Goal: Find contact information: Find contact information

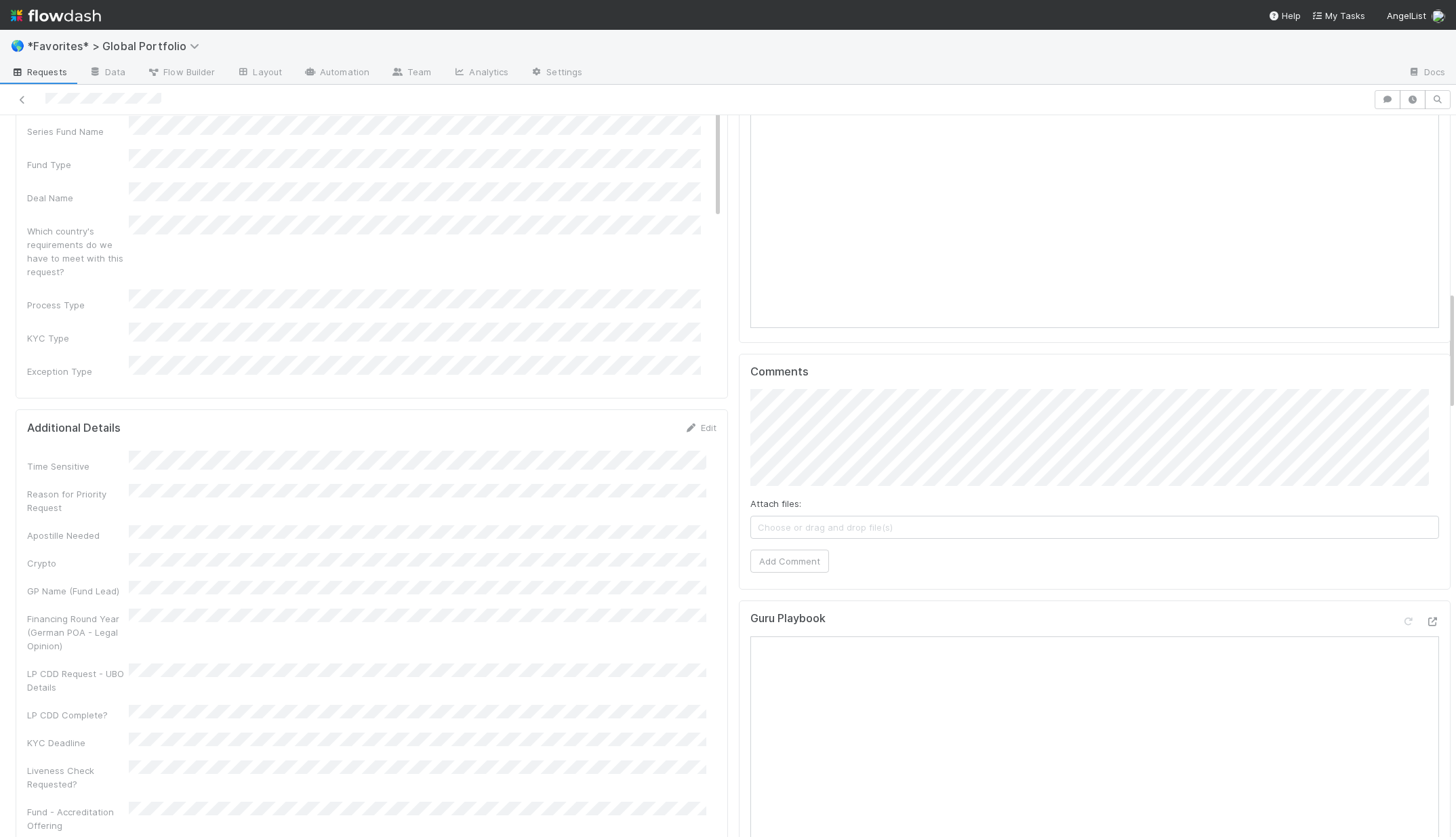
scroll to position [403, 0]
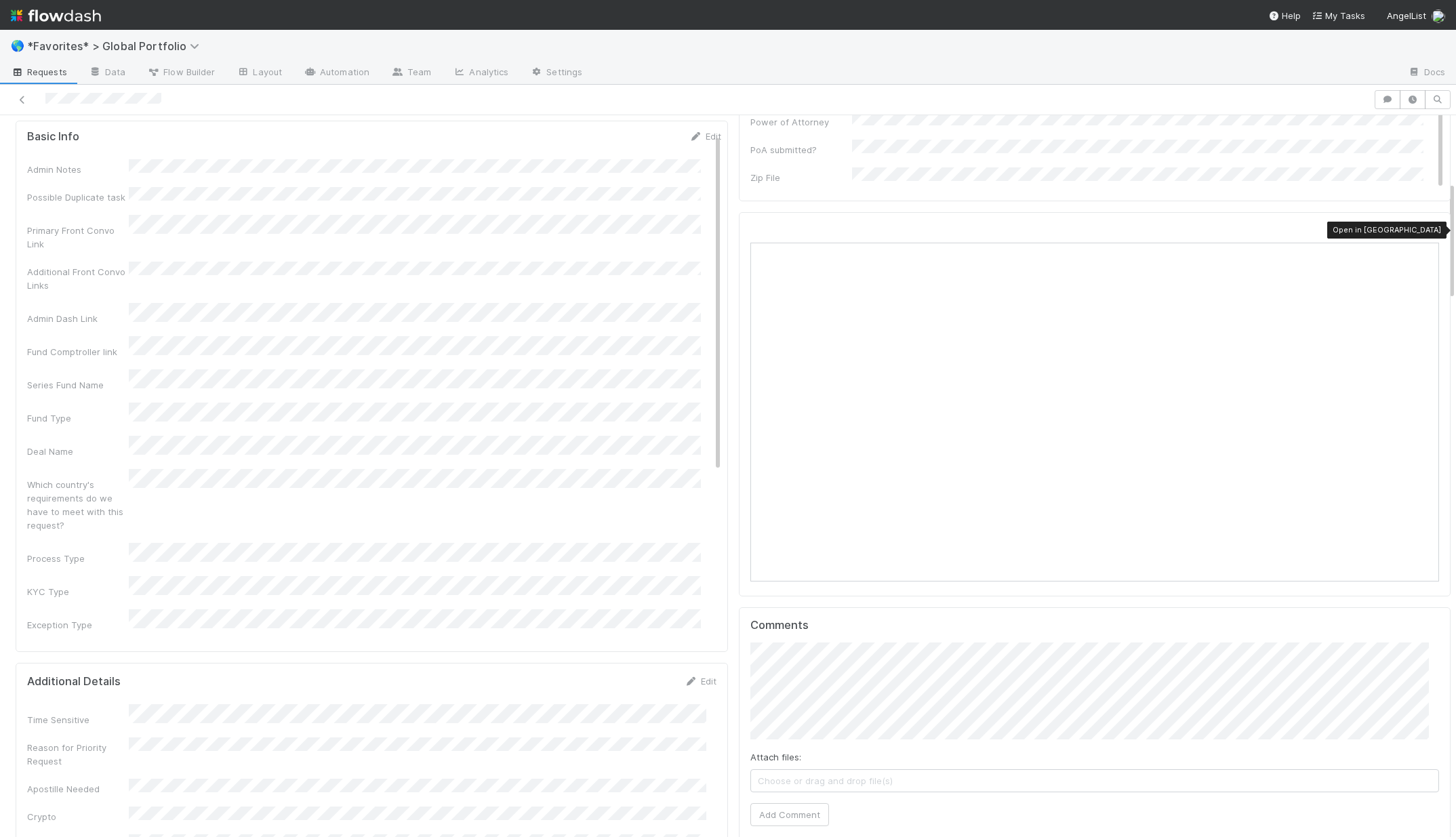
click at [1425, 235] on icon at bounding box center [1432, 231] width 14 height 9
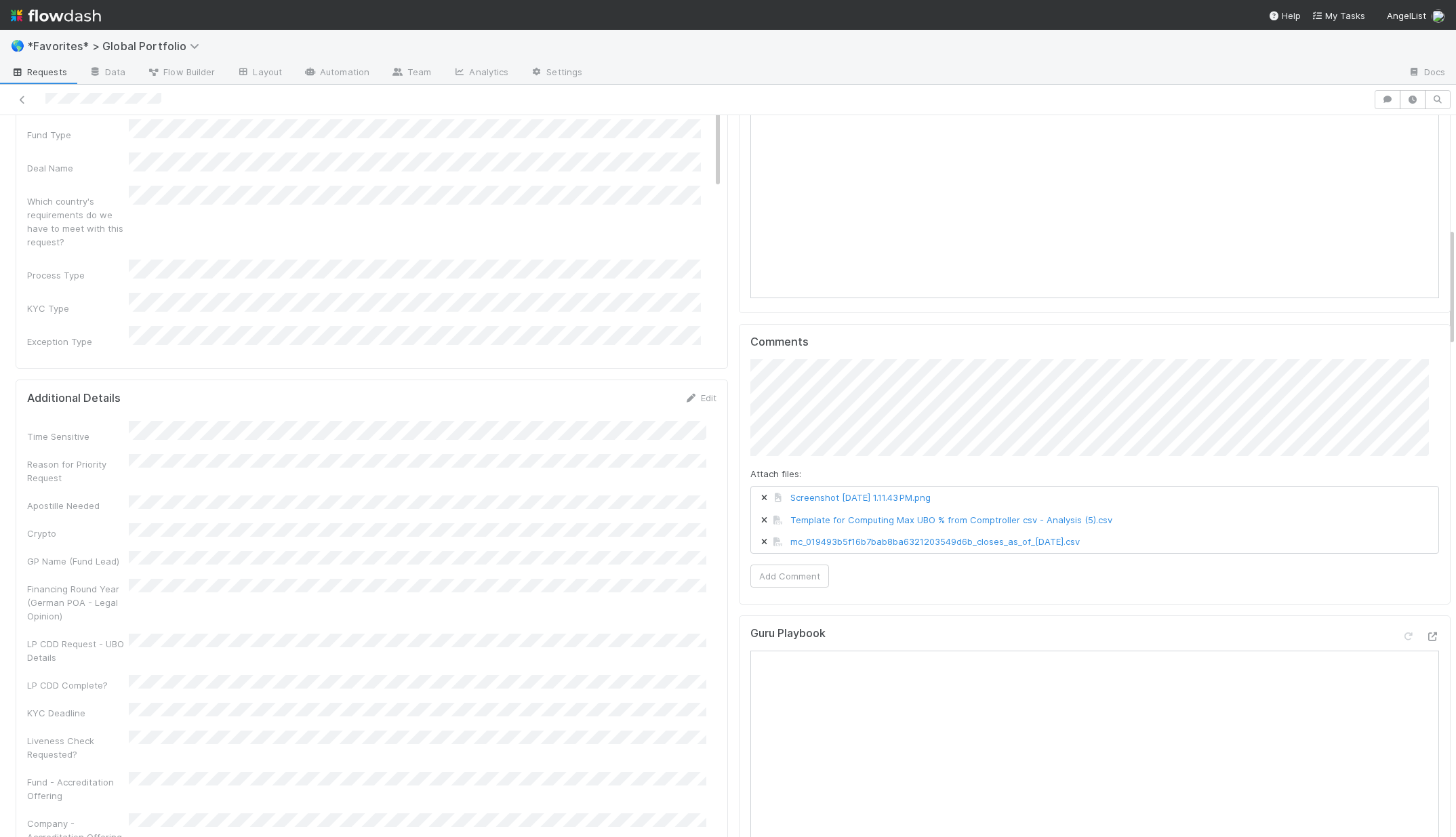
scroll to position [688, 0]
click at [793, 582] on button "Add Comment" at bounding box center [789, 574] width 79 height 23
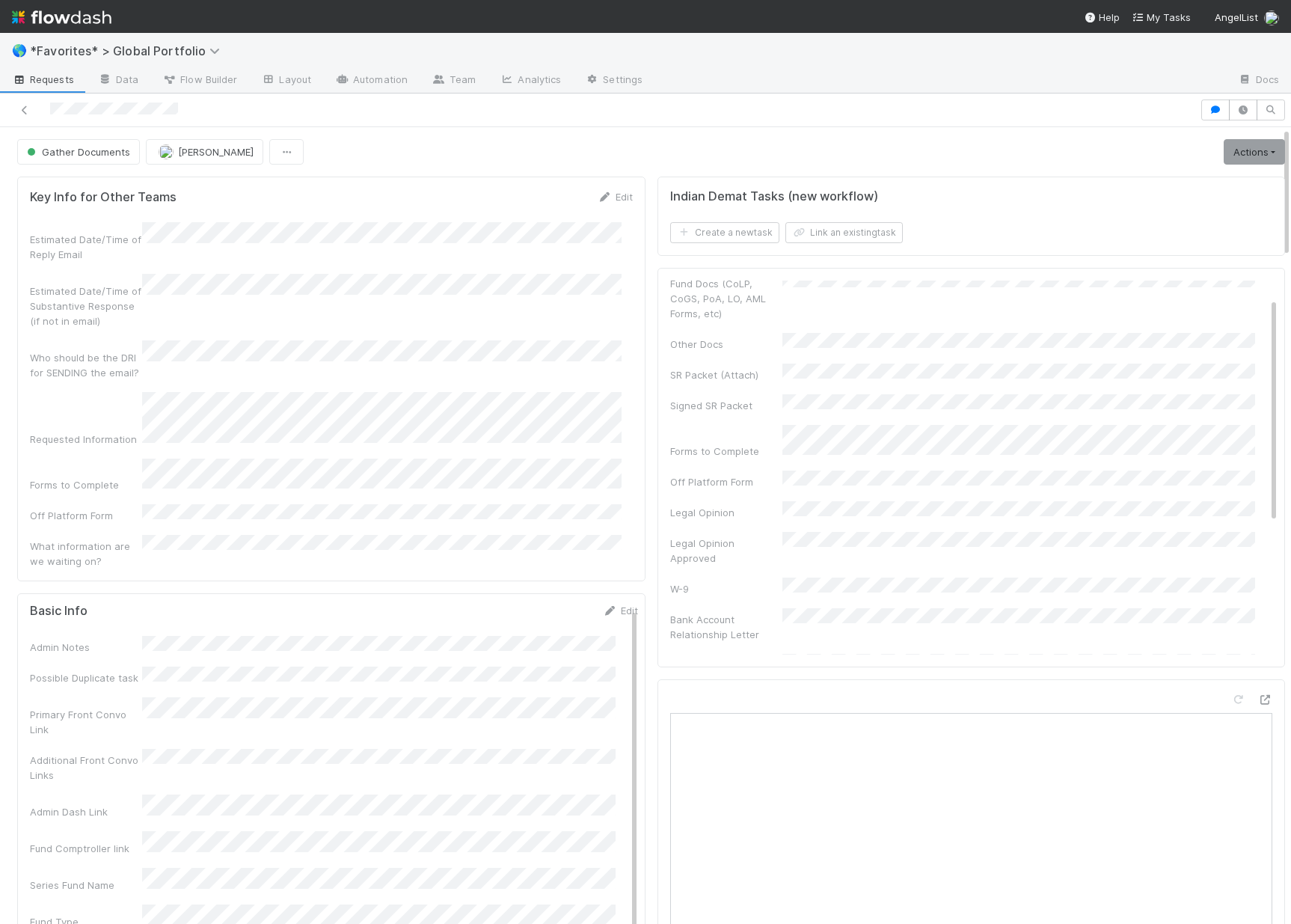
scroll to position [0, 0]
click at [1243, 290] on link "Edit" at bounding box center [1260, 288] width 35 height 12
click at [399, 221] on form "Key Info for Other Teams Edit Estimated Date/Time of Reply Email Estimated Date…" at bounding box center [331, 378] width 603 height 379
click at [1177, 299] on button "Save" at bounding box center [1198, 293] width 43 height 25
click at [1246, 153] on link "Actions" at bounding box center [1254, 151] width 61 height 25
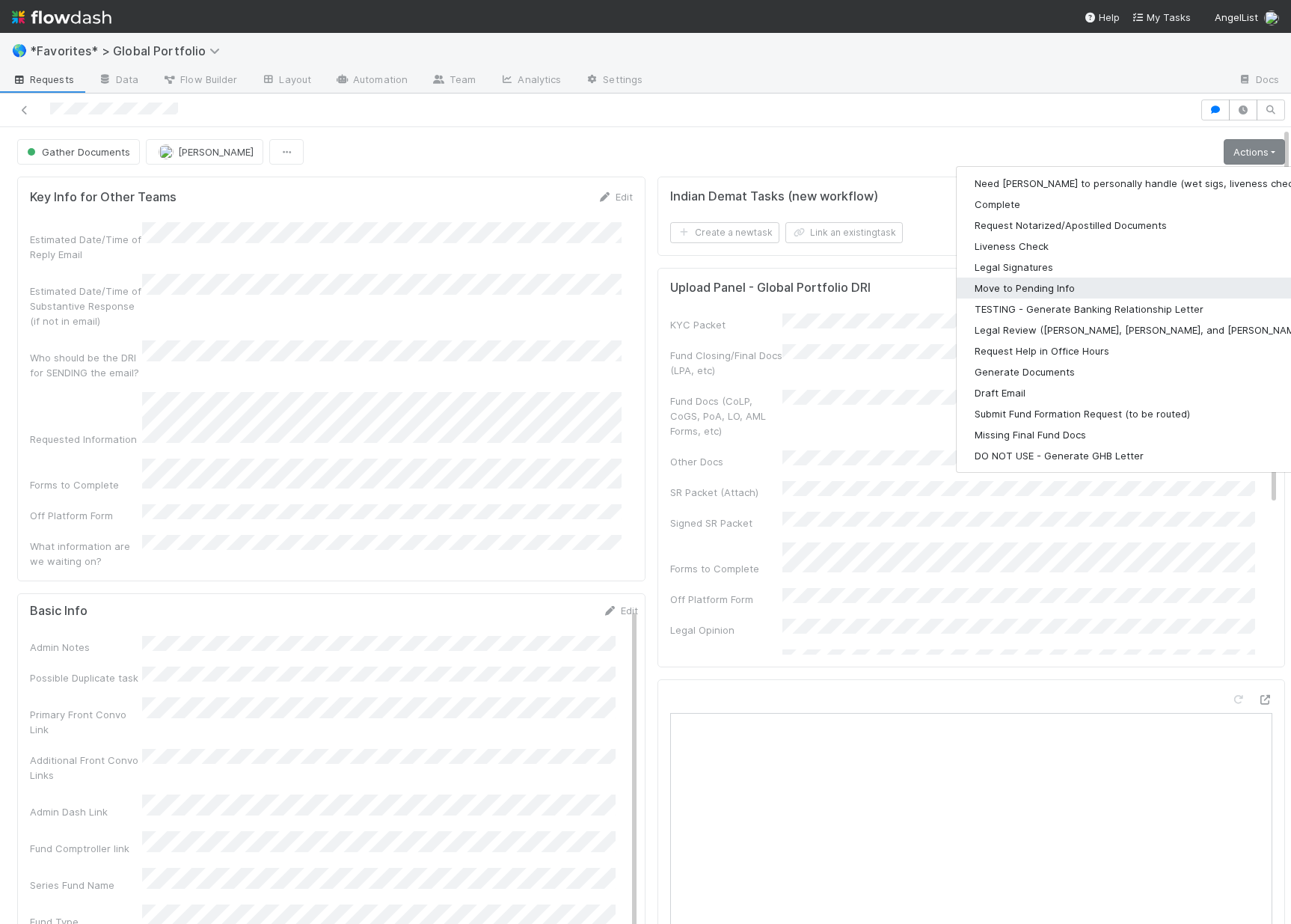
click at [1004, 287] on button "Move to Pending Info" at bounding box center [1151, 288] width 389 height 21
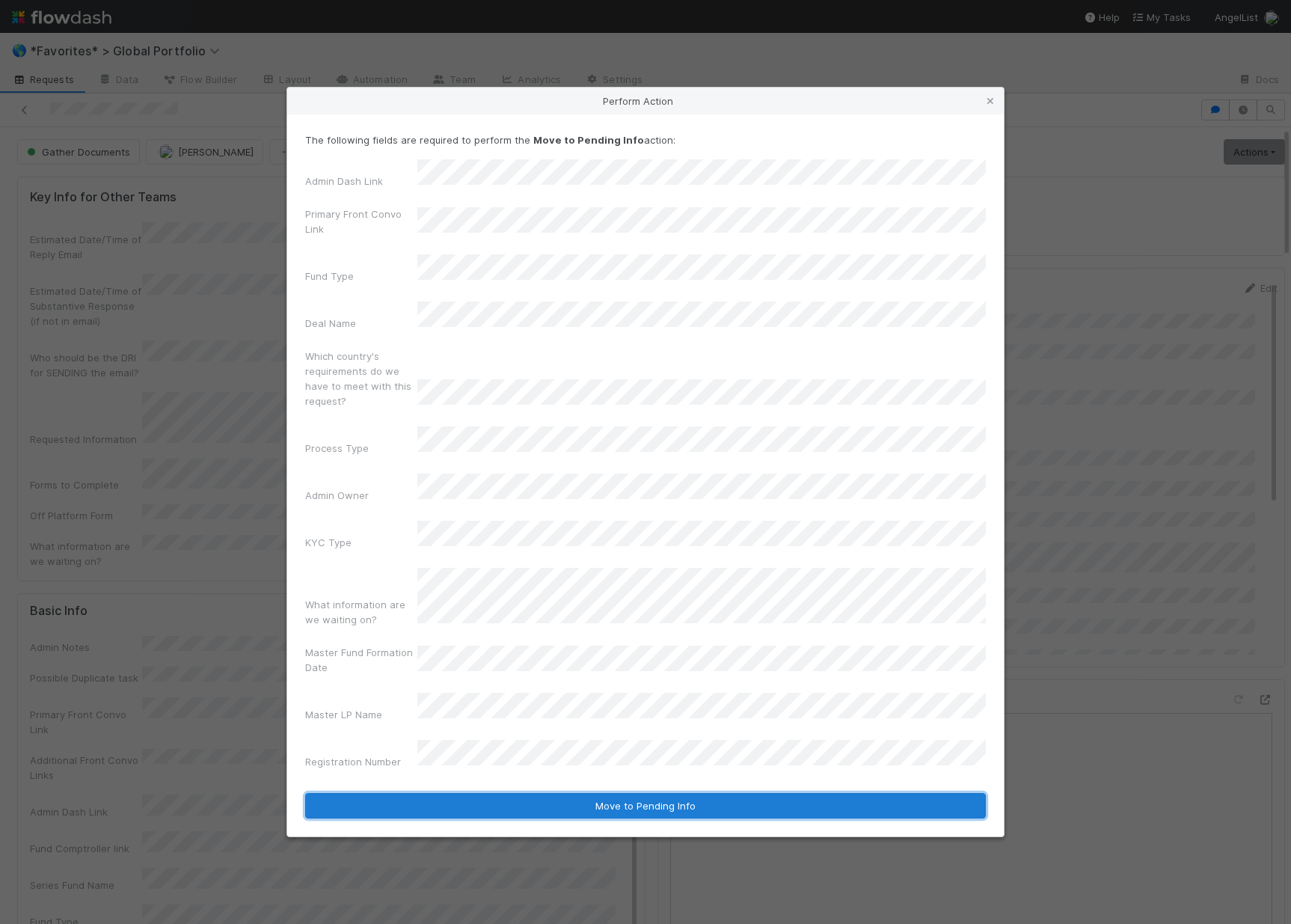
click at [839, 793] on button "Move to Pending Info" at bounding box center [645, 805] width 681 height 25
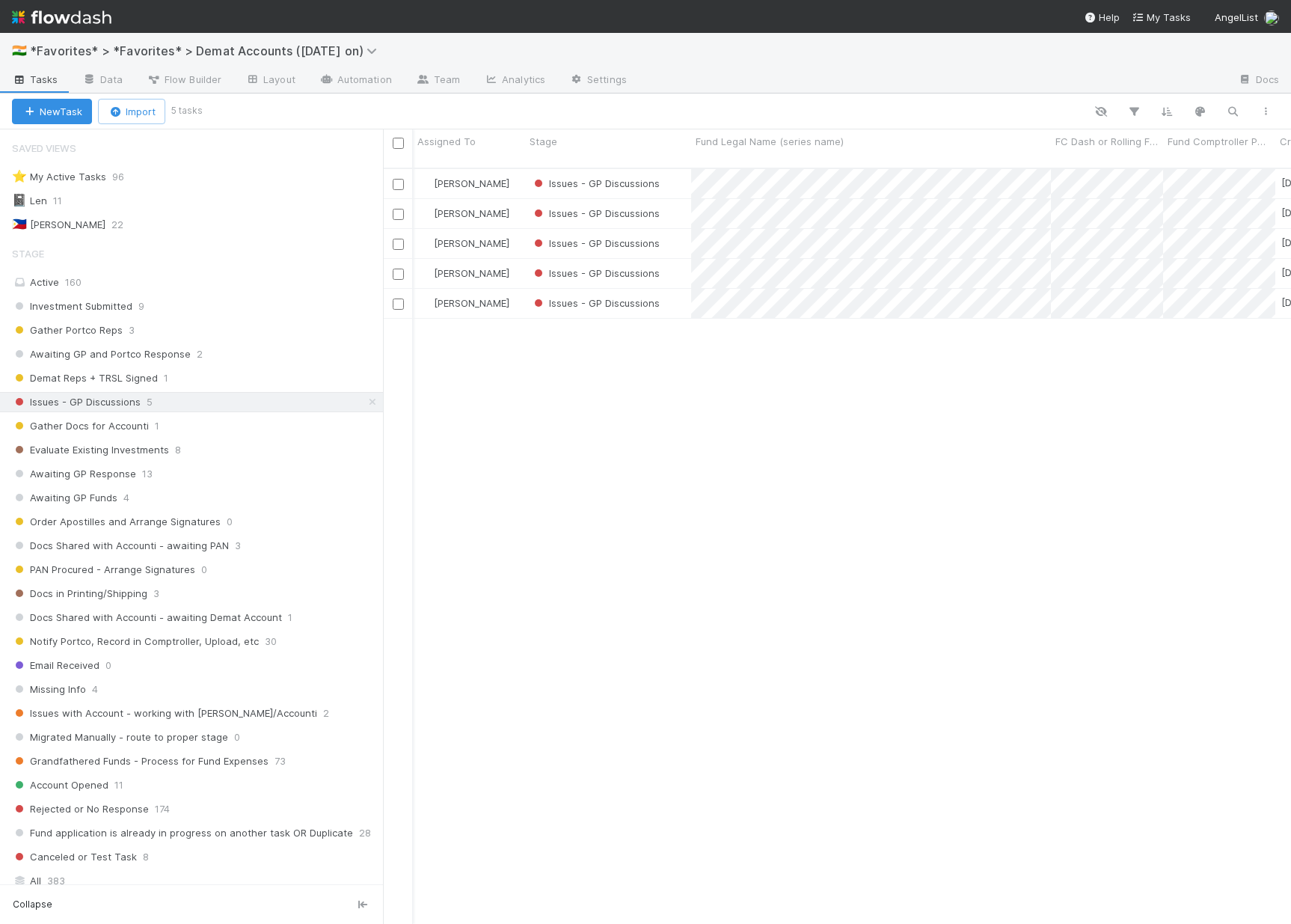
scroll to position [15, 0]
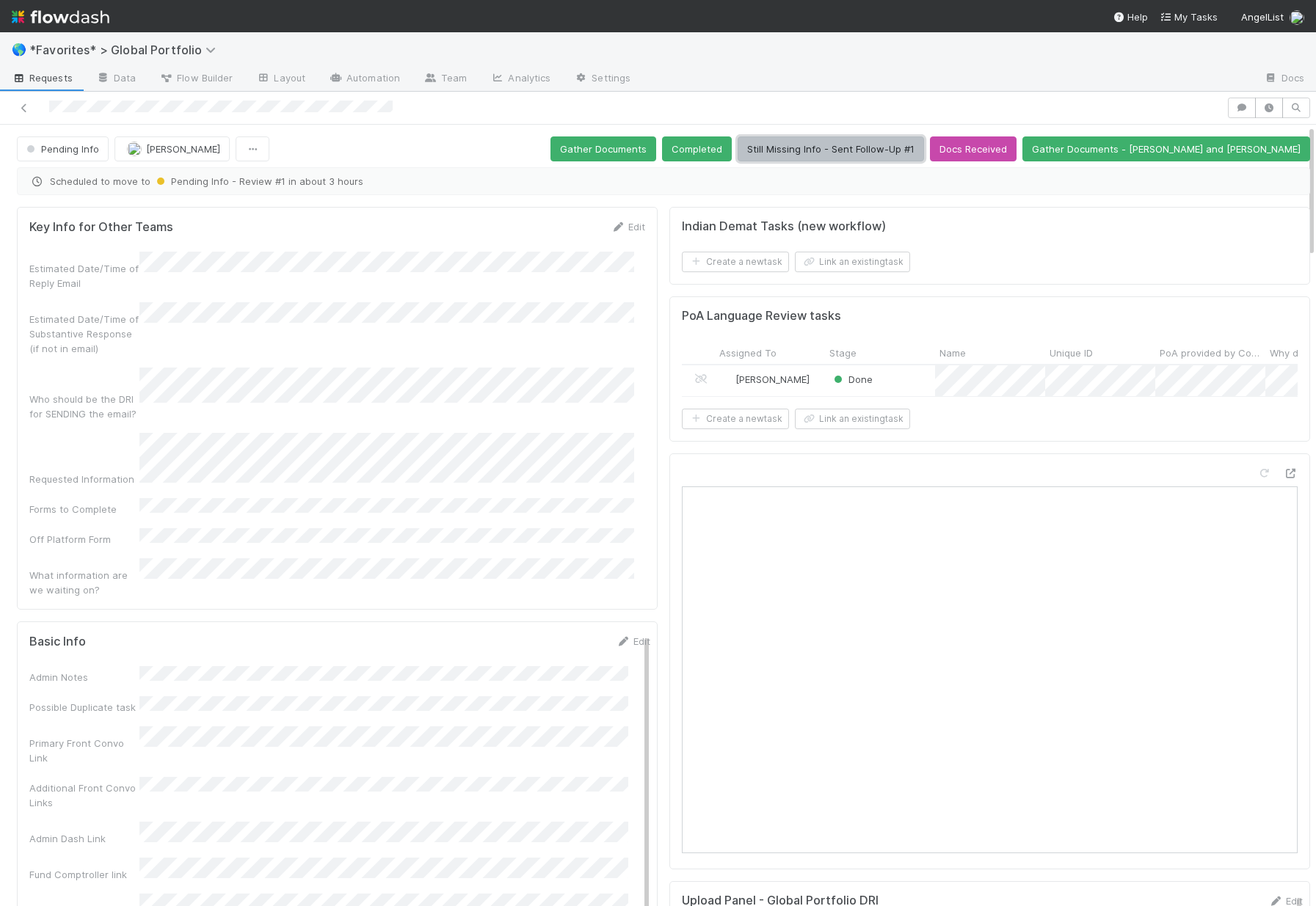
click at [915, 153] on button "Still Missing Info - Sent Follow-Up #1" at bounding box center [831, 148] width 186 height 25
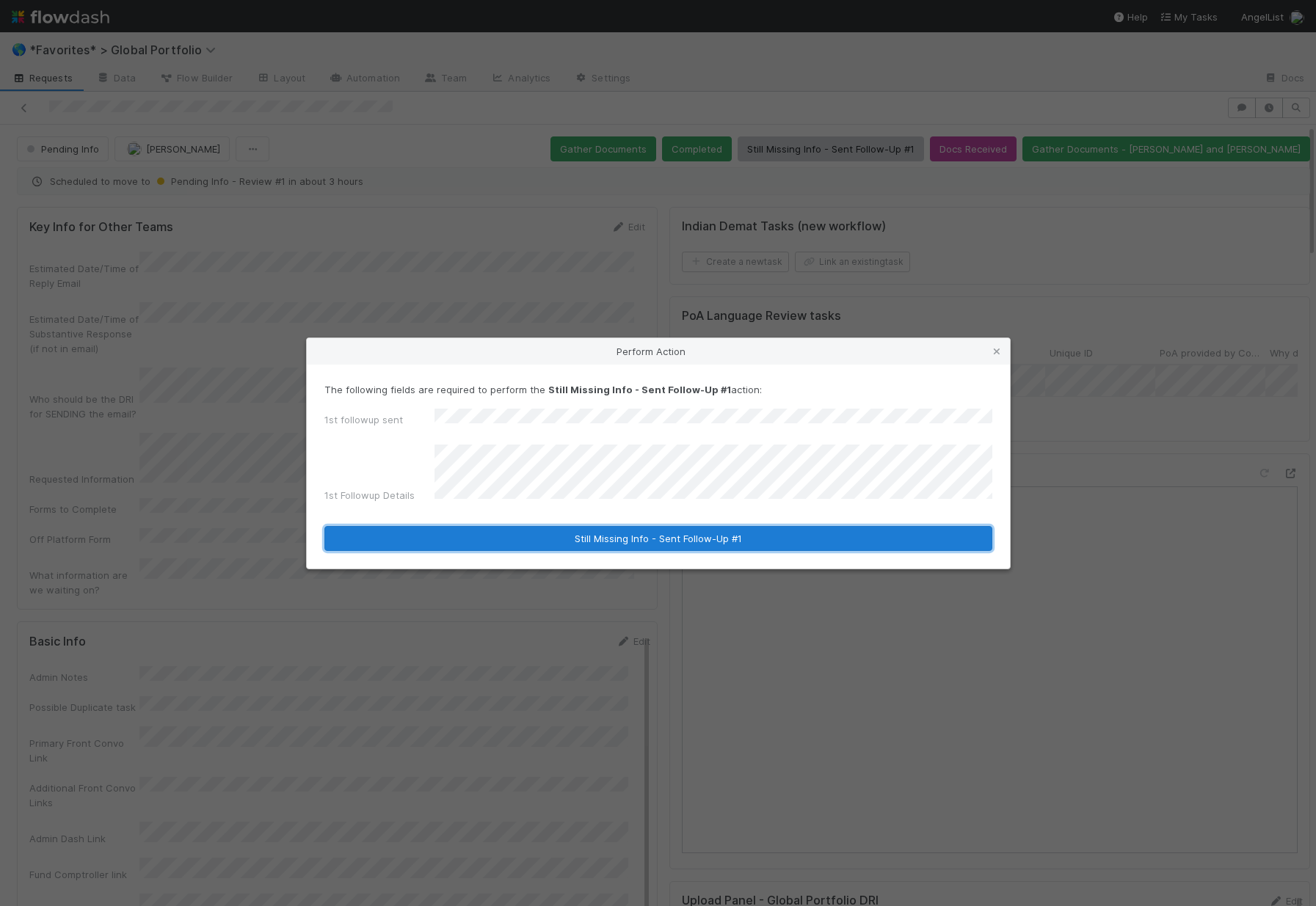
click at [627, 537] on button "Still Missing Info - Sent Follow-Up #1" at bounding box center [658, 537] width 668 height 25
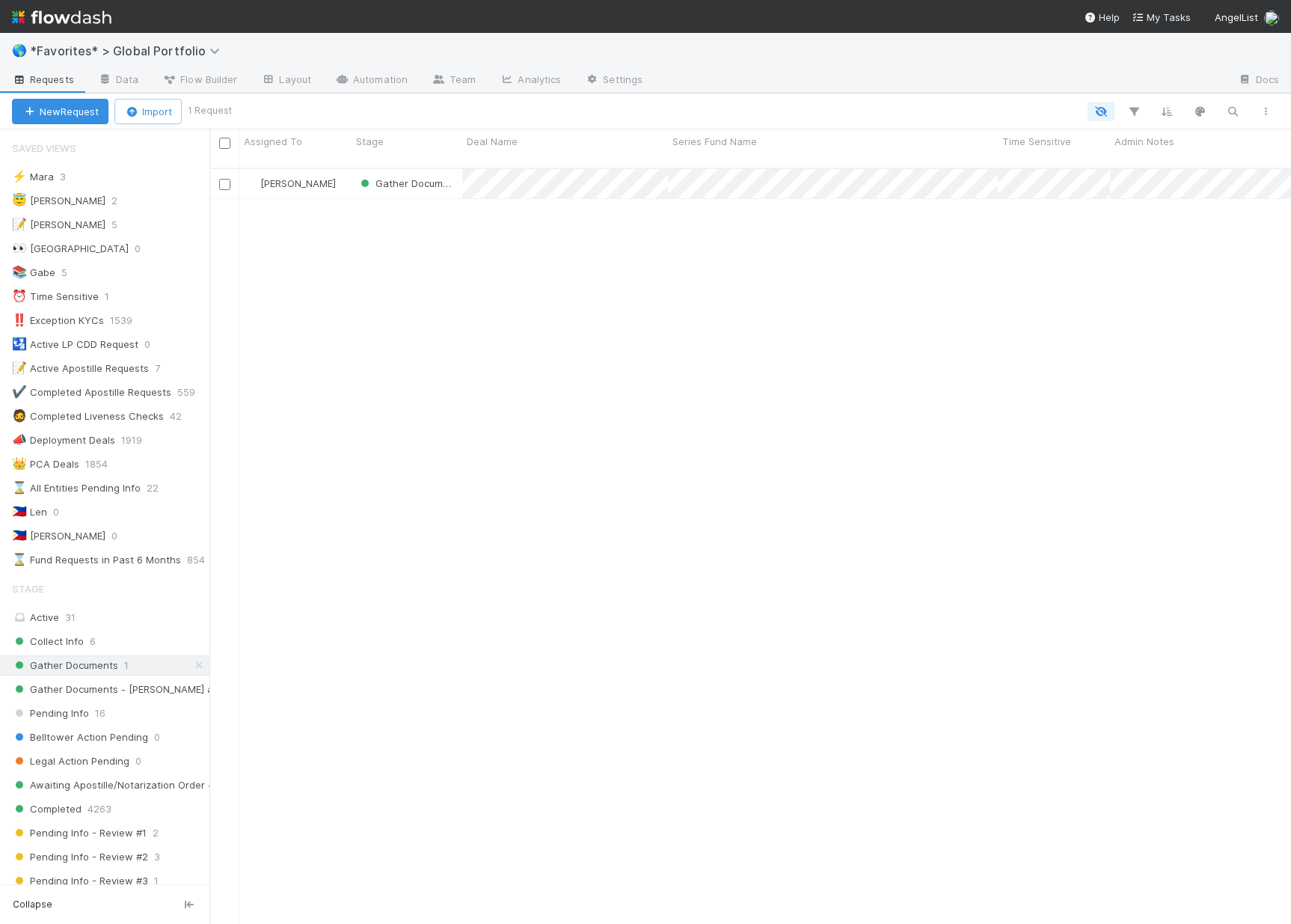
scroll to position [757, 1071]
click at [63, 647] on span "Collect Info" at bounding box center [48, 641] width 72 height 19
click at [38, 669] on span "Gather Documents" at bounding box center [65, 665] width 106 height 19
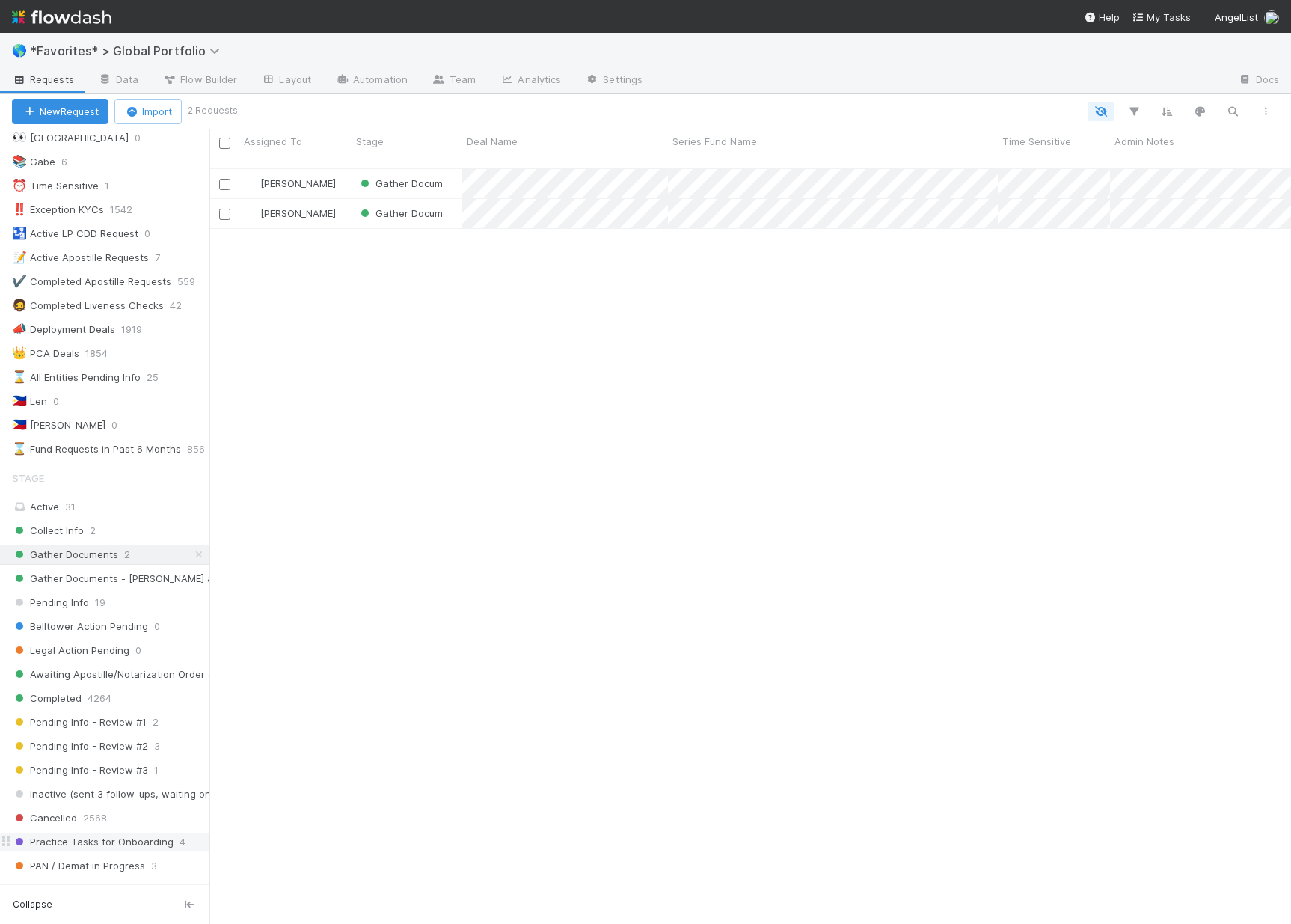
scroll to position [125, 0]
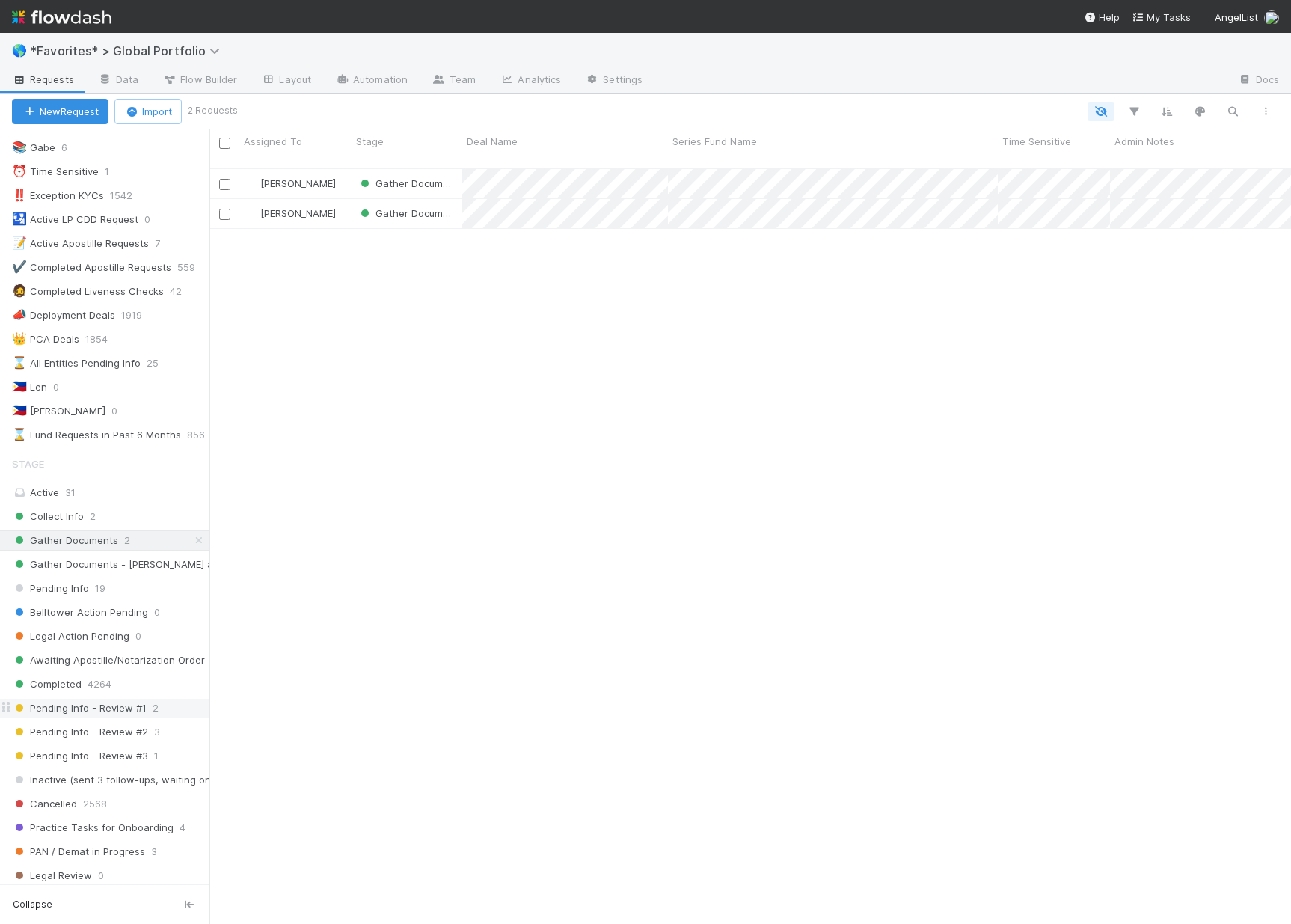
click at [141, 699] on span "Pending Info - Review #1" at bounding box center [79, 708] width 135 height 19
click at [135, 735] on span "Pending Info - Review #2" at bounding box center [80, 732] width 136 height 19
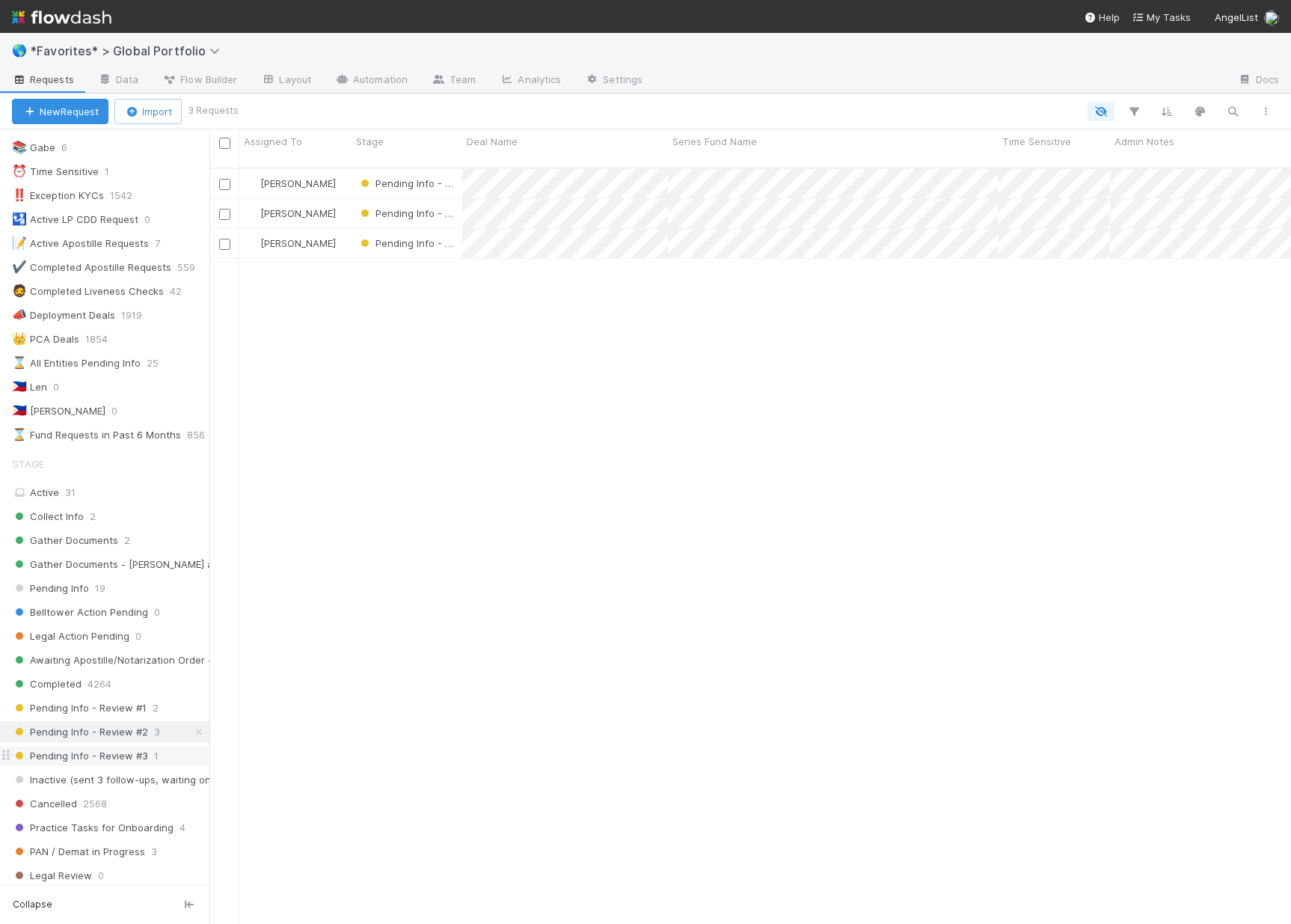
scroll to position [757, 1071]
click at [102, 755] on span "Pending Info - Review #3" at bounding box center [80, 756] width 136 height 19
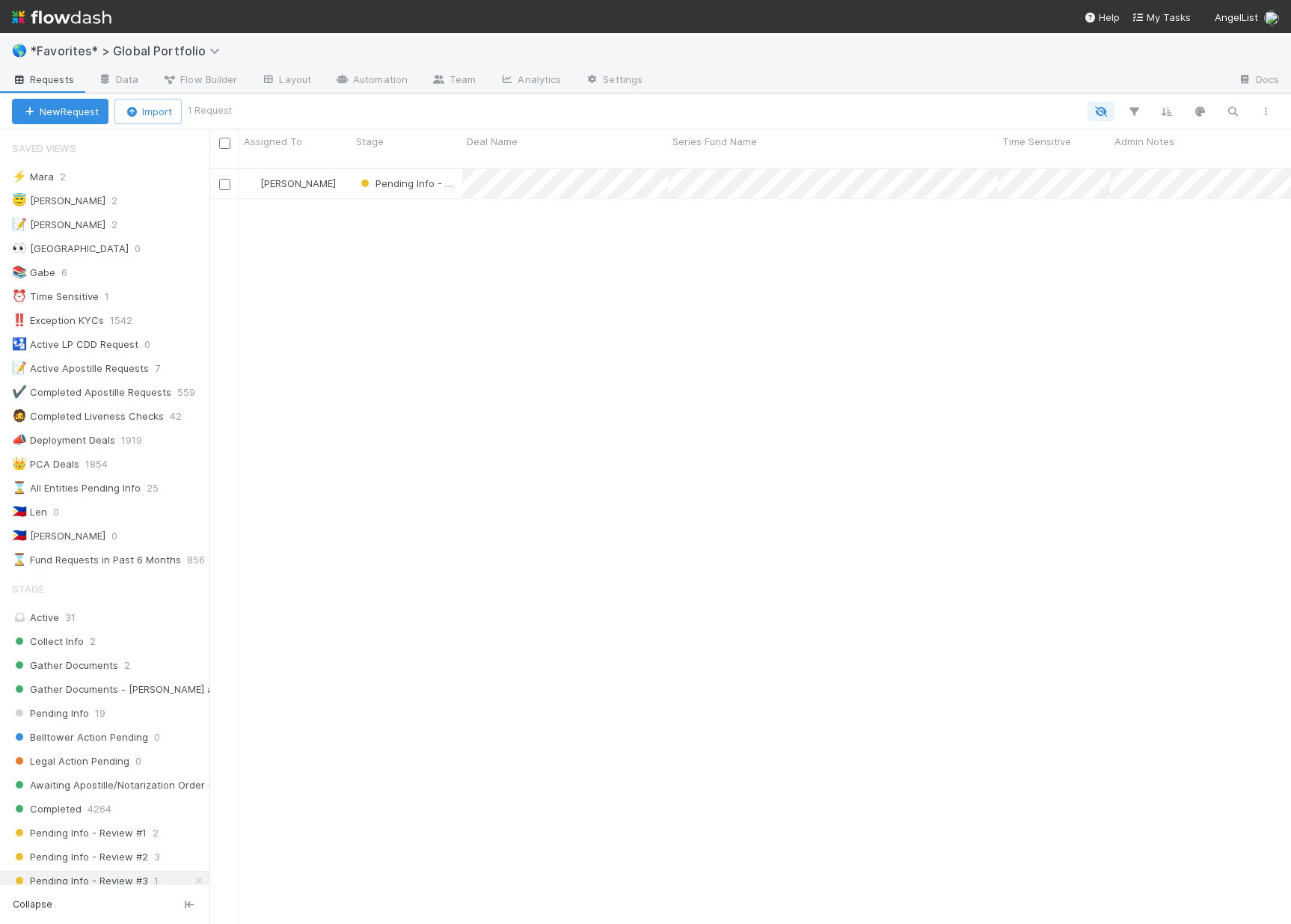
scroll to position [757, 1071]
click at [162, 46] on span "*Favorites* > Global Portfolio" at bounding box center [129, 50] width 198 height 15
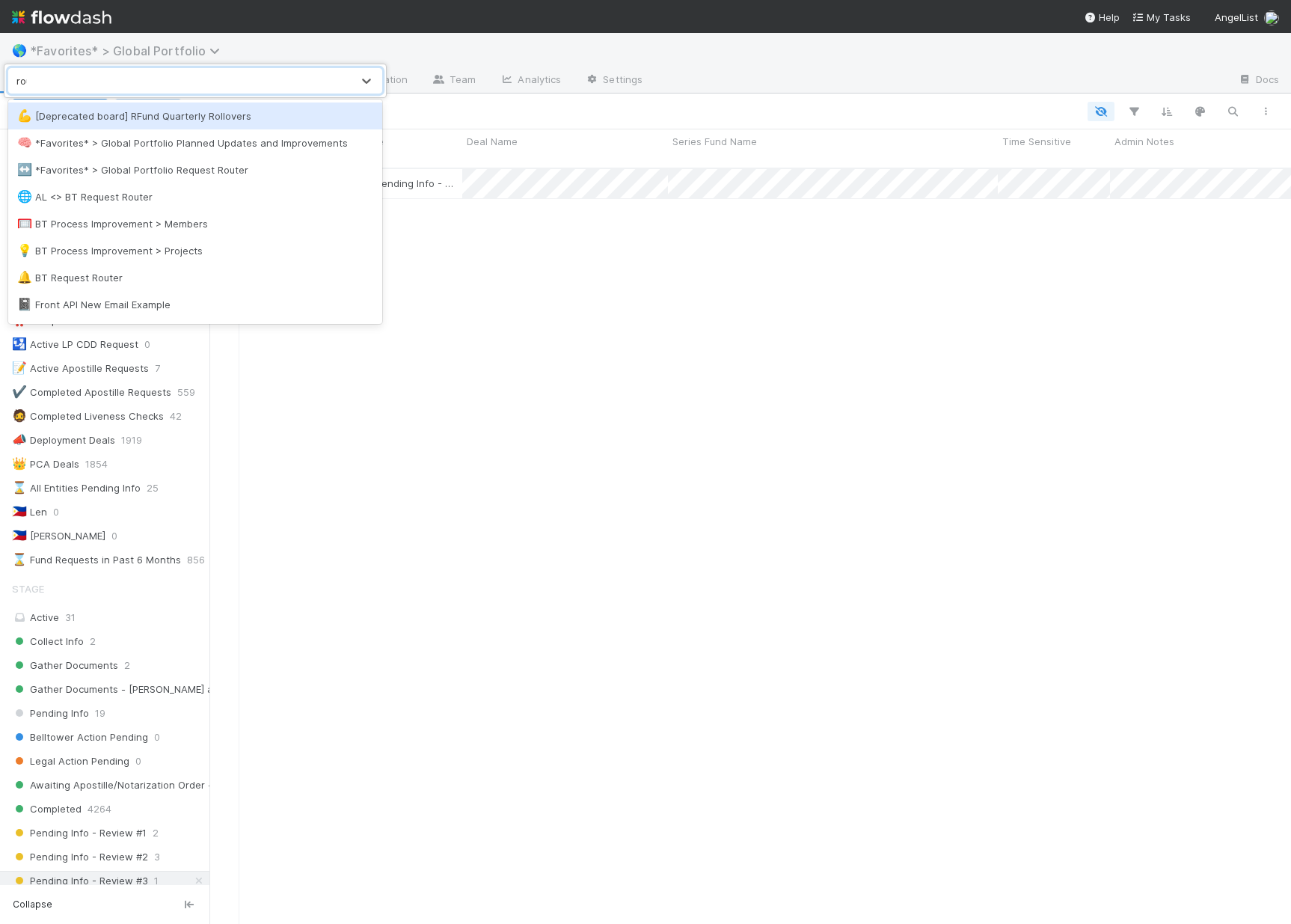
type input "rout"
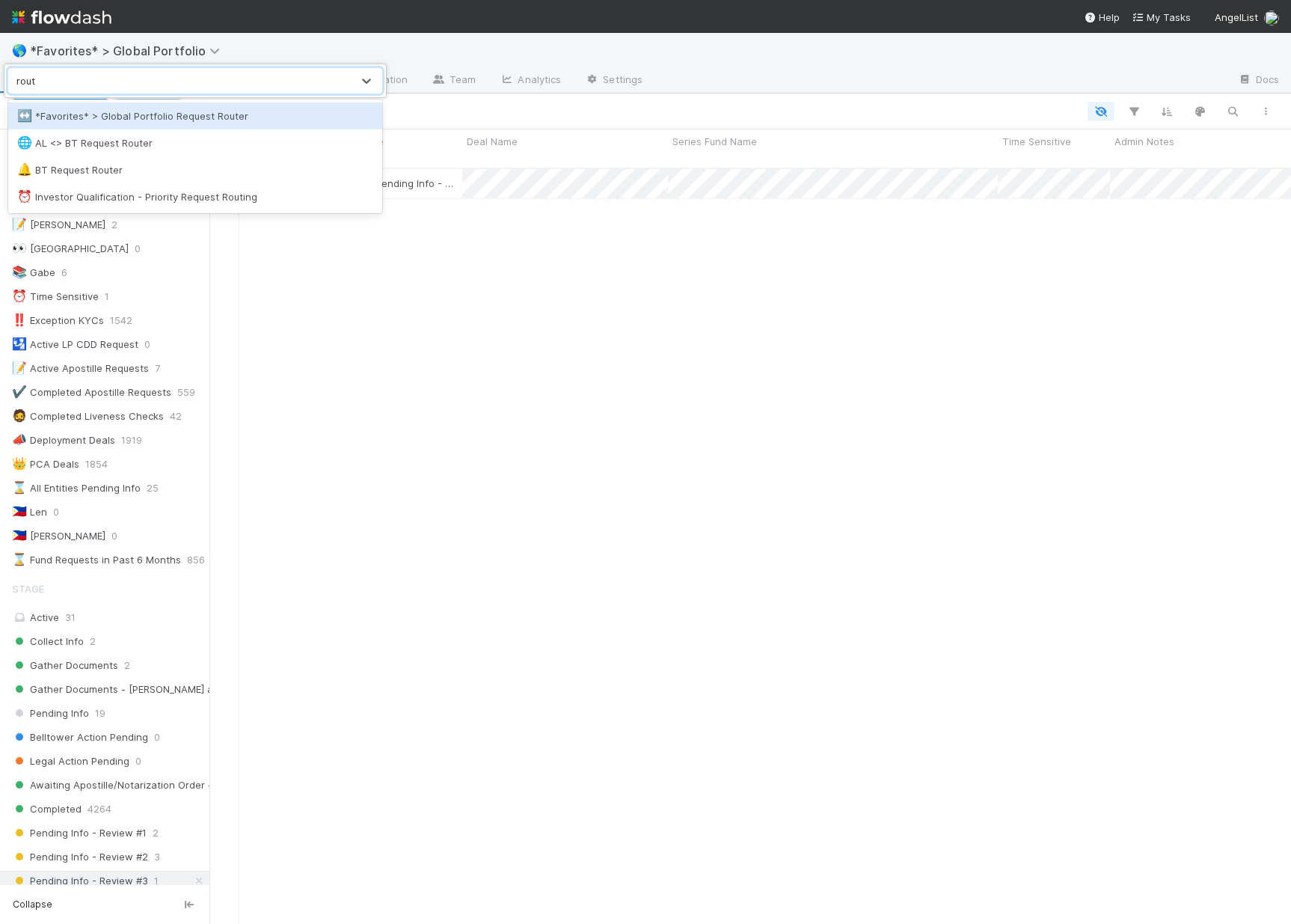
click at [156, 117] on div "↔️ *Favorites* > Global Portfolio Request Router" at bounding box center [195, 115] width 356 height 15
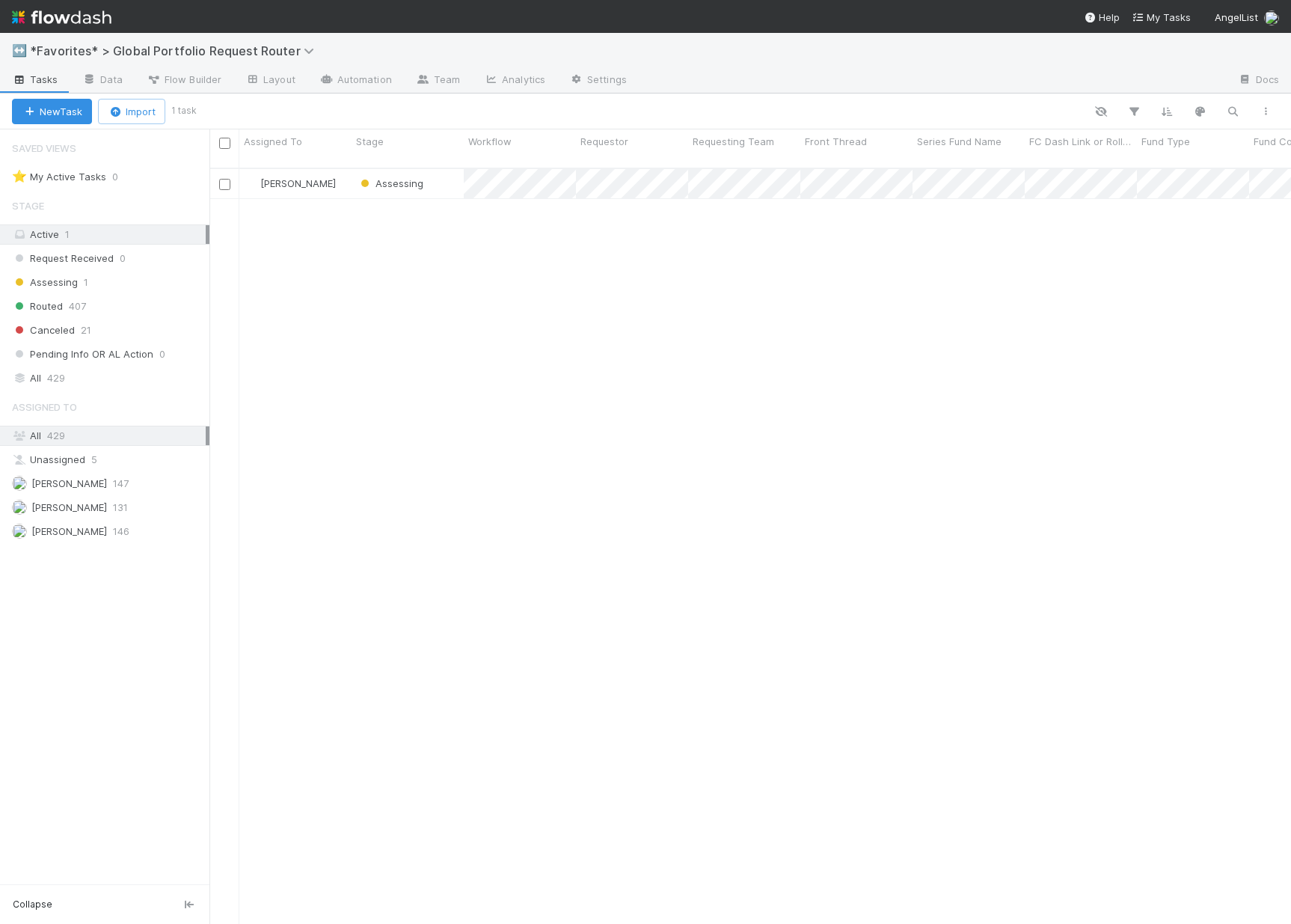
scroll to position [12, 12]
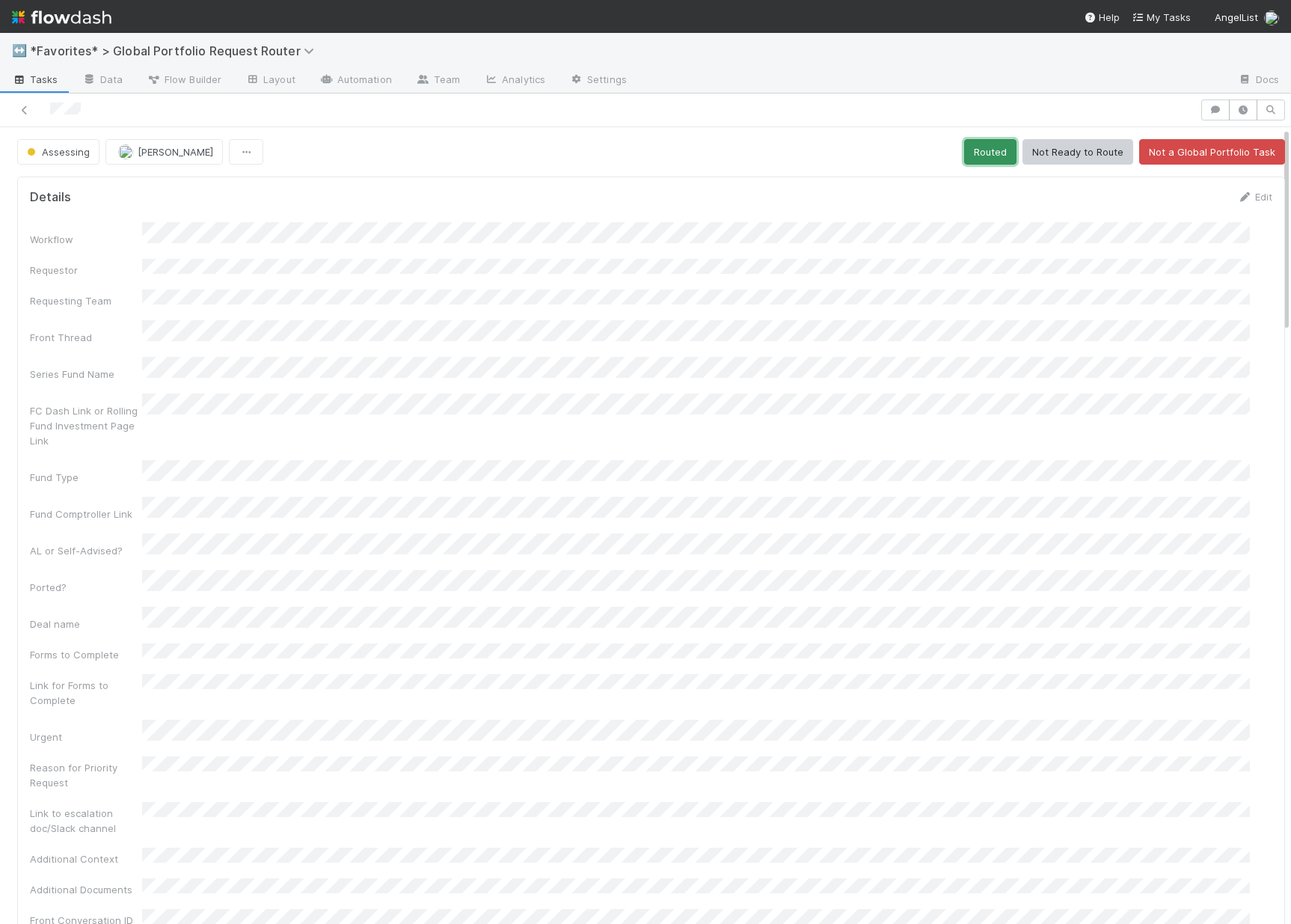
click at [976, 156] on button "Routed" at bounding box center [990, 151] width 52 height 25
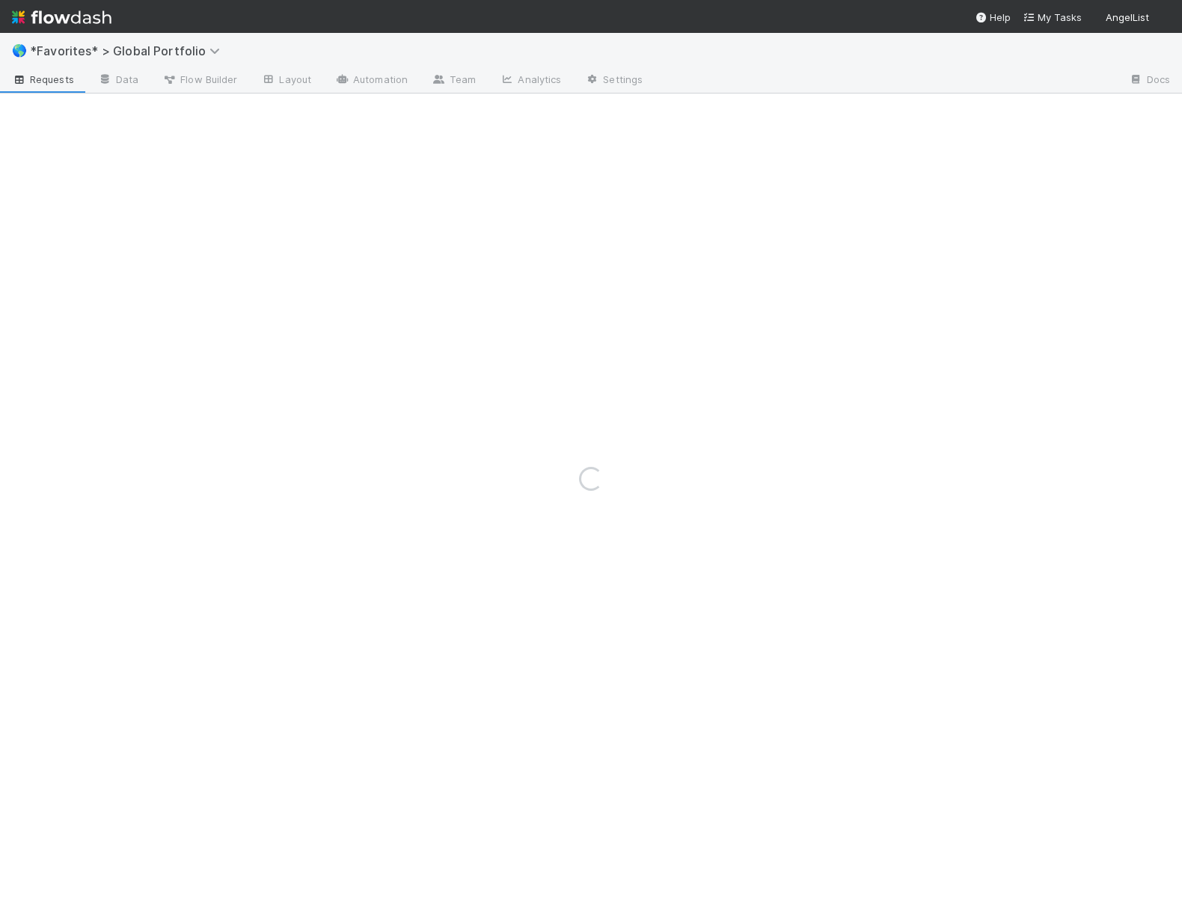
click at [130, 49] on div "Loading..." at bounding box center [591, 478] width 1182 height 891
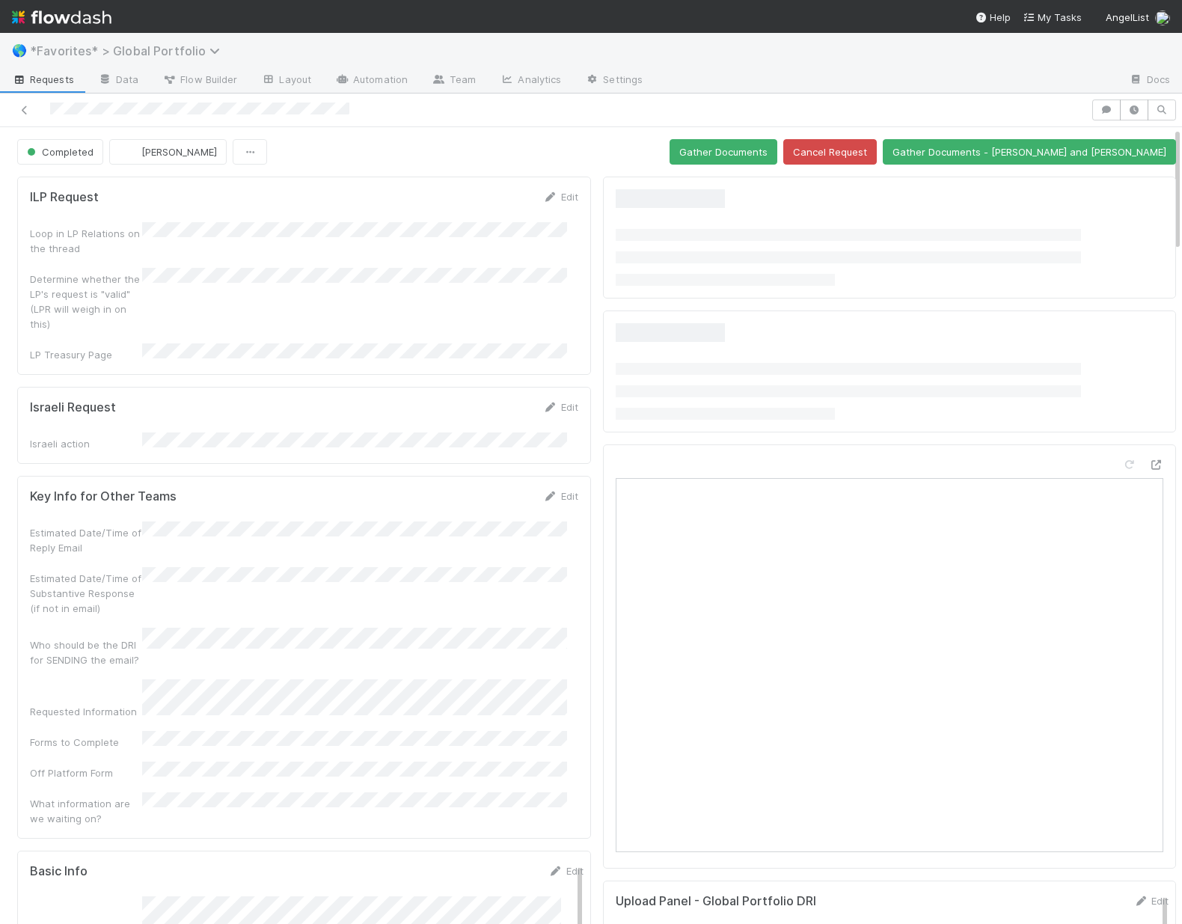
click at [152, 54] on span "*Favorites* > Global Portfolio" at bounding box center [129, 50] width 198 height 15
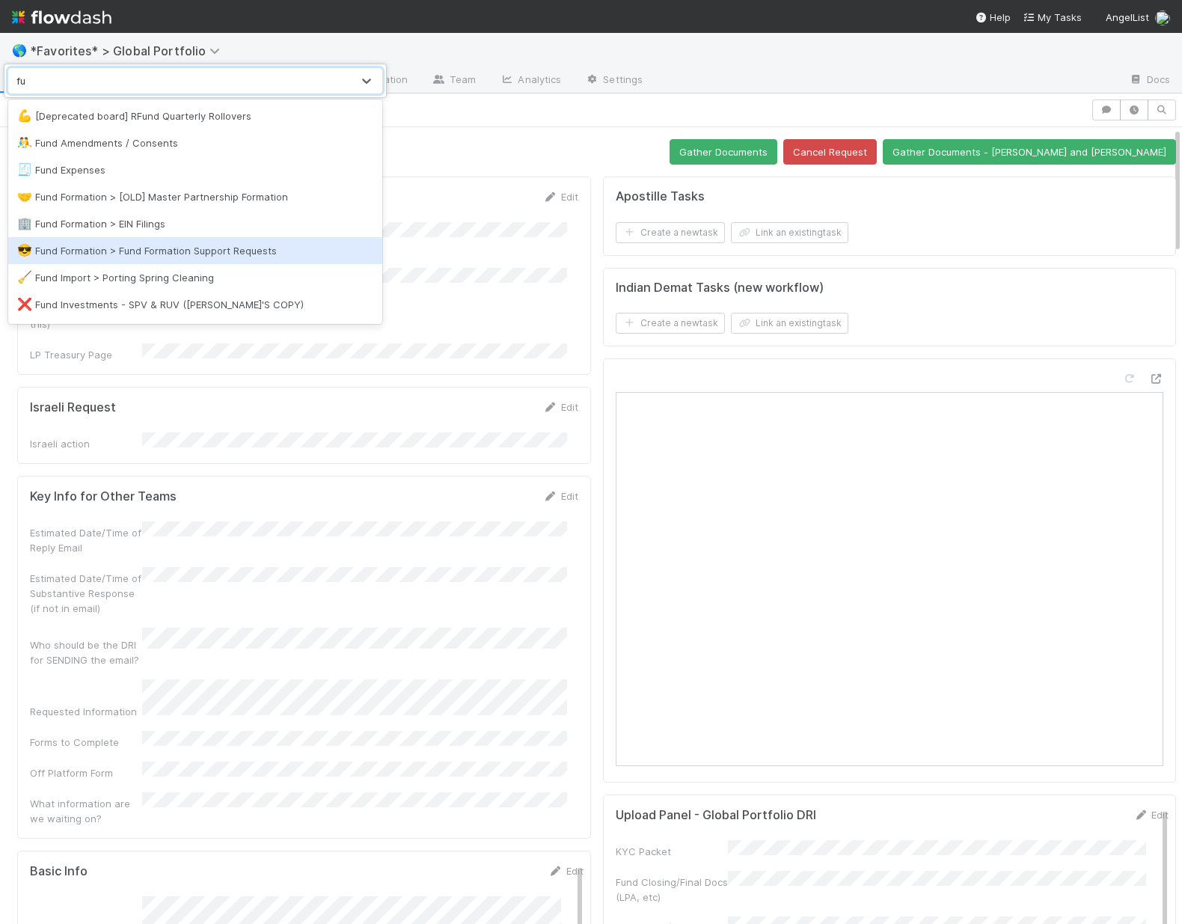
type input "f"
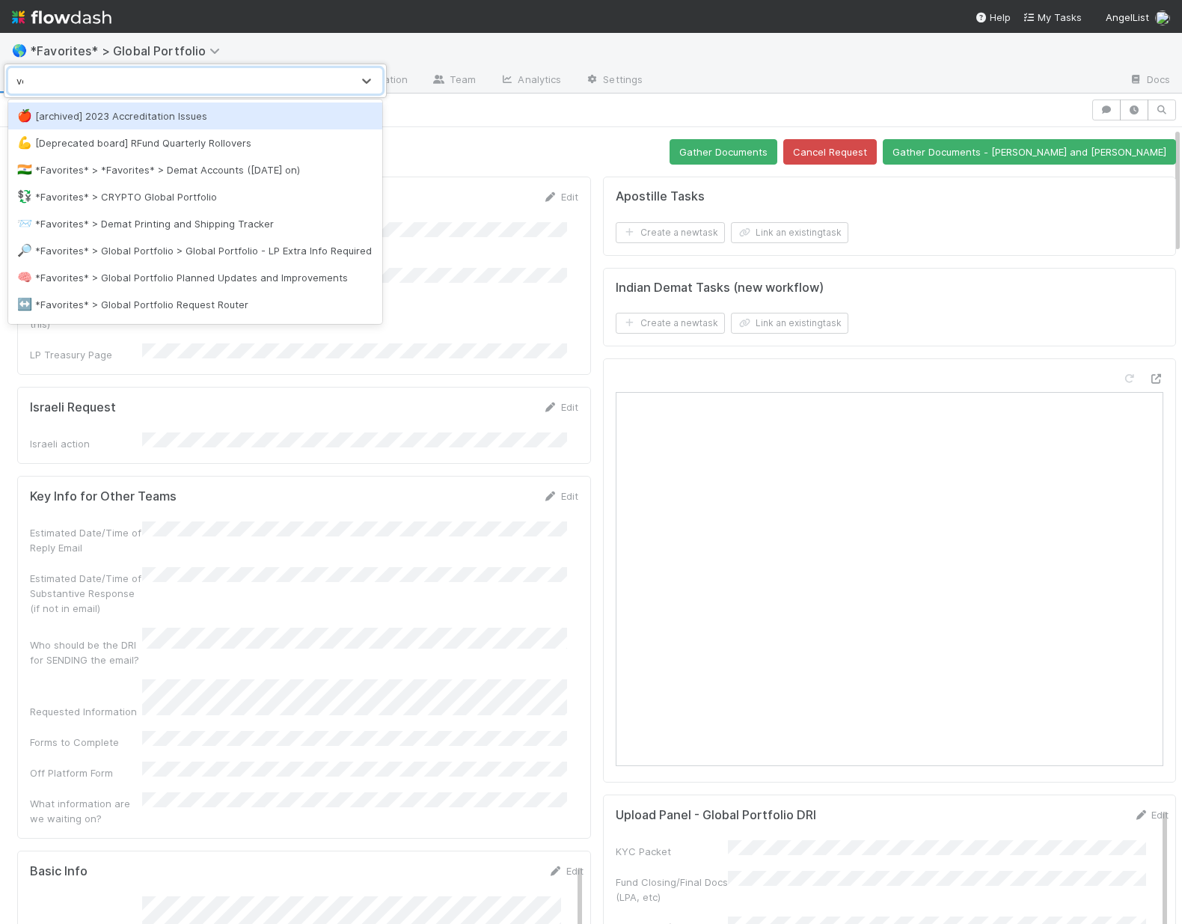
type input "ven"
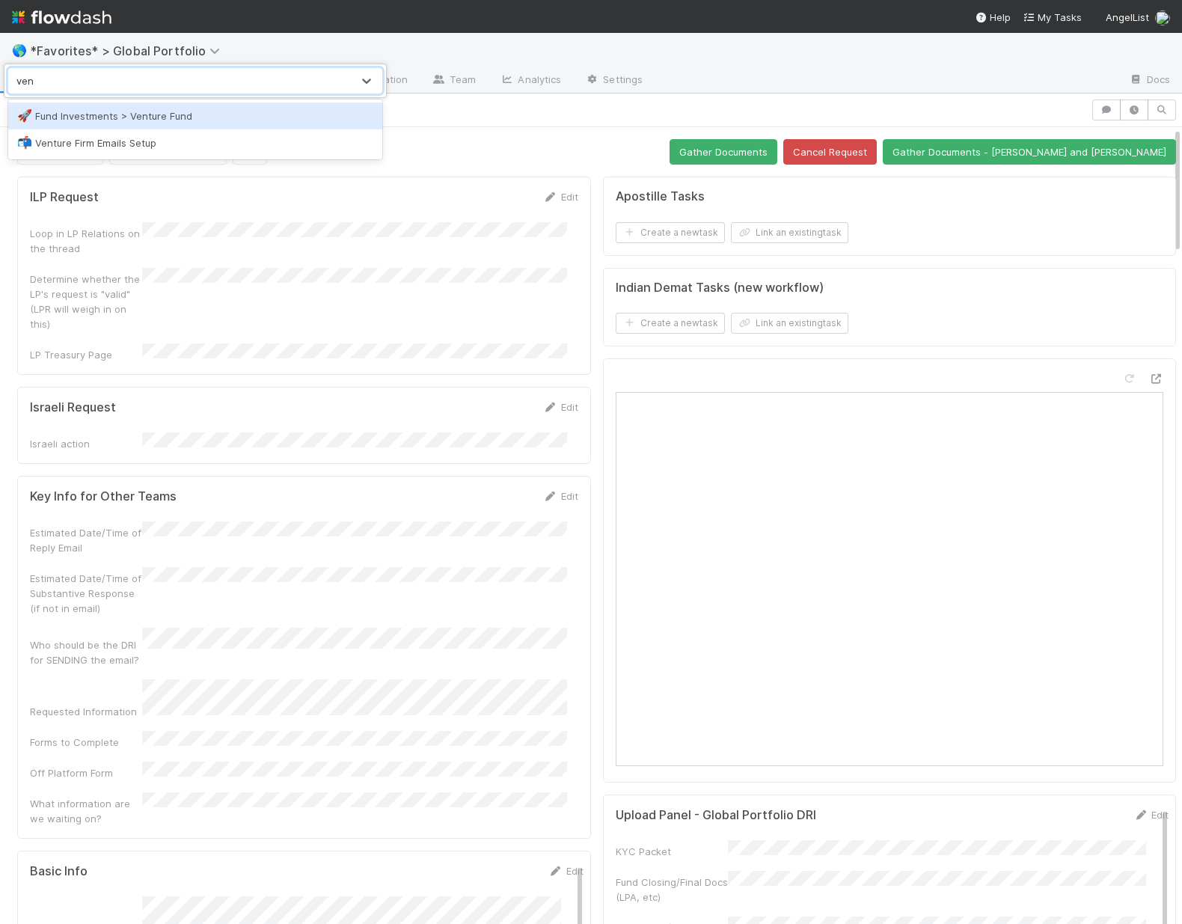
click at [254, 127] on div "🚀 Fund Investments > Venture Fund" at bounding box center [195, 116] width 374 height 27
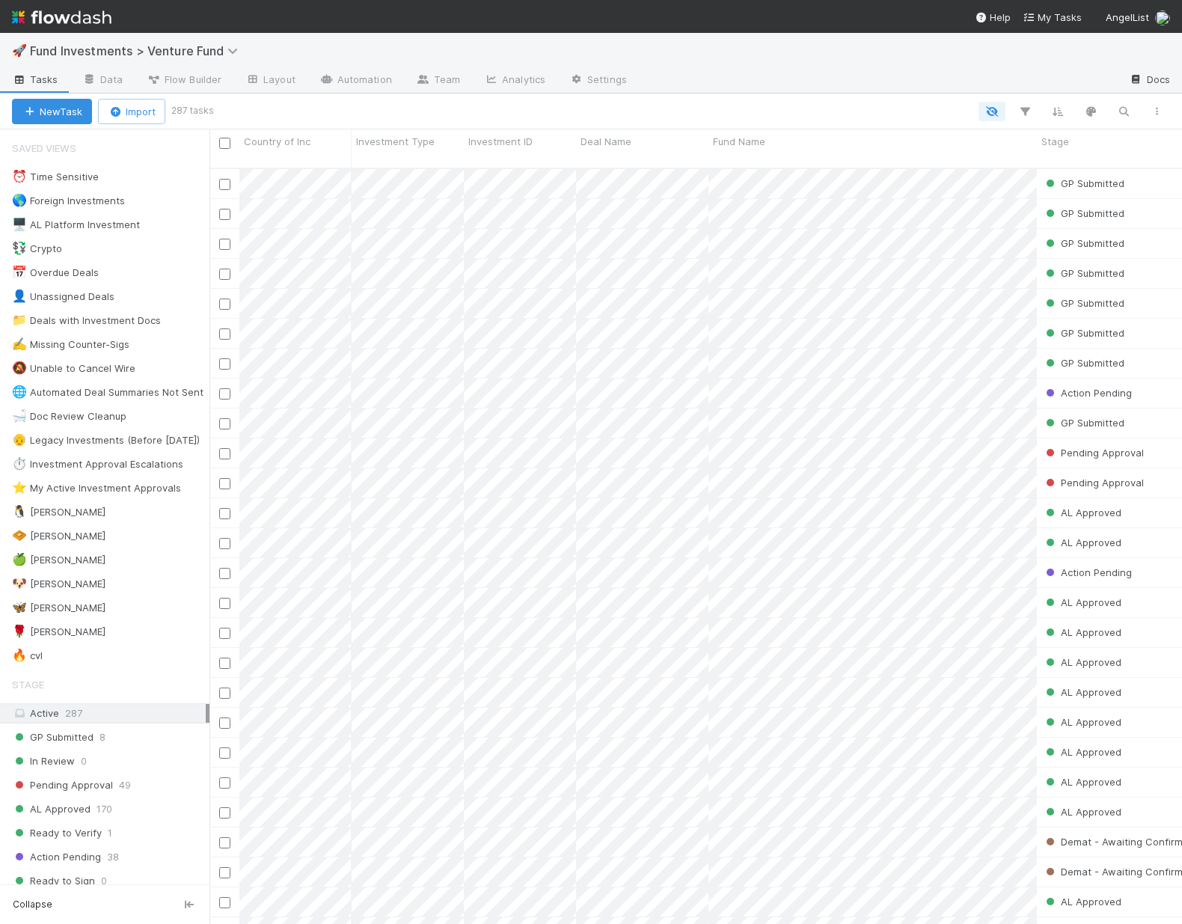
scroll to position [757, 961]
click at [1129, 112] on icon "button" at bounding box center [1123, 111] width 15 height 13
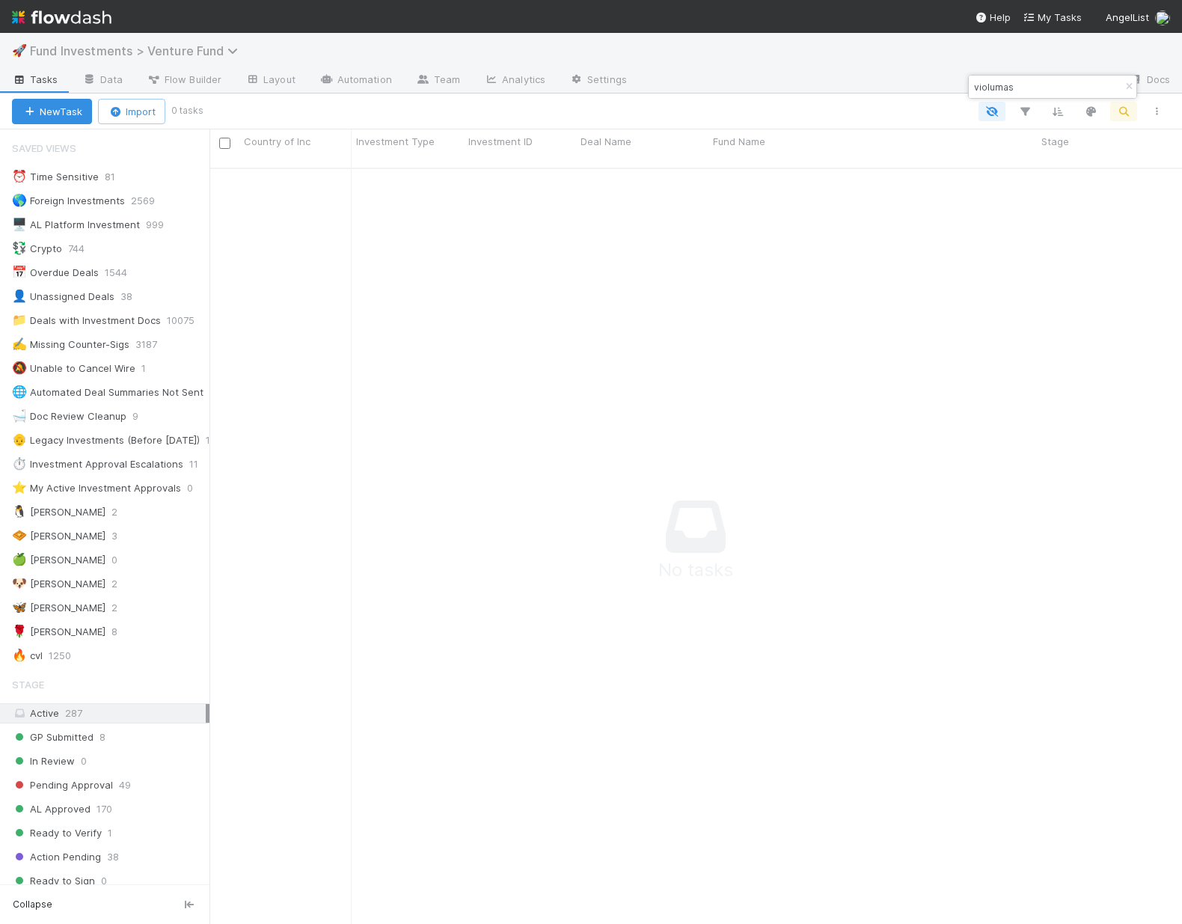
scroll to position [746, 961]
type input "violumas"
click at [174, 52] on span "Fund Investments > Venture Fund" at bounding box center [137, 50] width 215 height 15
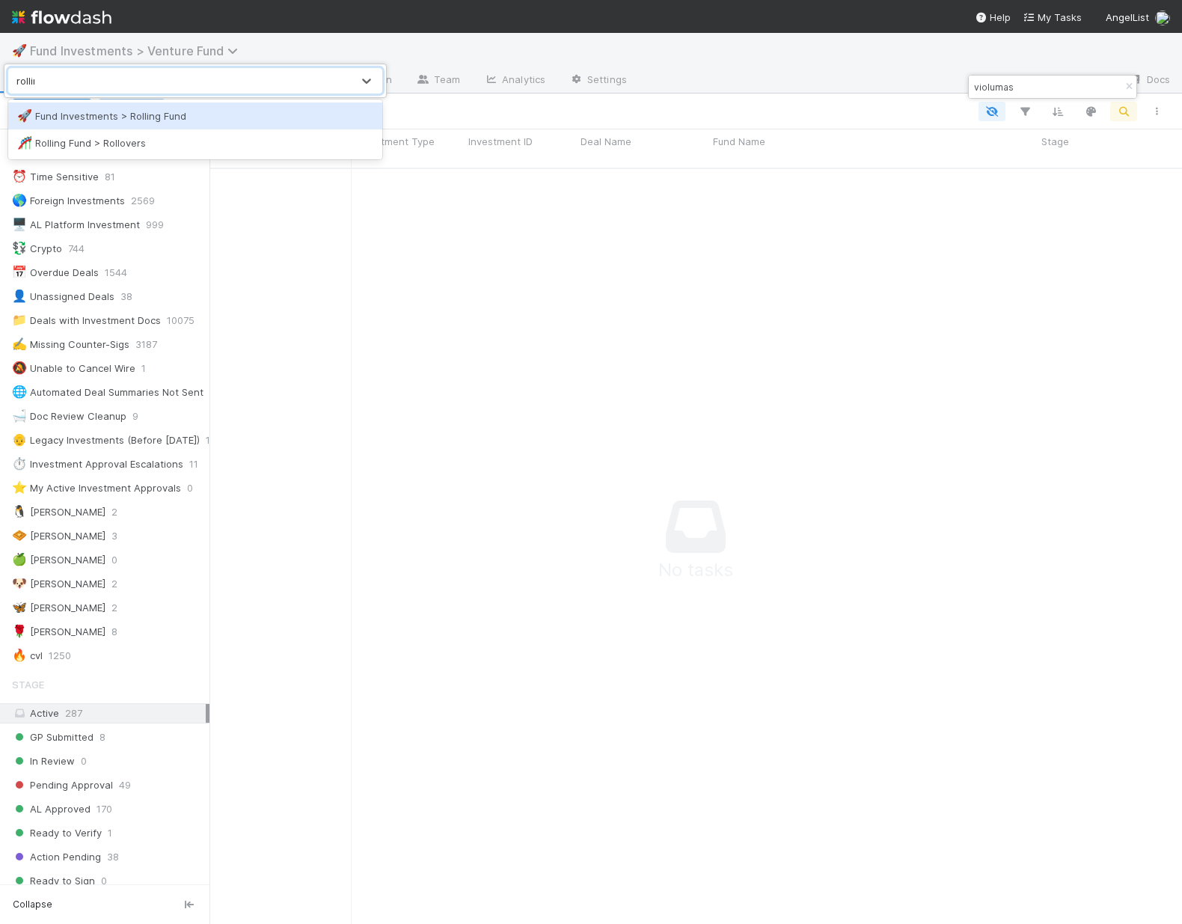
type input "rolling"
click at [197, 108] on div "🚀 Fund Investments > Rolling Fund" at bounding box center [195, 115] width 356 height 15
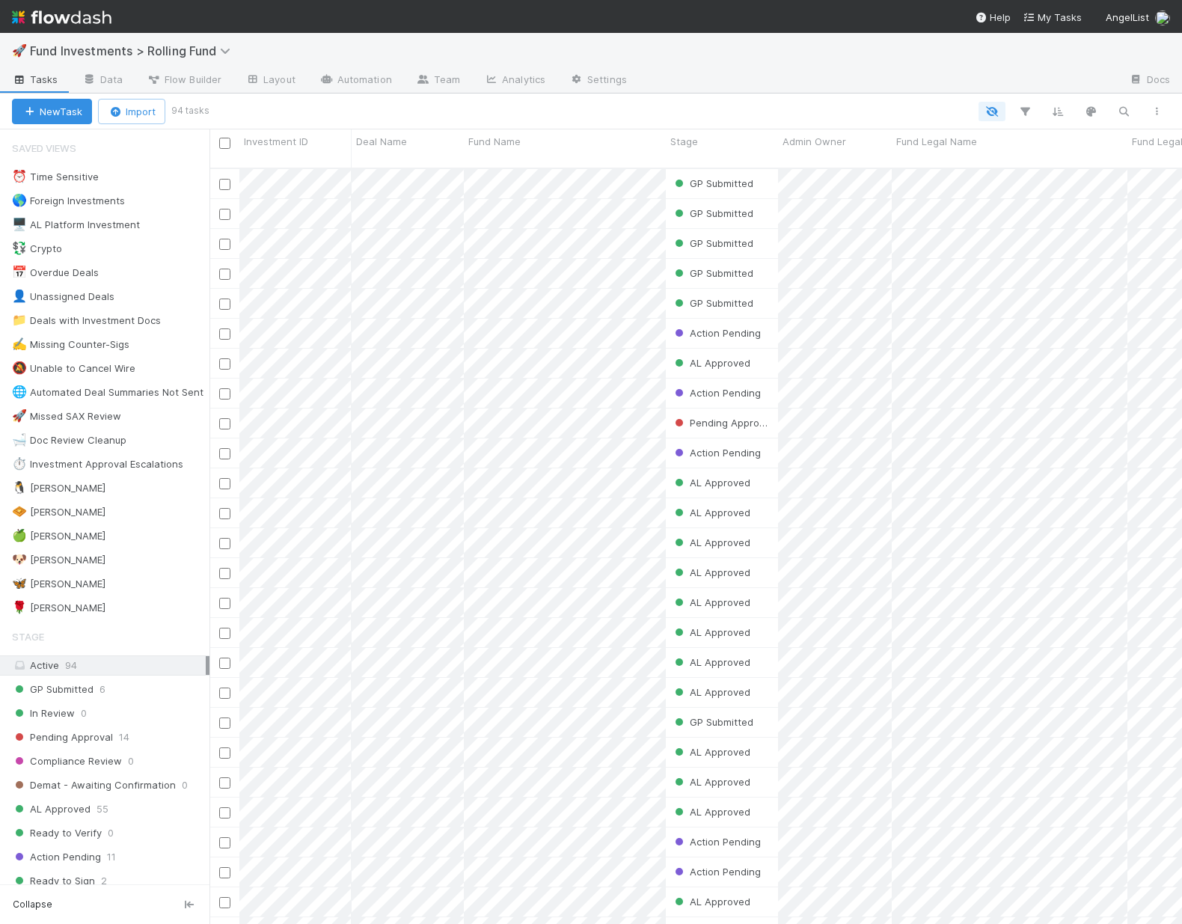
scroll to position [757, 961]
click at [1125, 113] on icon "button" at bounding box center [1123, 111] width 15 height 13
type input "violumas"
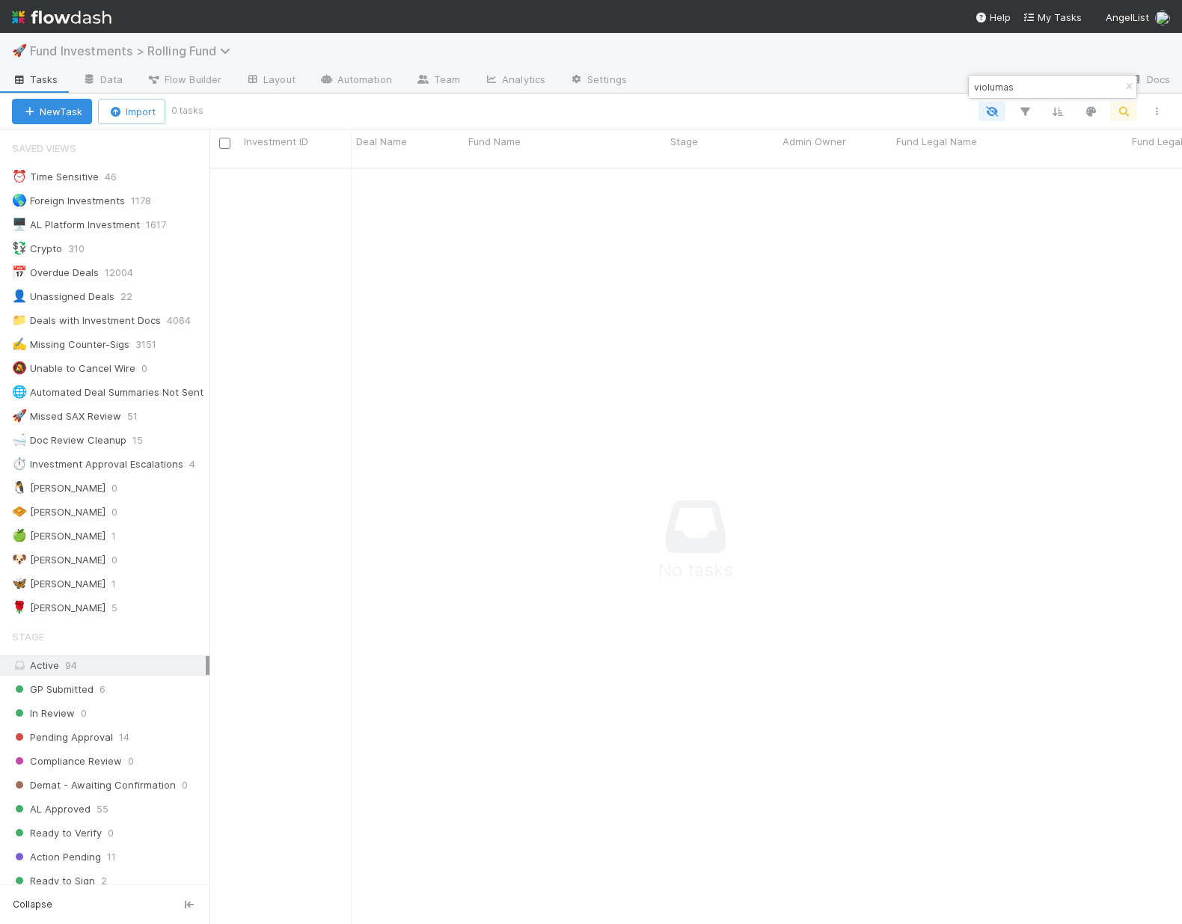
scroll to position [746, 961]
click at [73, 55] on span "Fund Investments > Rolling Fund" at bounding box center [134, 50] width 208 height 15
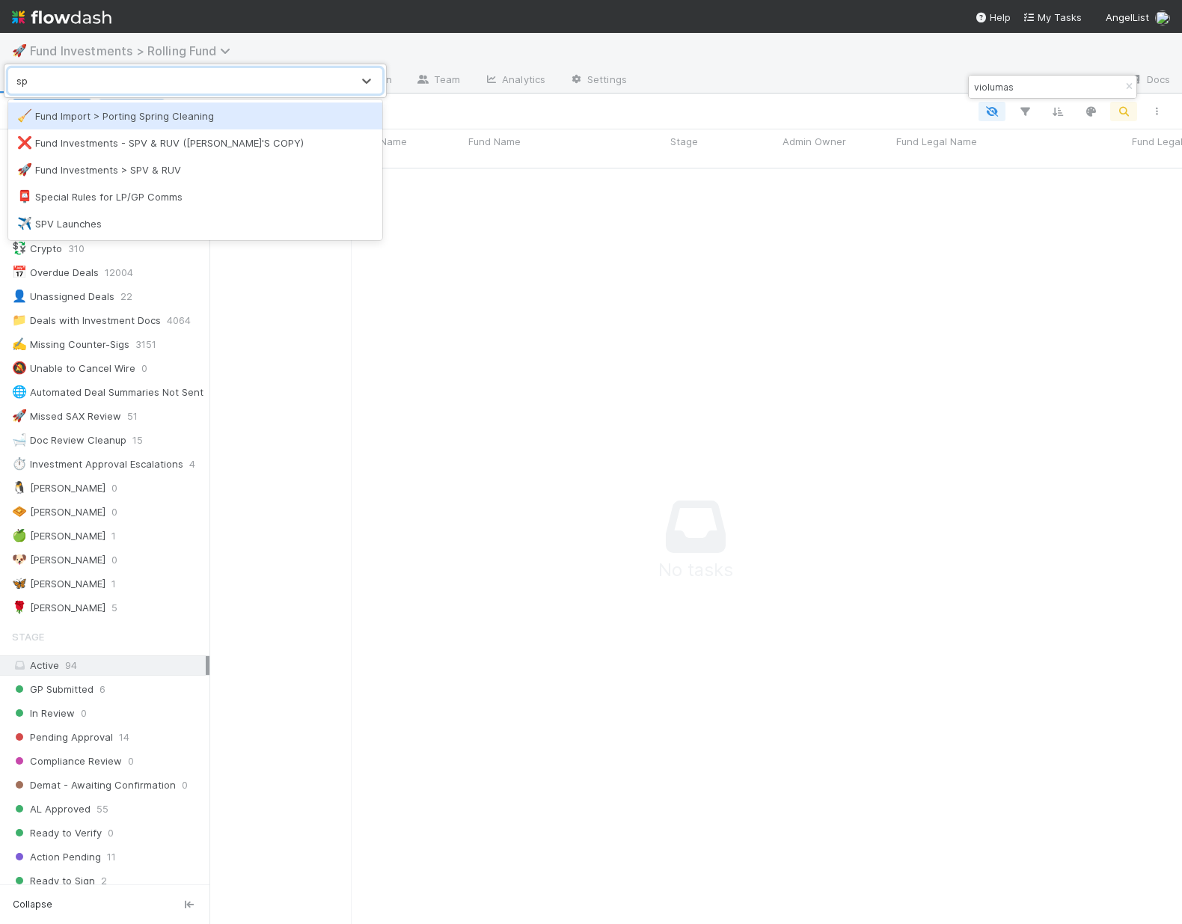
type input "spv"
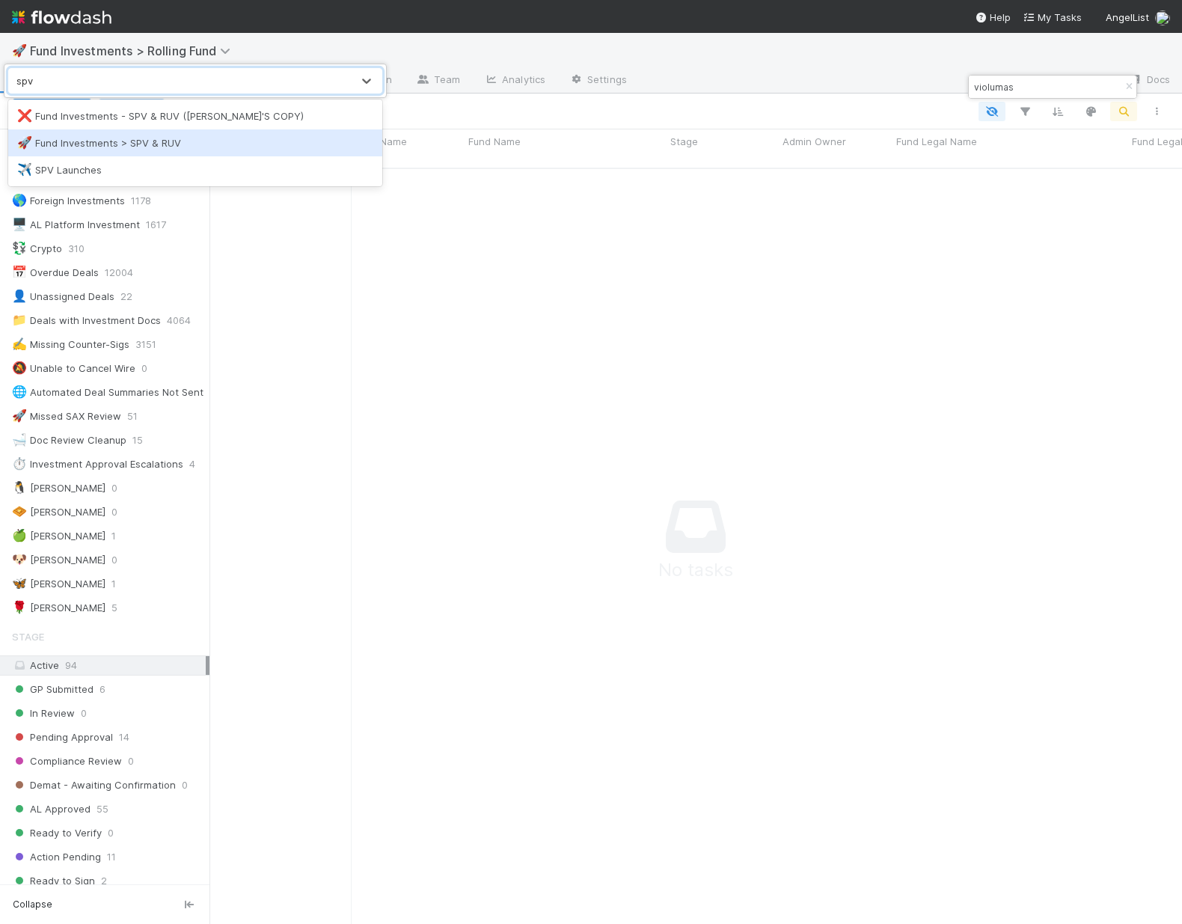
click at [88, 146] on div "🚀 Fund Investments > SPV & RUV" at bounding box center [195, 142] width 356 height 15
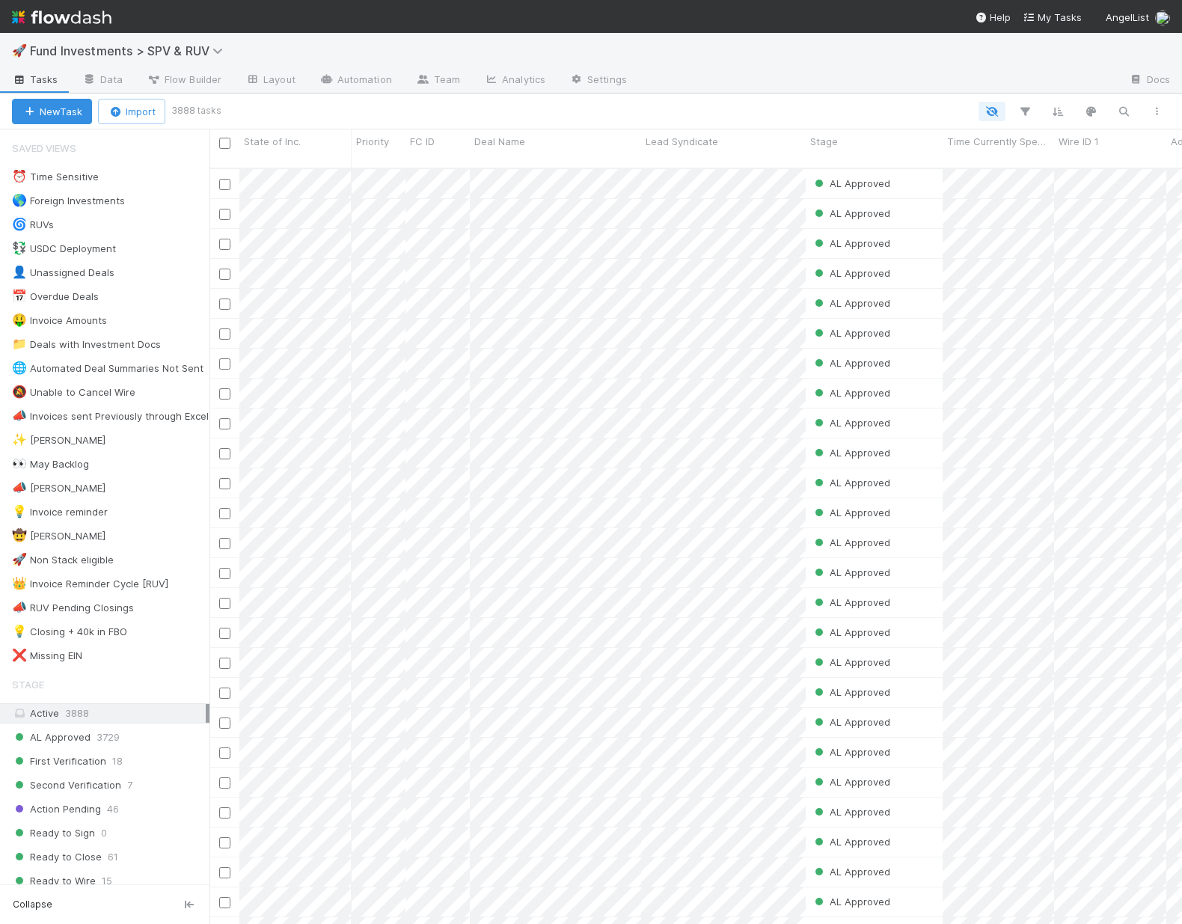
scroll to position [757, 961]
click at [1128, 110] on icon "button" at bounding box center [1123, 111] width 15 height 13
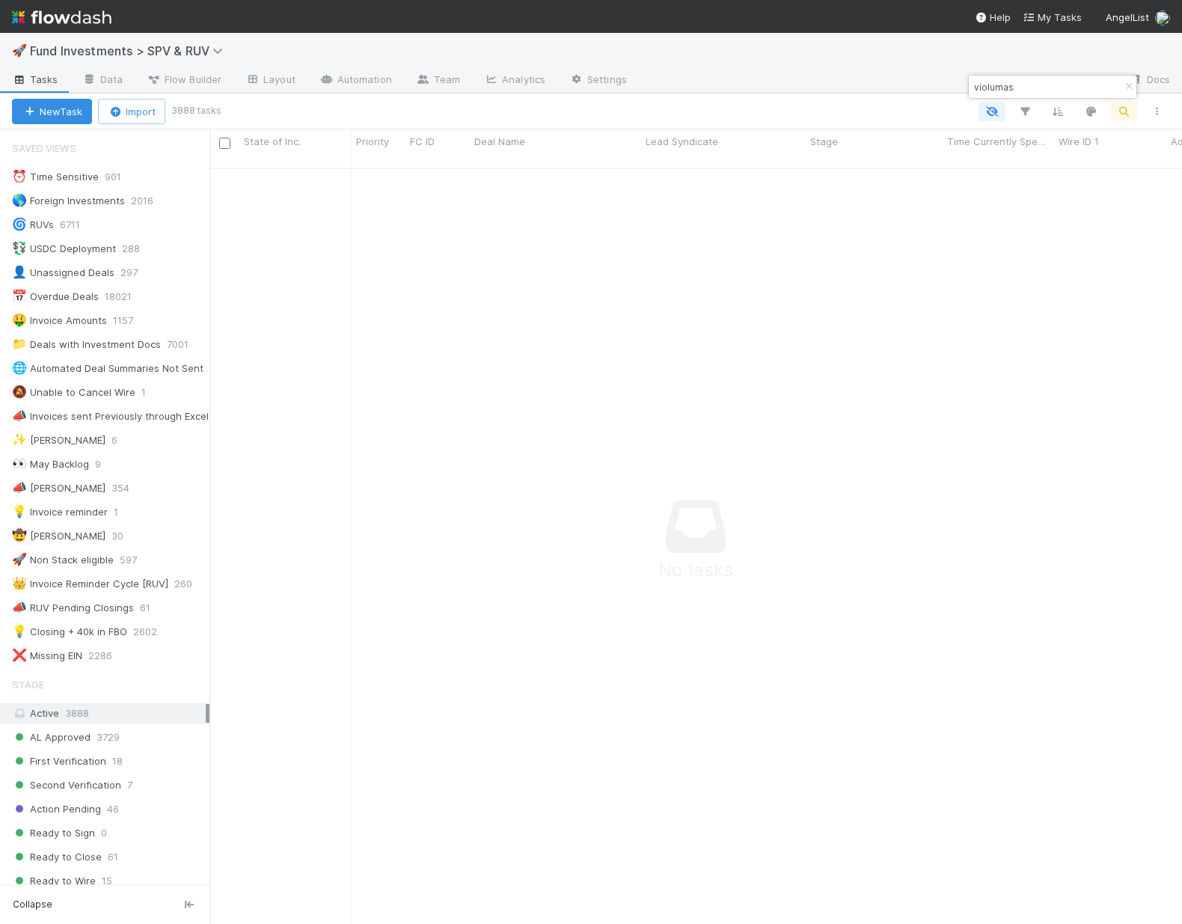
scroll to position [746, 961]
type input "violumas"
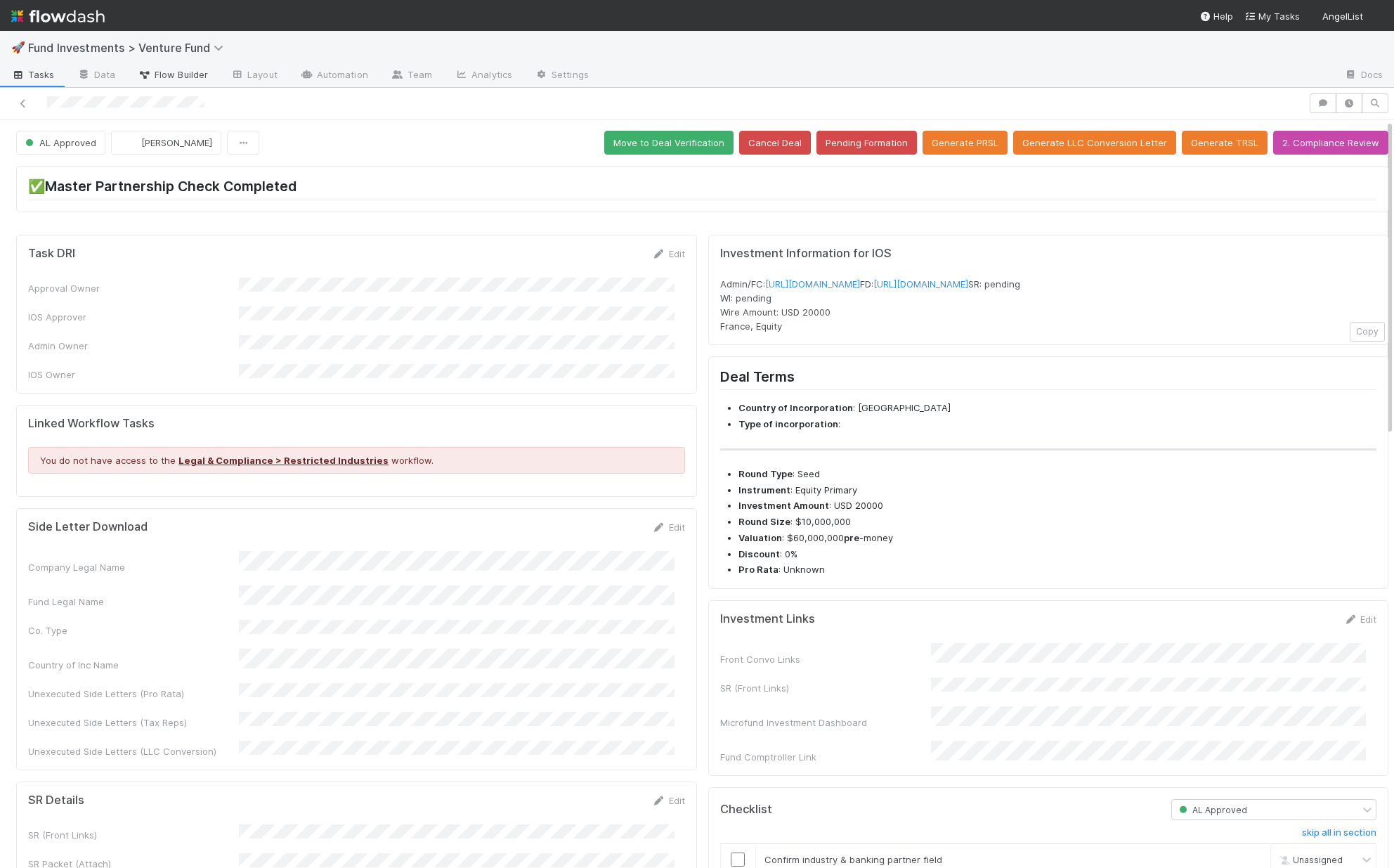
click at [189, 81] on span "Flow Builder" at bounding box center [173, 74] width 70 height 14
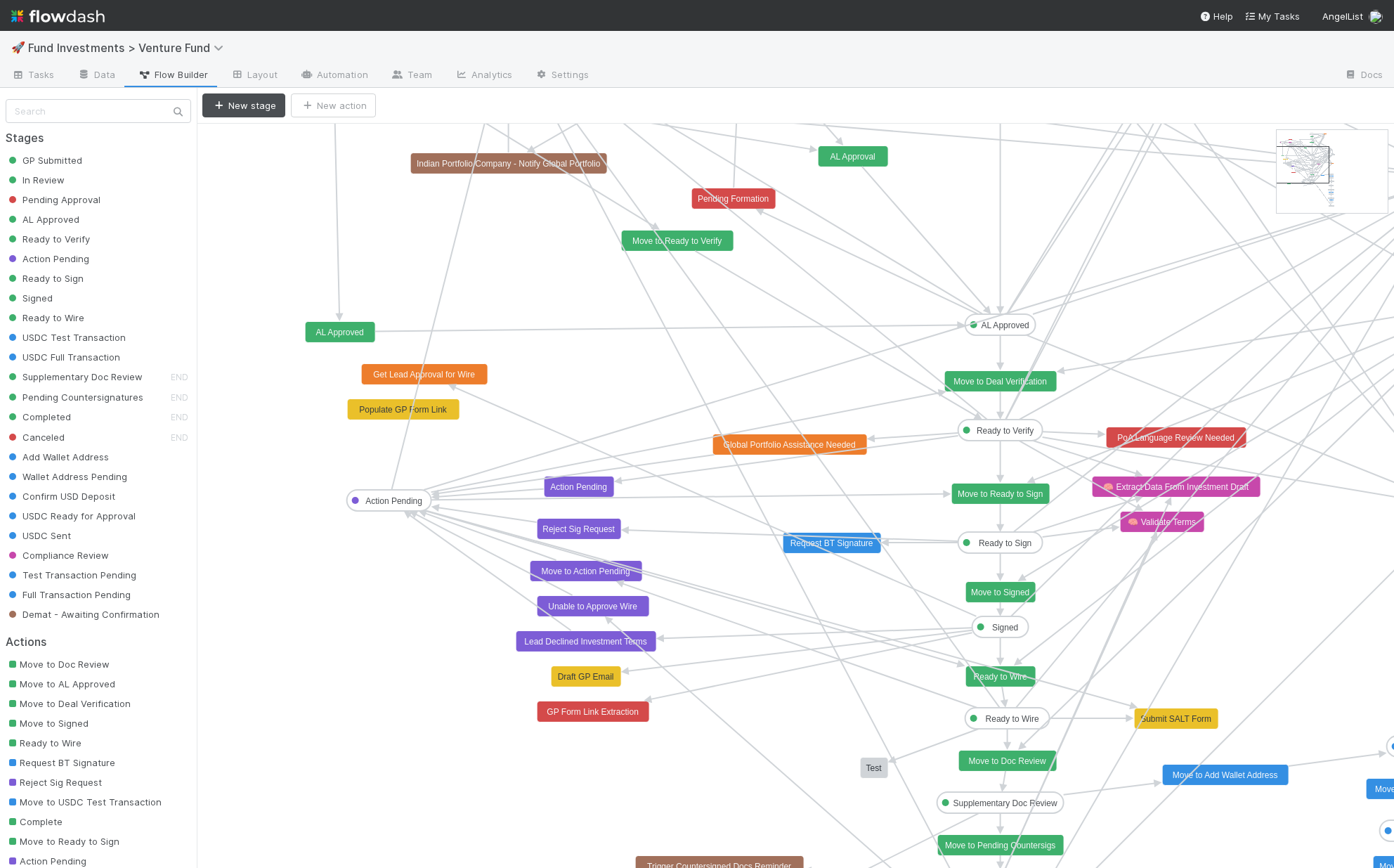
drag, startPoint x: 1310, startPoint y: 152, endPoint x: 1310, endPoint y: 163, distance: 11.0
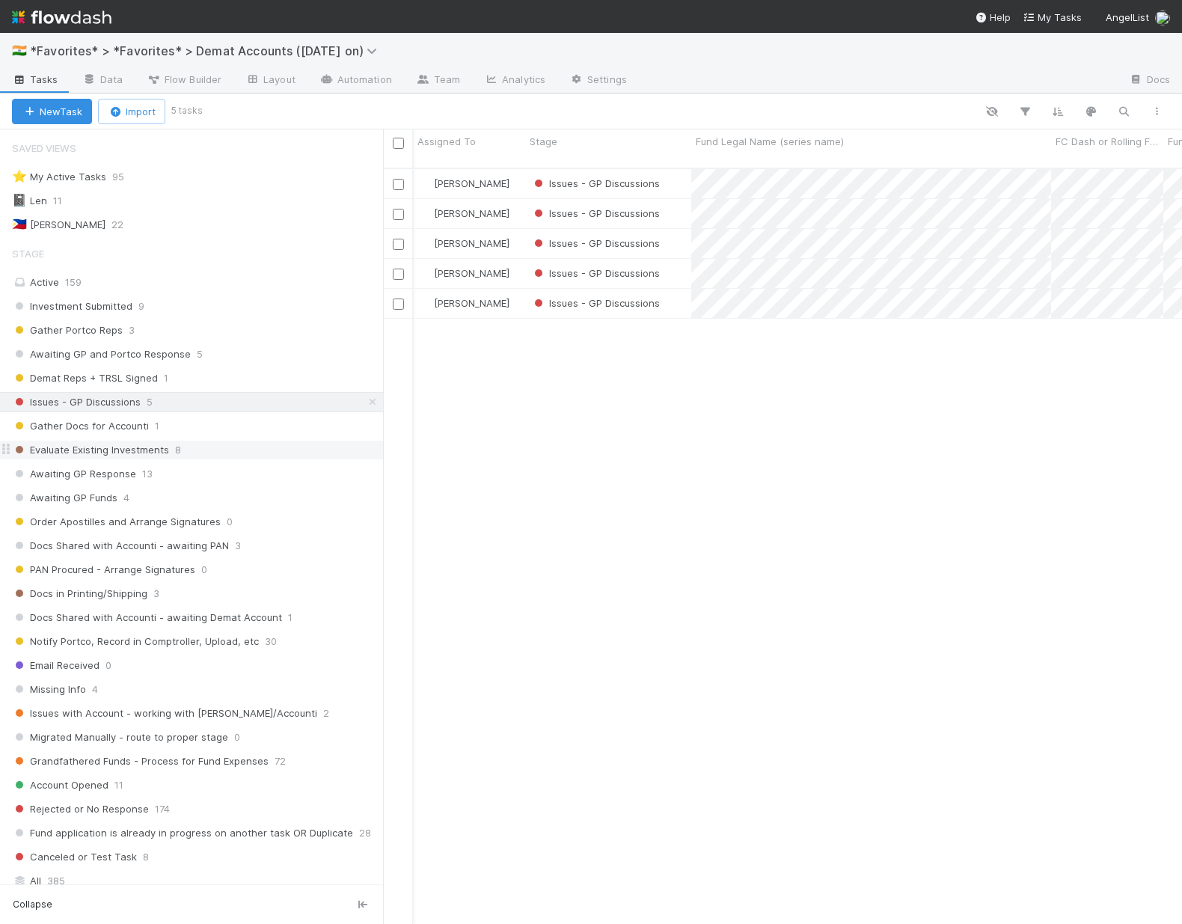
scroll to position [15, 0]
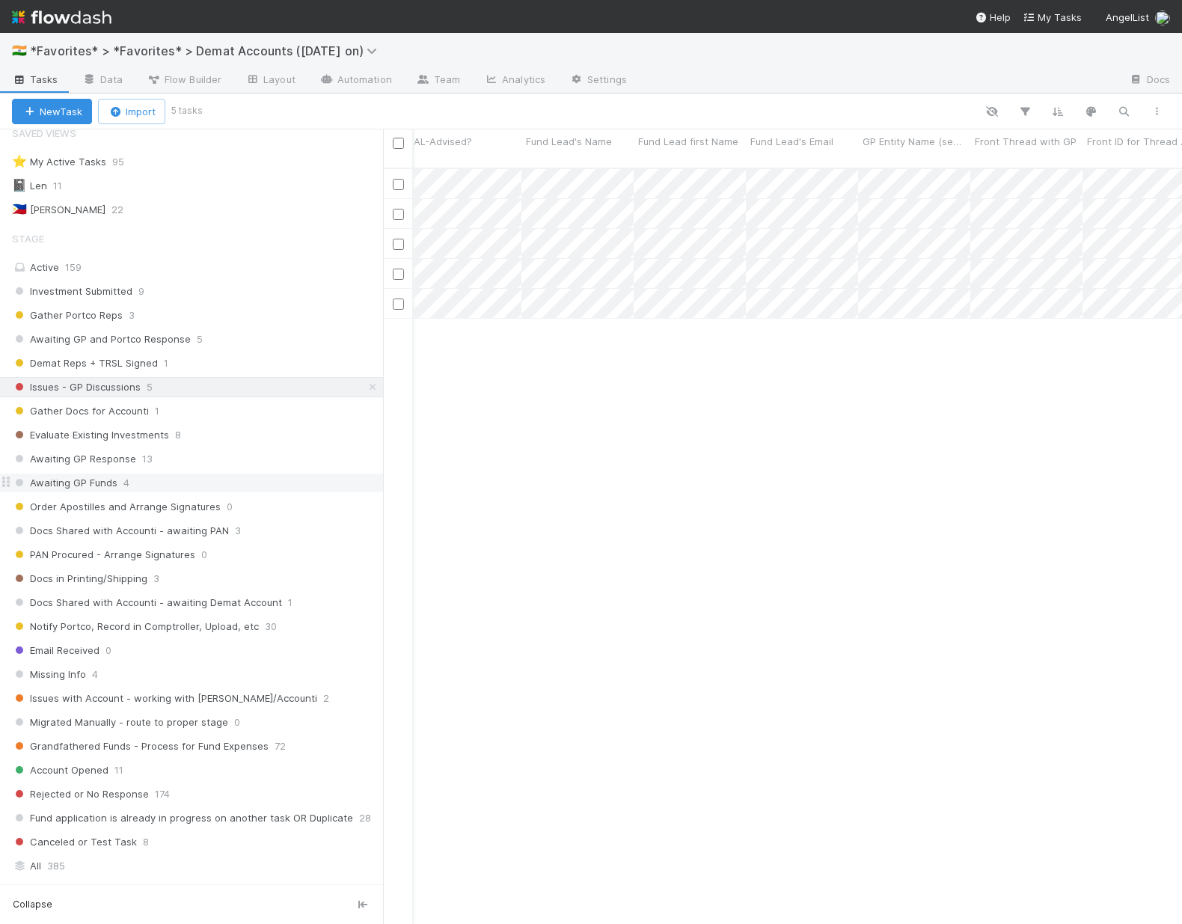
click at [123, 485] on span "4" at bounding box center [126, 483] width 6 height 19
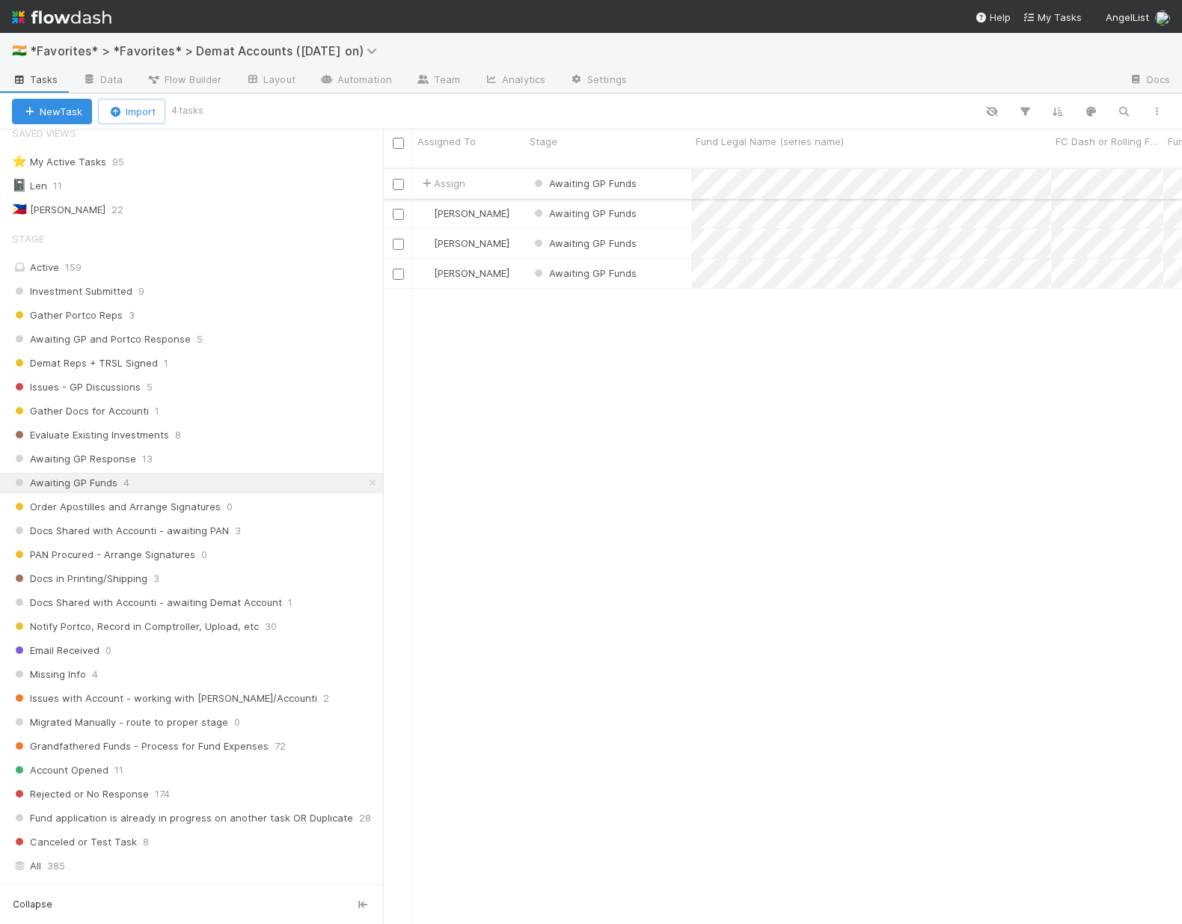
click at [664, 176] on div "Awaiting GP Funds" at bounding box center [608, 183] width 166 height 29
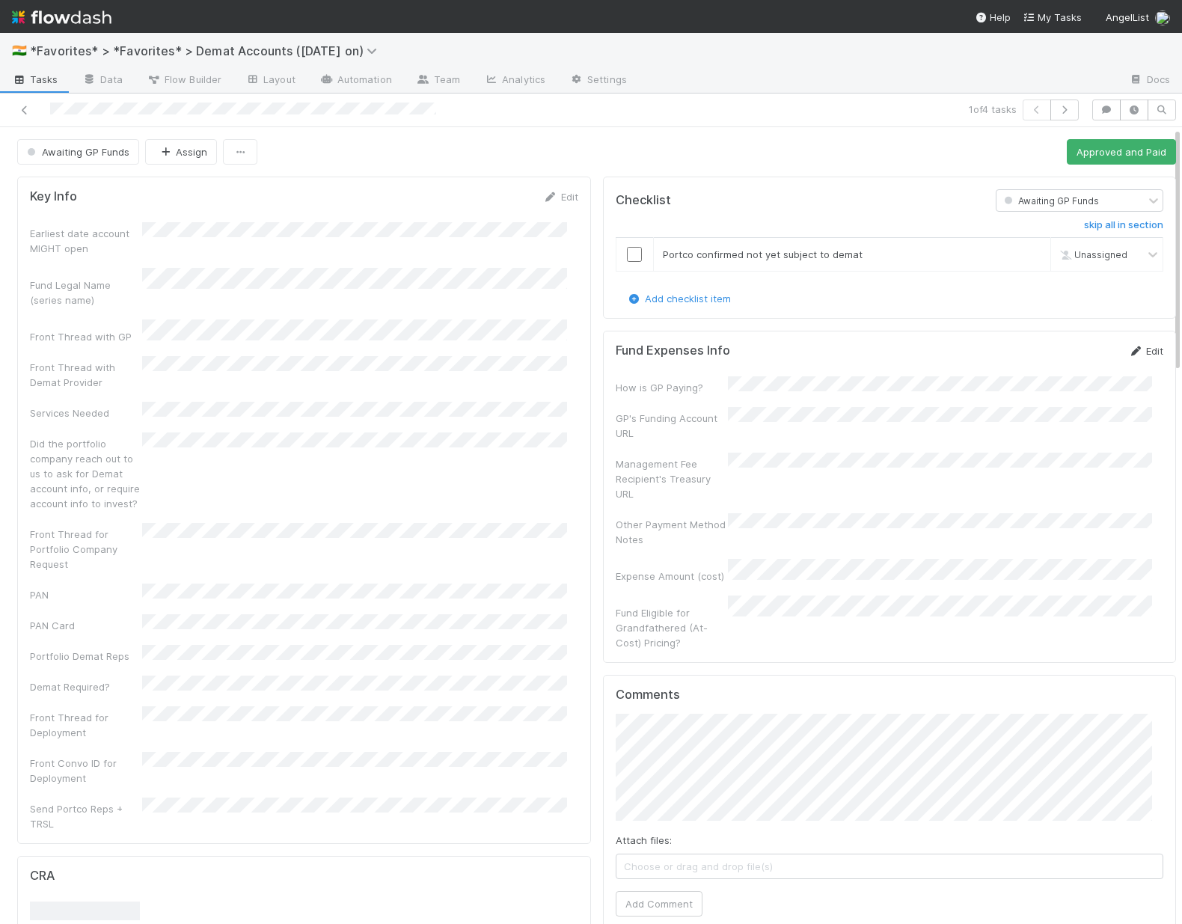
click at [1134, 350] on link "Edit" at bounding box center [1145, 351] width 35 height 12
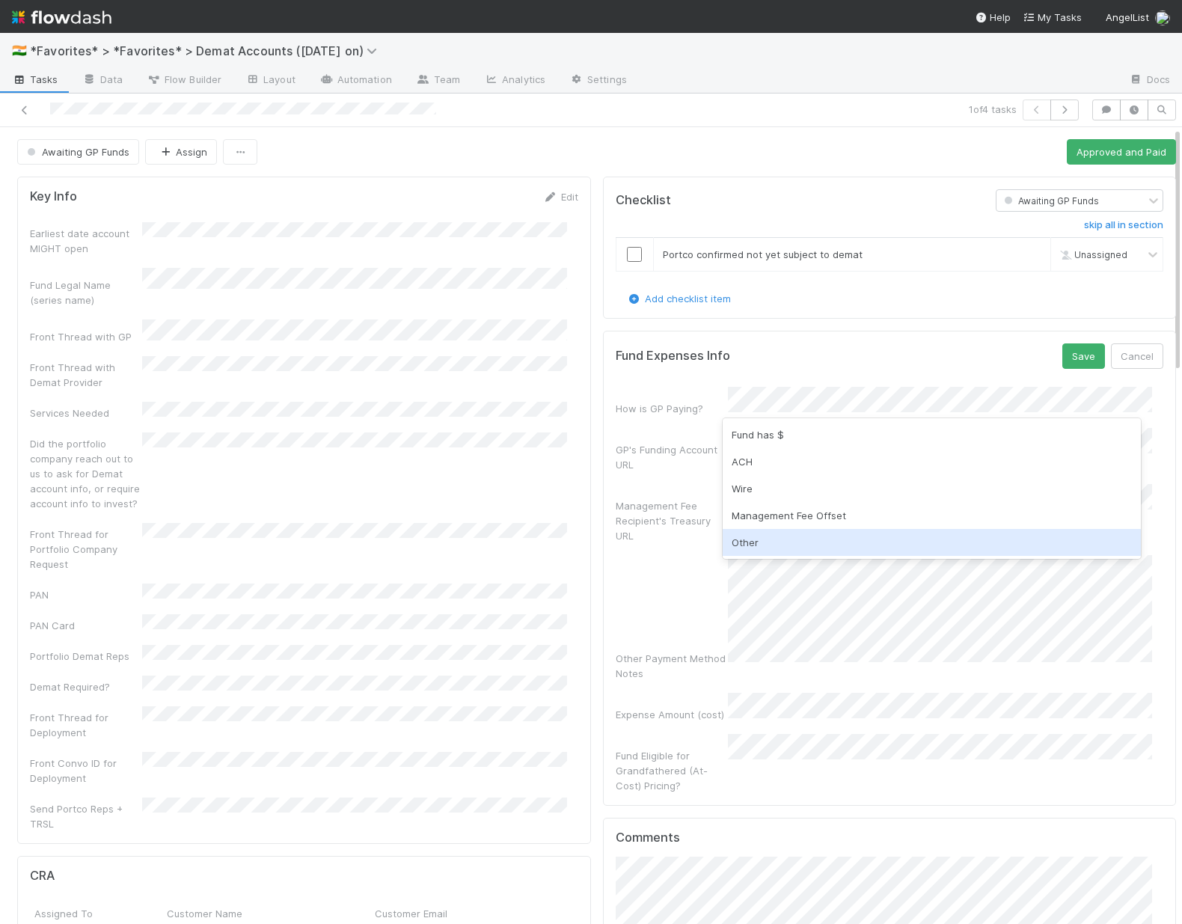
click at [767, 543] on div "Other" at bounding box center [932, 542] width 419 height 27
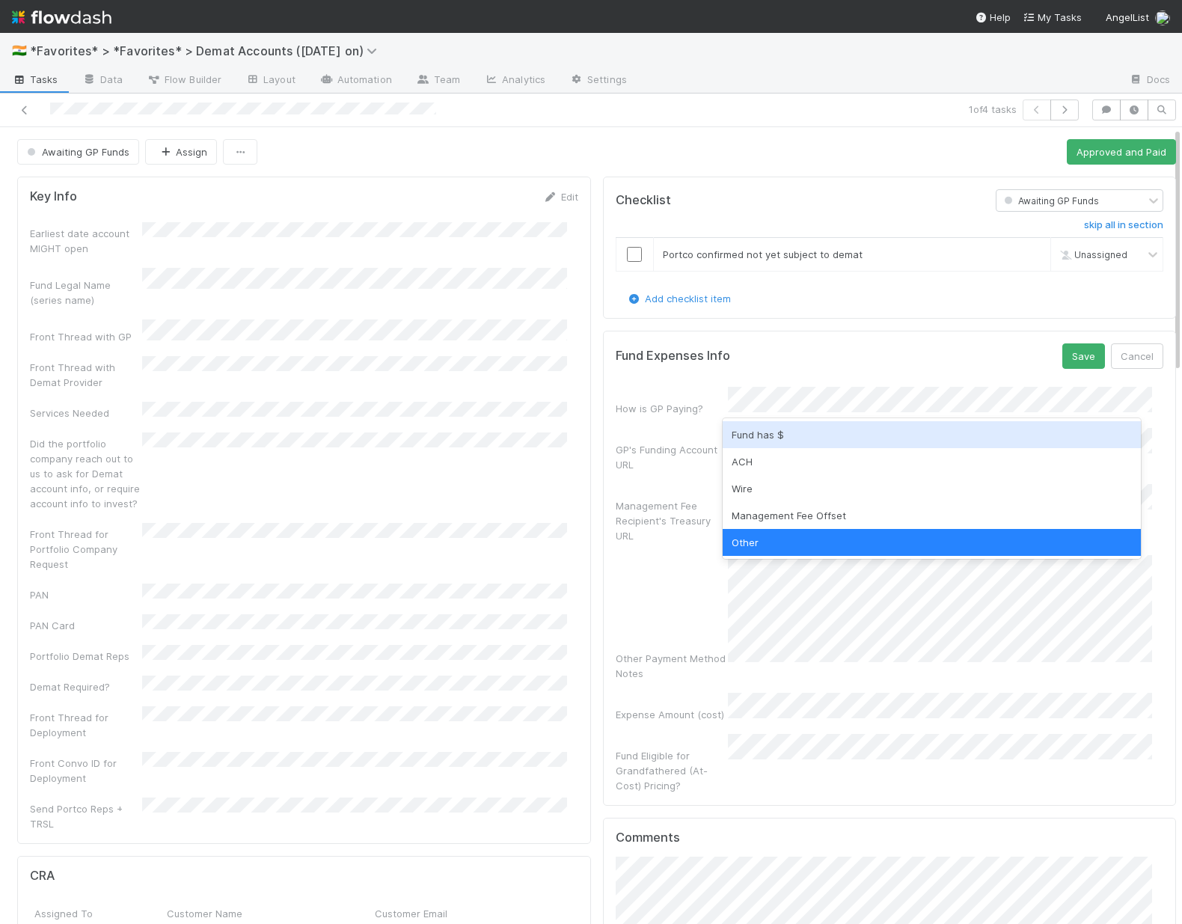
drag, startPoint x: 639, startPoint y: 453, endPoint x: 708, endPoint y: 445, distance: 69.3
click at [639, 453] on div "GP's Funding Account URL" at bounding box center [672, 457] width 112 height 30
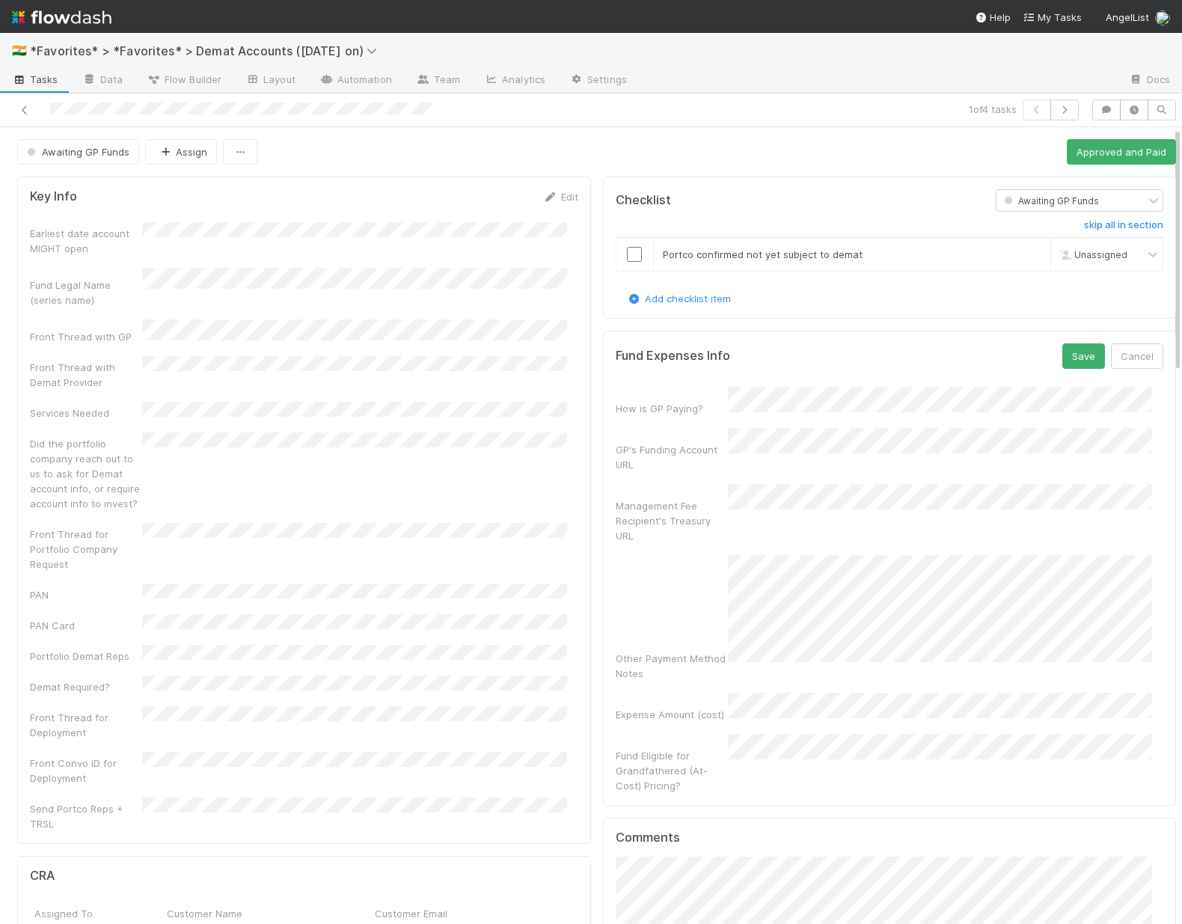
scroll to position [141, 0]
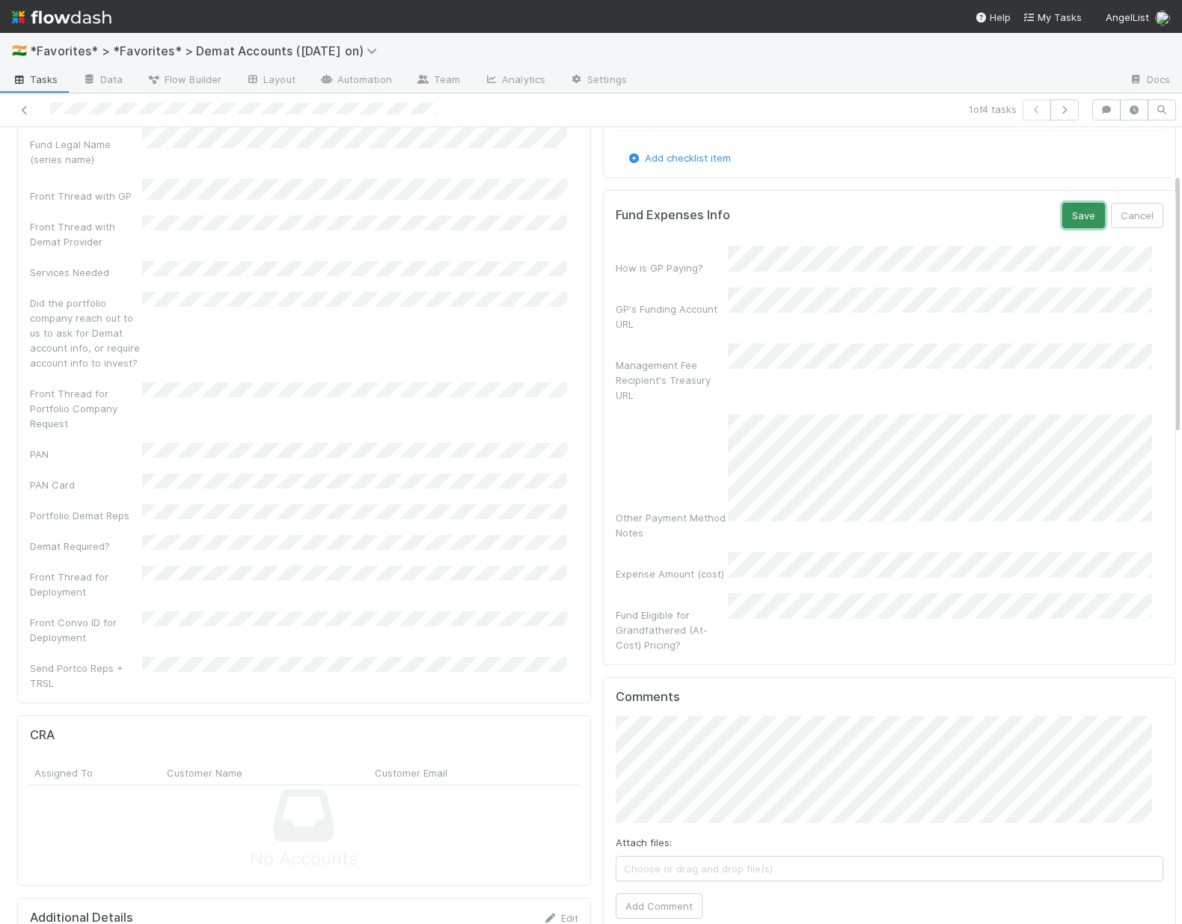
click at [1065, 221] on button "Save" at bounding box center [1083, 215] width 43 height 25
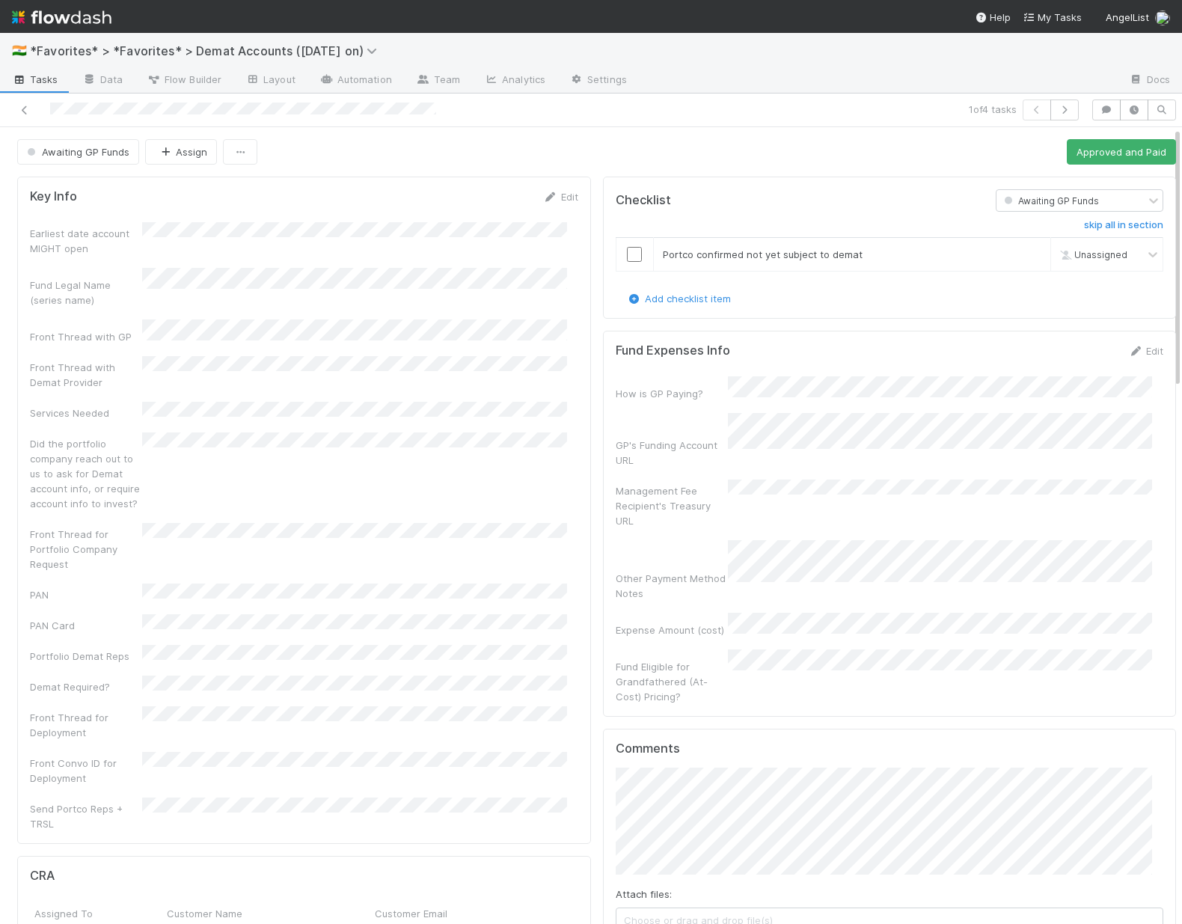
scroll to position [3, 0]
click at [1023, 251] on link "skip" at bounding box center [1032, 251] width 19 height 12
click at [1095, 156] on button "Approved and Paid" at bounding box center [1121, 148] width 109 height 25
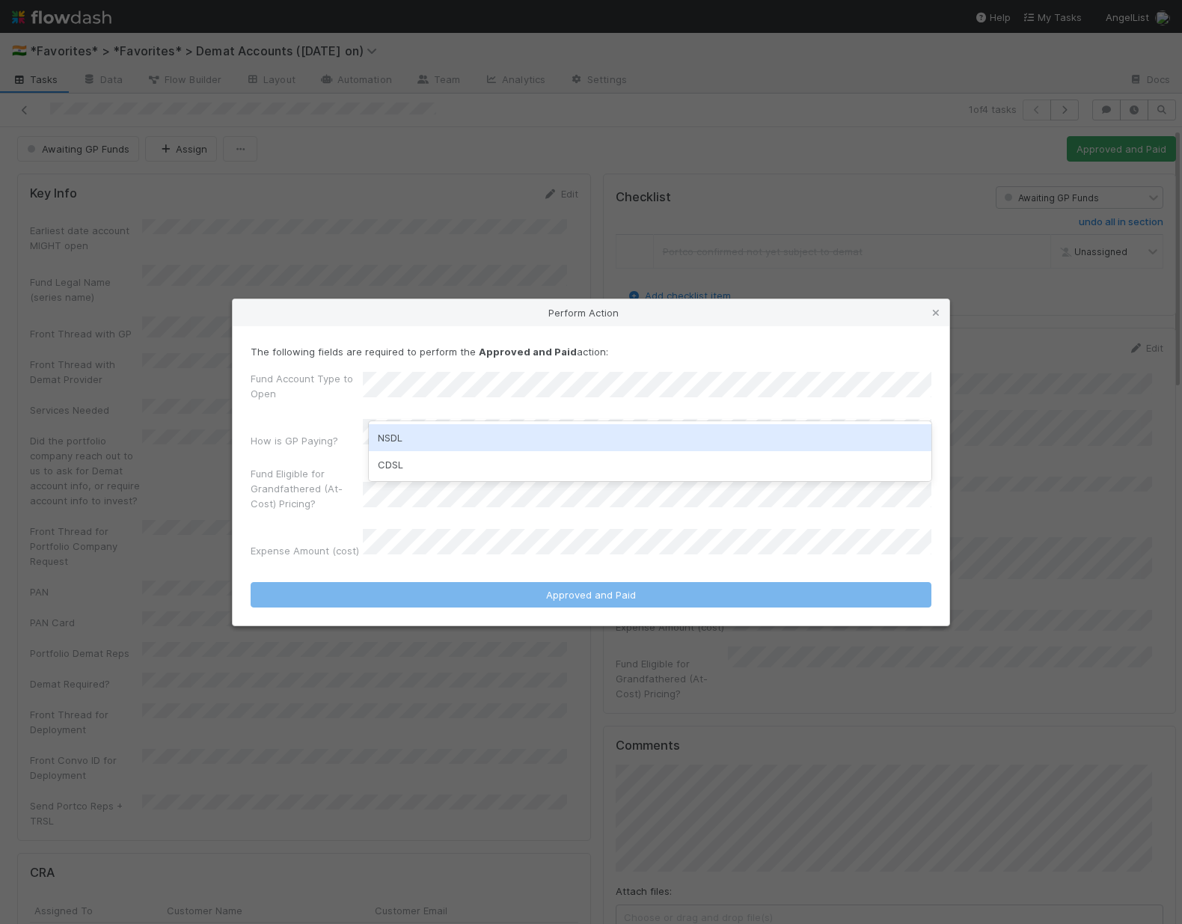
click at [492, 431] on div "NSDL" at bounding box center [650, 437] width 563 height 27
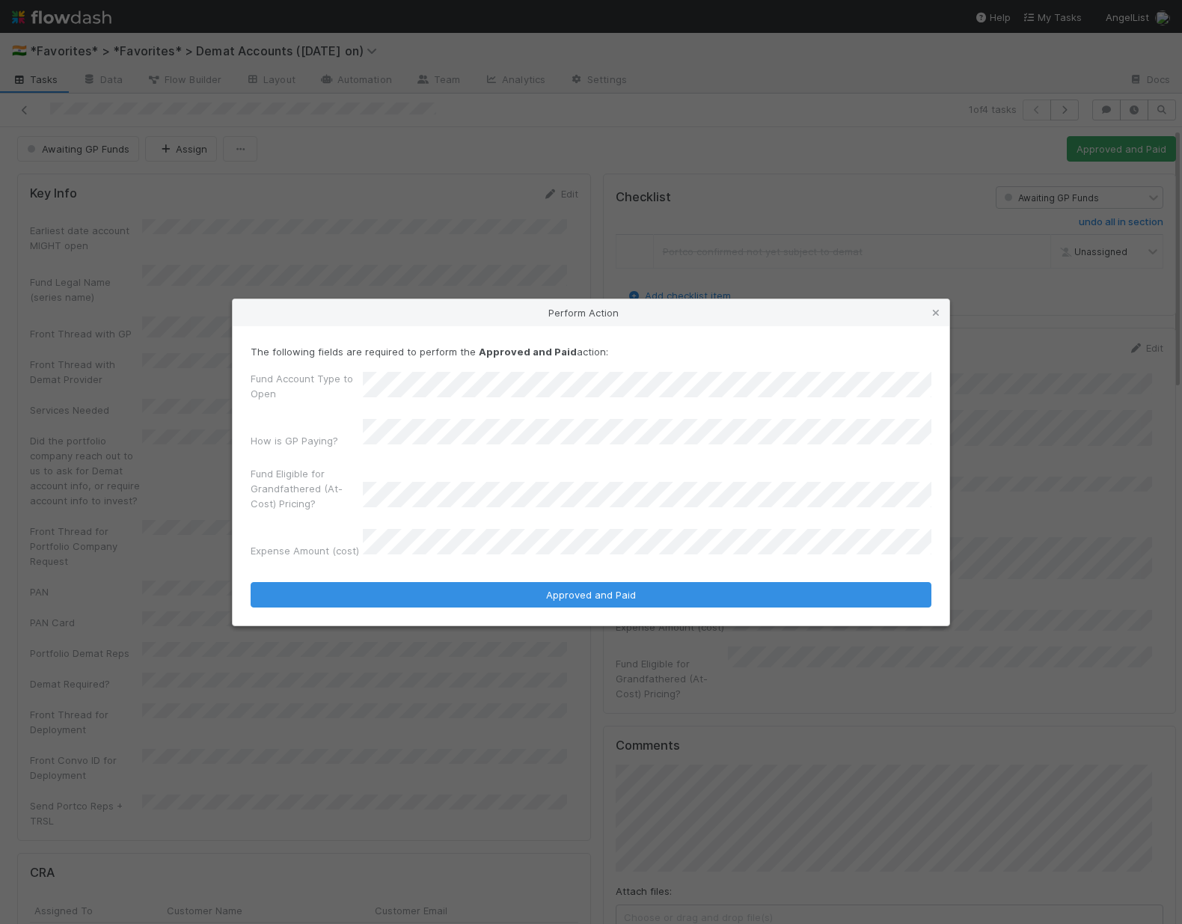
click at [309, 504] on label"] "Fund Eligible for Grandfathered (At-Cost) Pricing?" at bounding box center [307, 488] width 112 height 45
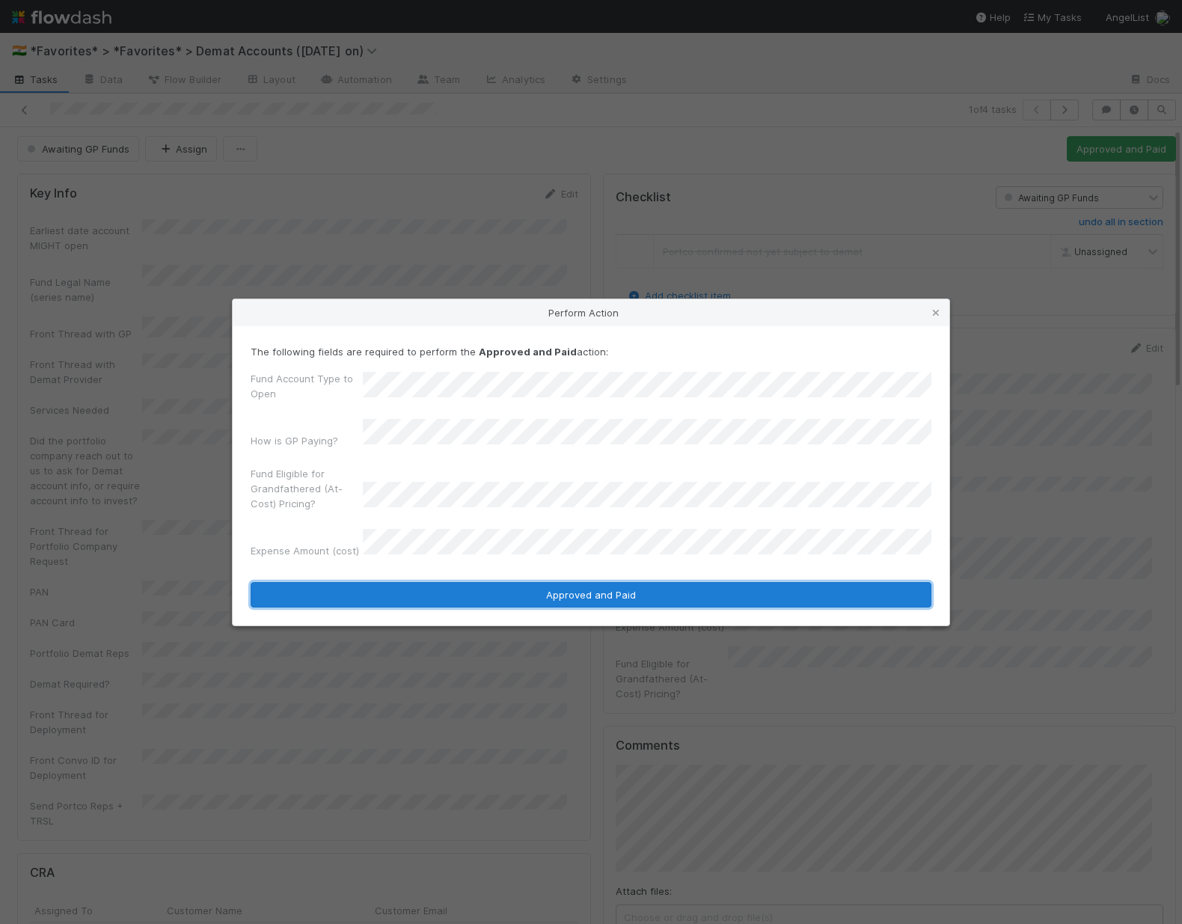
click at [479, 582] on button "Approved and Paid" at bounding box center [591, 594] width 681 height 25
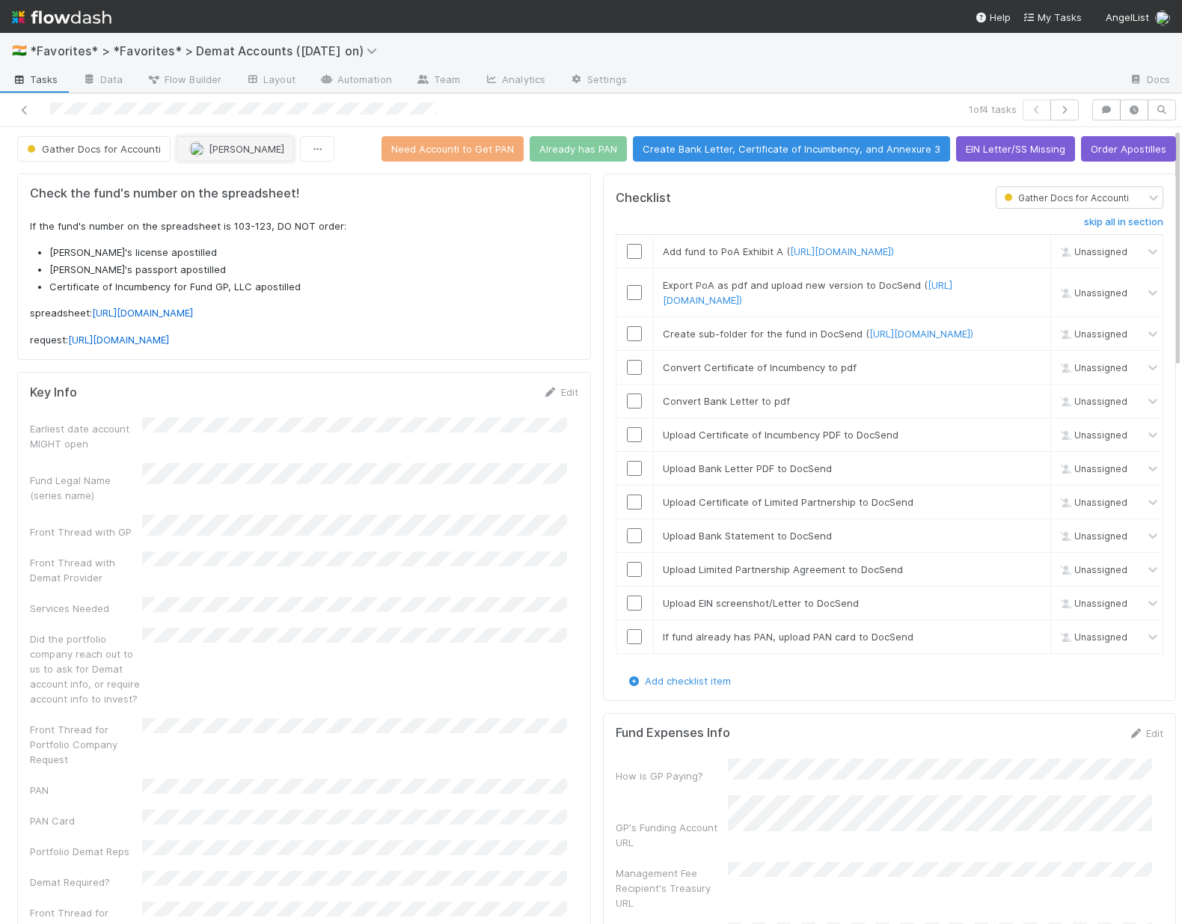
click at [182, 146] on button "Roselyn de Villa" at bounding box center [235, 148] width 117 height 25
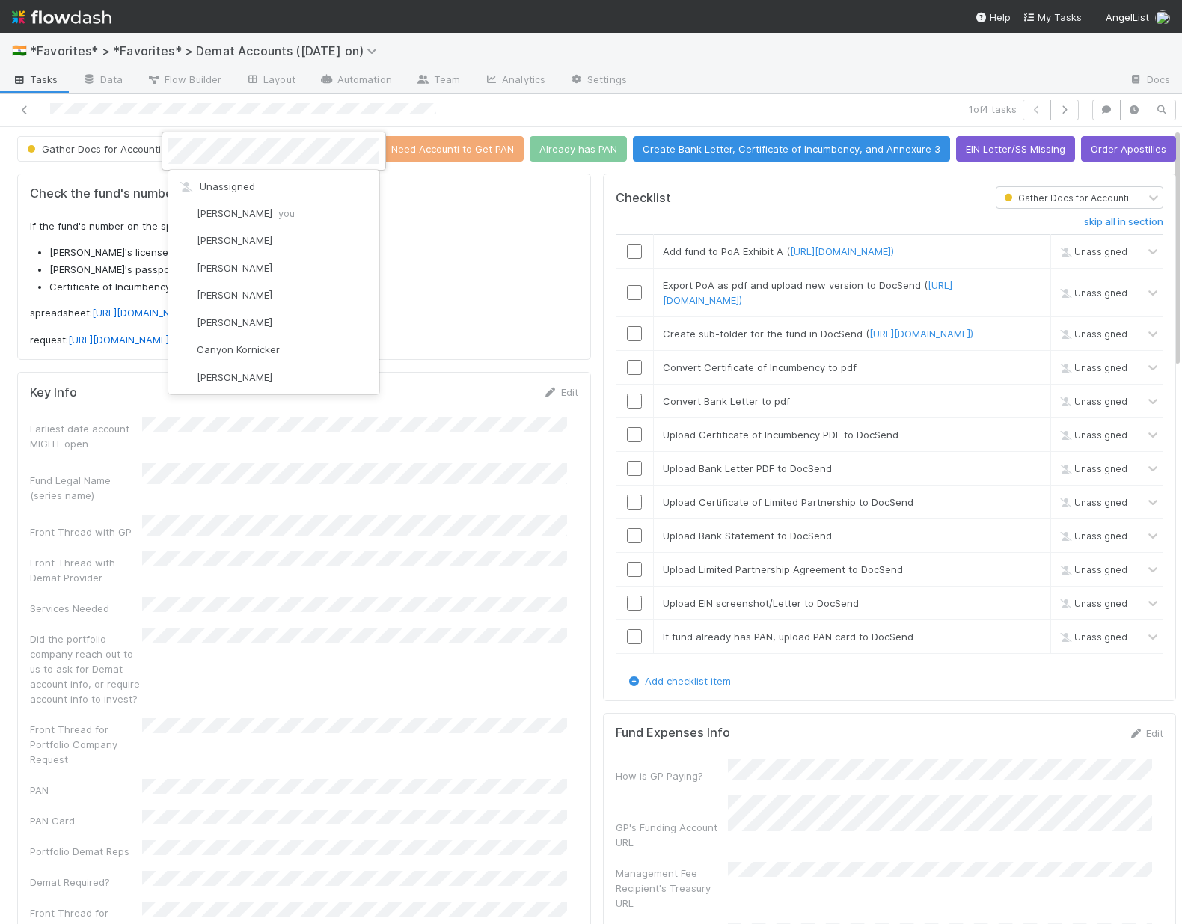
scroll to position [960, 0]
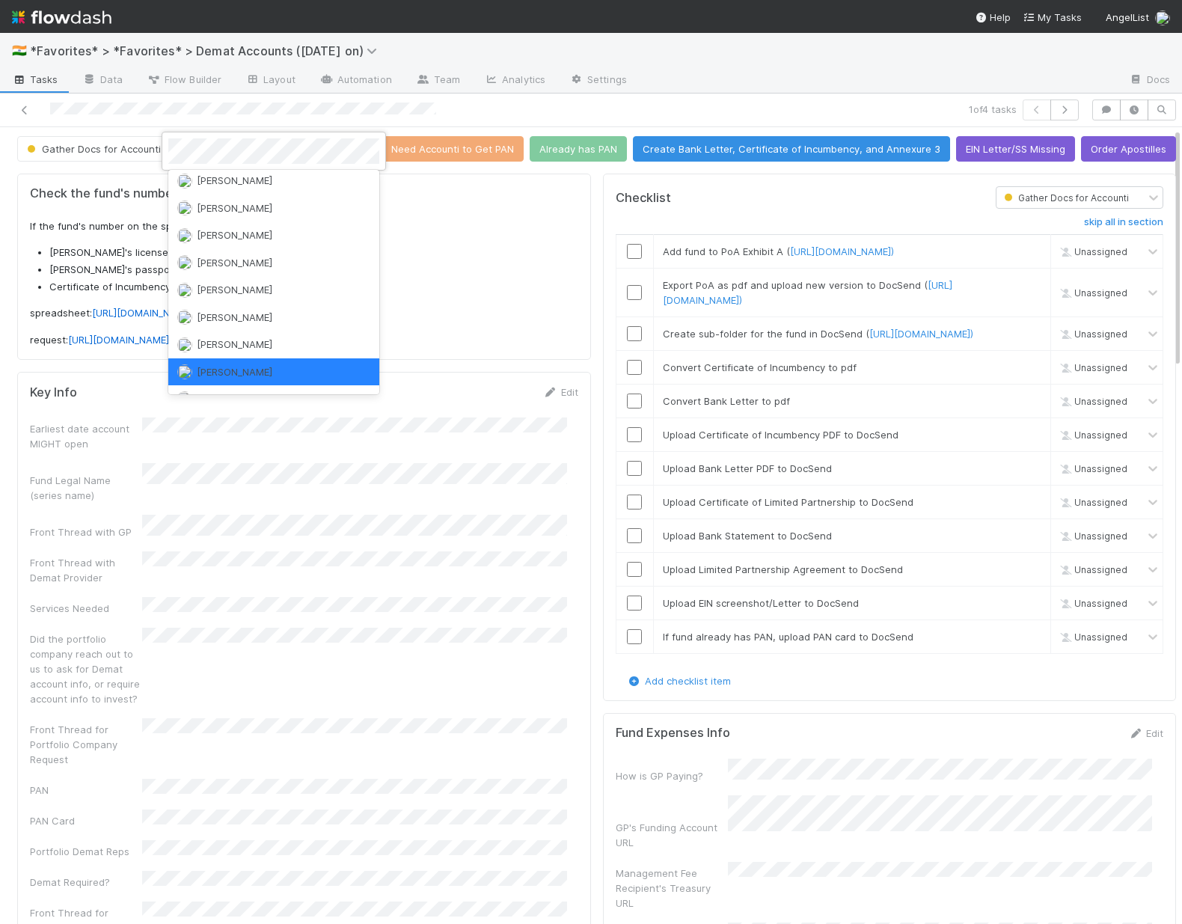
click at [624, 111] on div at bounding box center [591, 462] width 1182 height 924
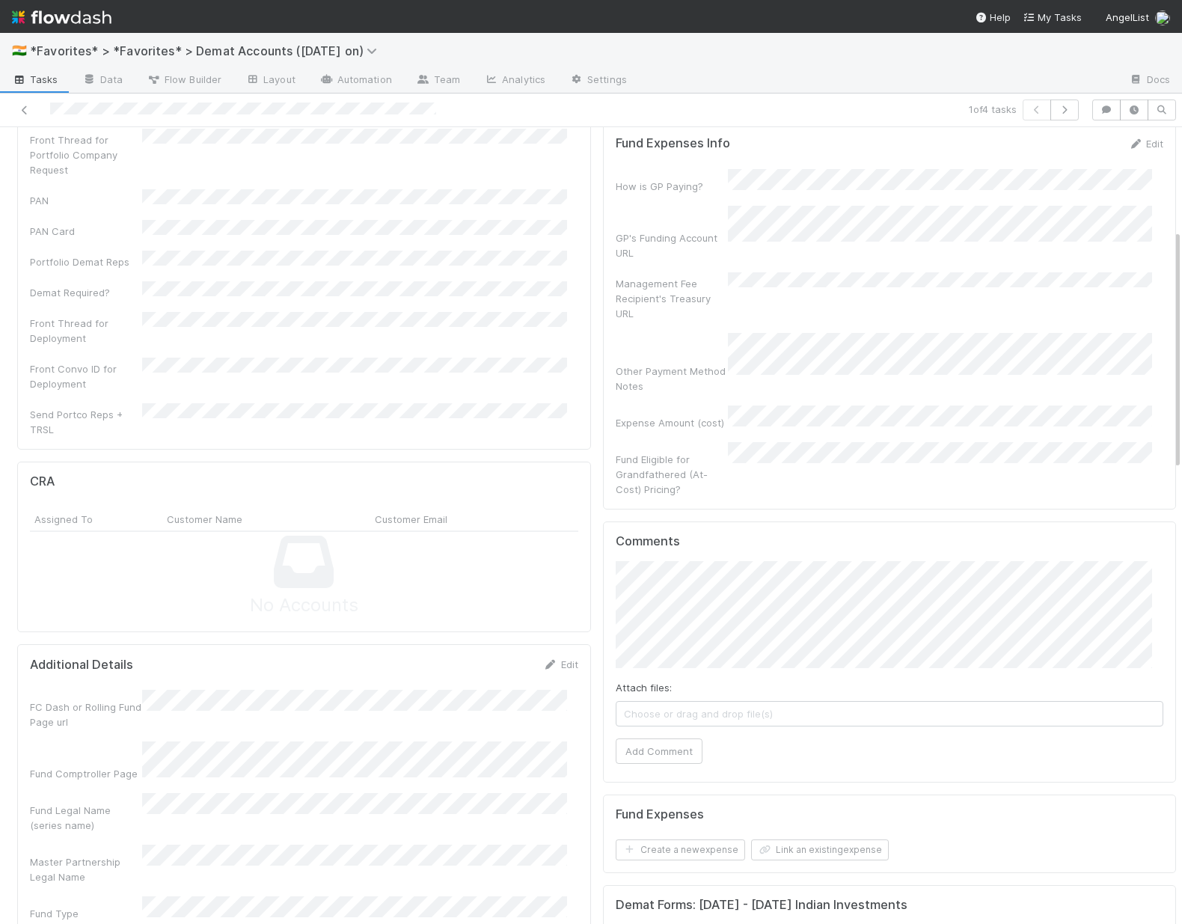
scroll to position [651, 0]
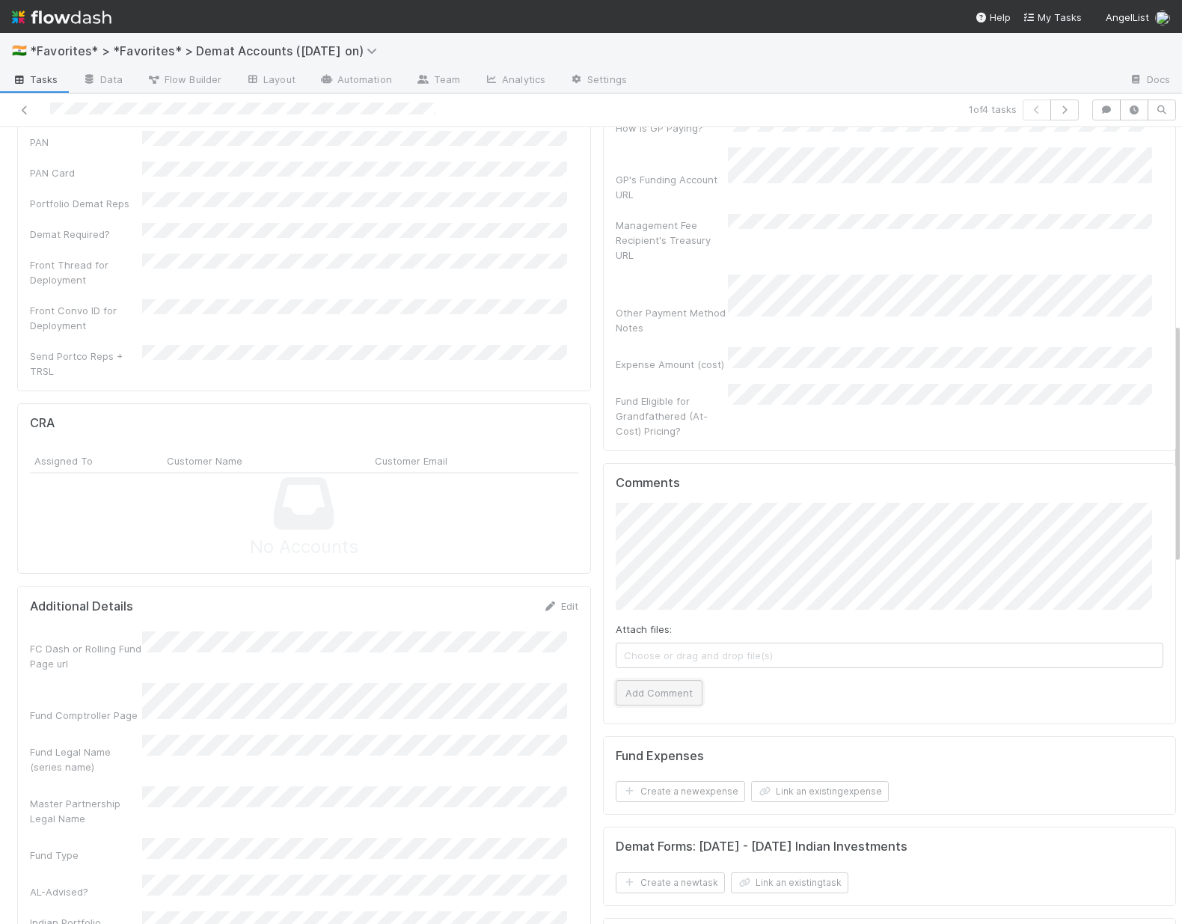
click at [619, 680] on button "Add Comment" at bounding box center [659, 692] width 87 height 25
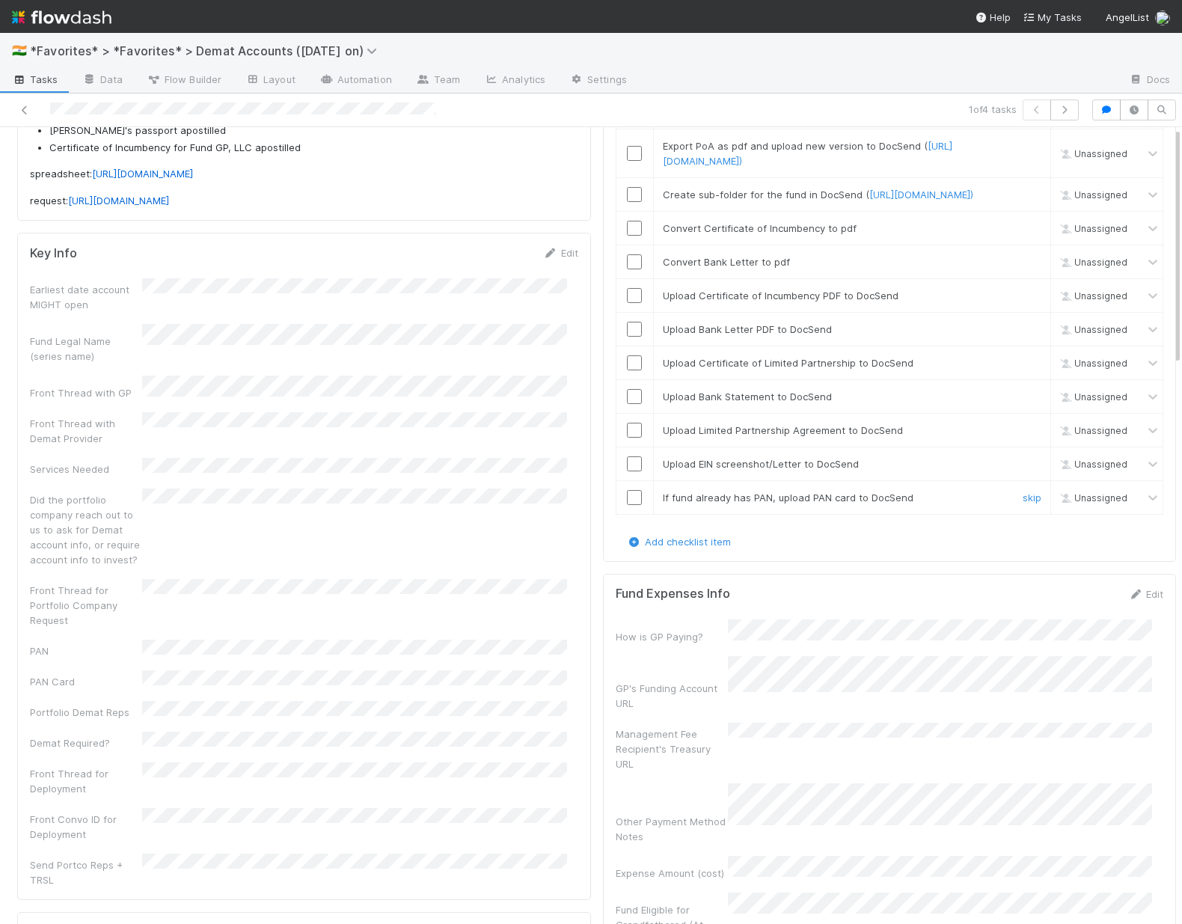
scroll to position [0, 0]
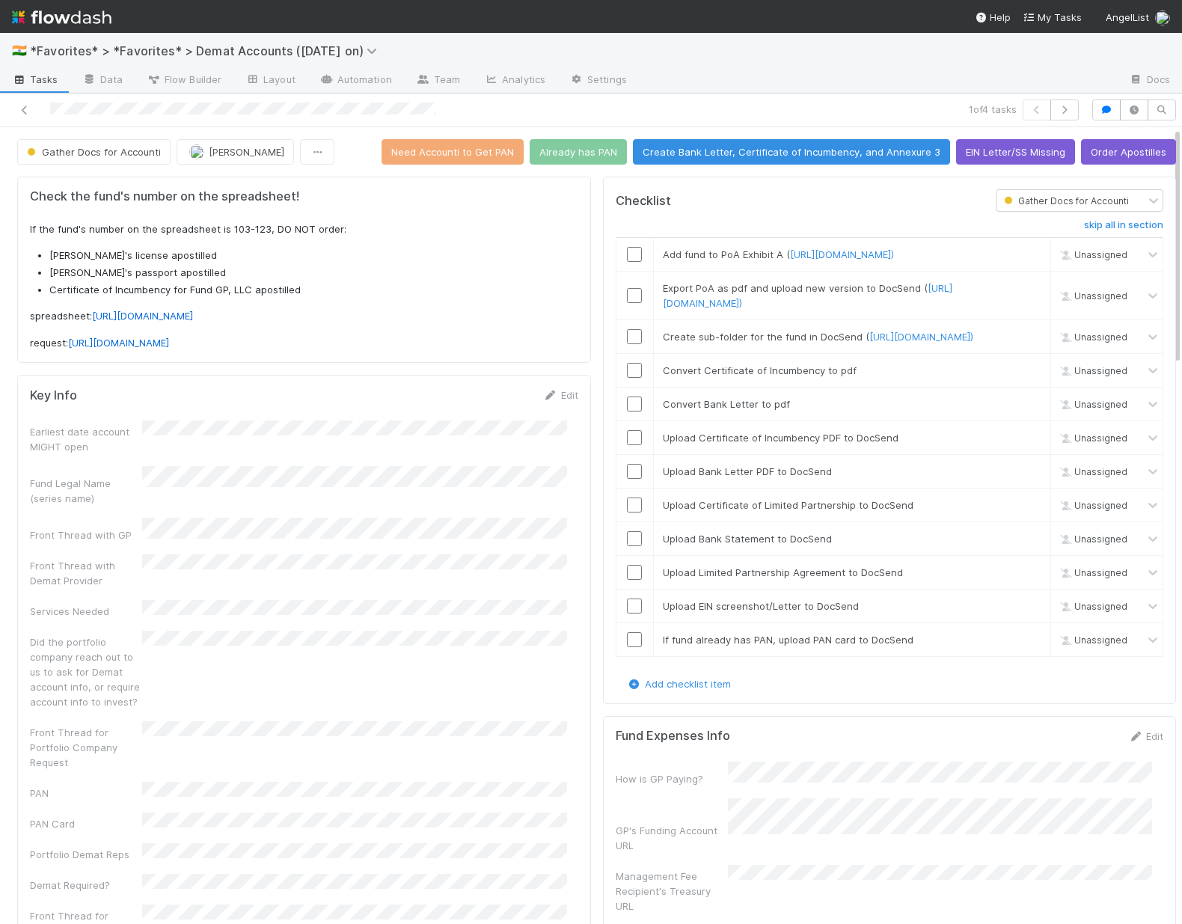
click at [555, 402] on div "Edit" at bounding box center [560, 395] width 35 height 15
click at [552, 401] on link "Edit" at bounding box center [560, 395] width 35 height 12
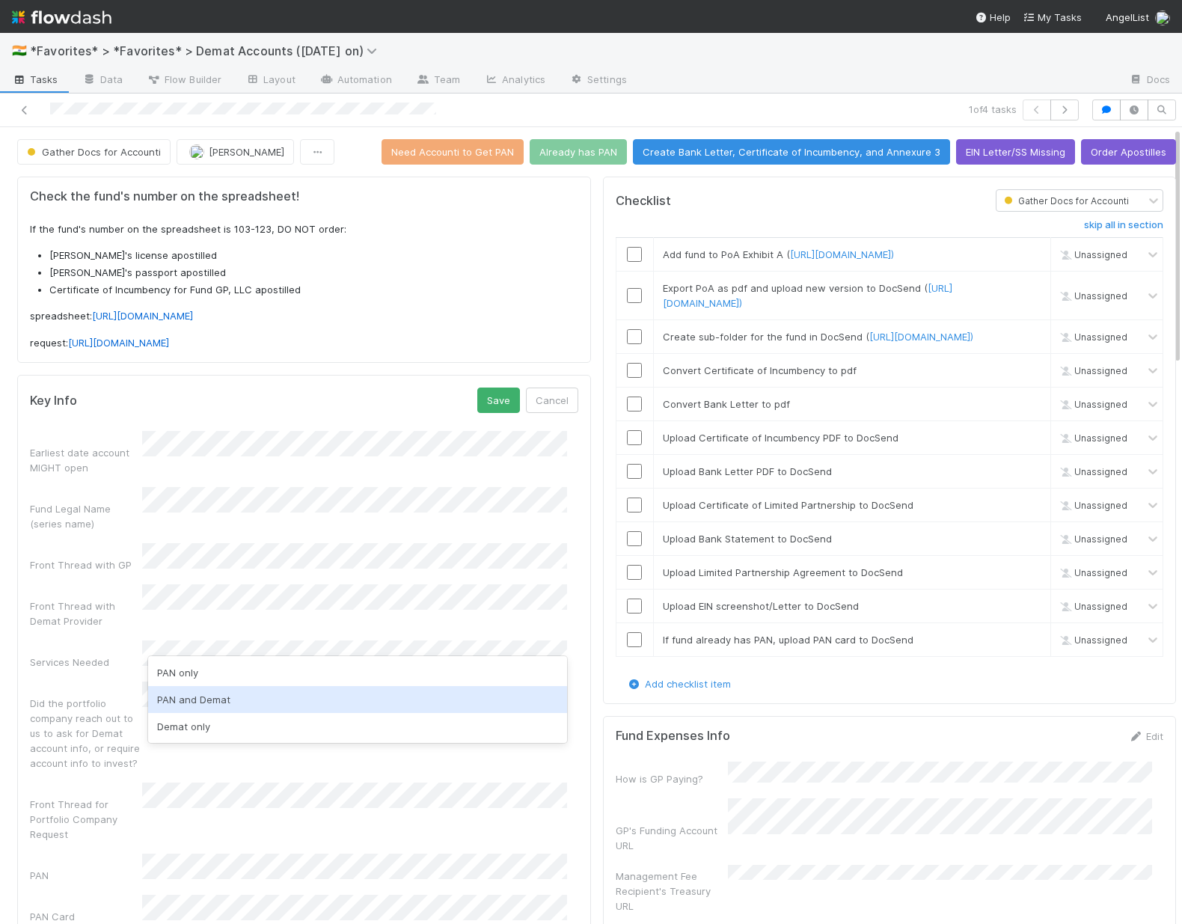
click at [209, 695] on div "PAN and Demat" at bounding box center [357, 699] width 419 height 27
click at [54, 713] on div "Did the portfolio company reach out to us to ask for Demat account info, or req…" at bounding box center [86, 733] width 112 height 75
click at [492, 413] on button "Save" at bounding box center [498, 400] width 43 height 25
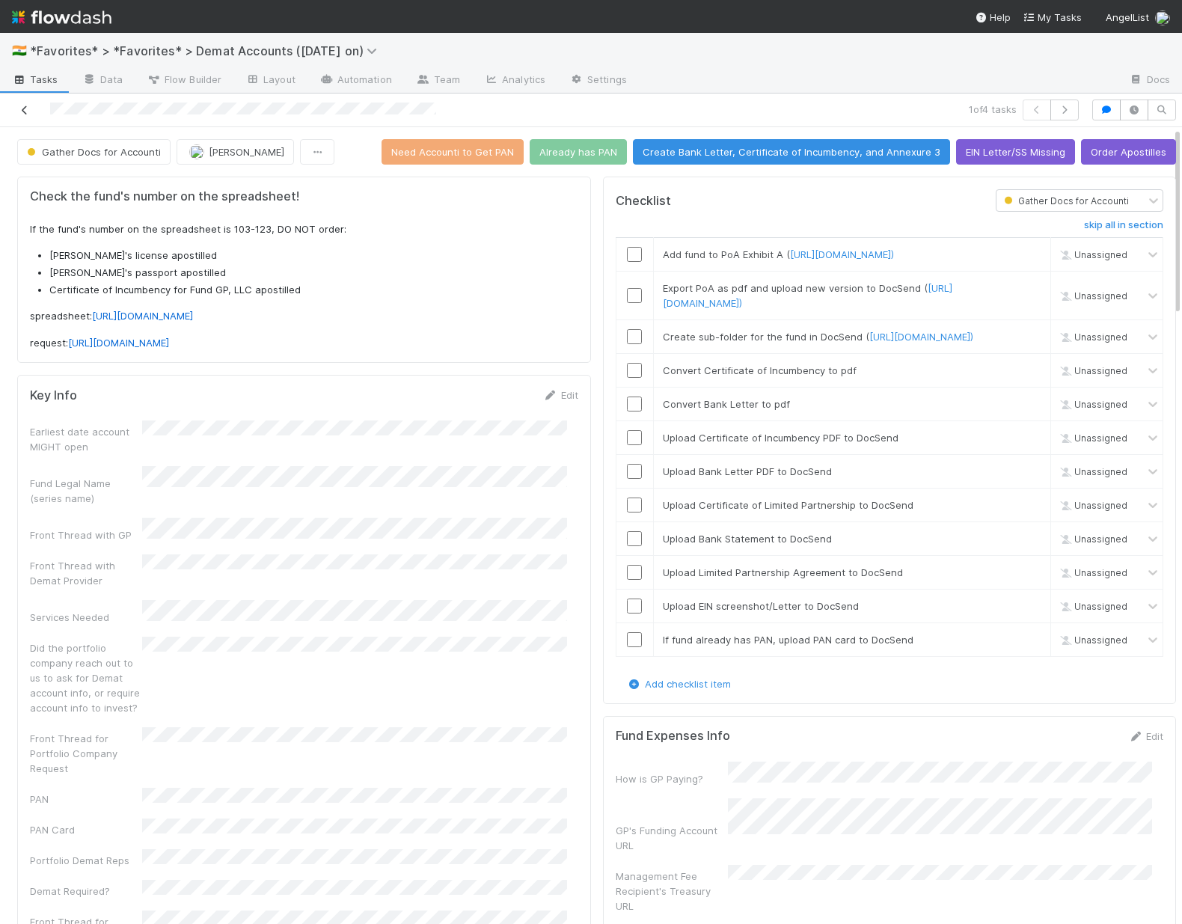
click at [19, 108] on icon at bounding box center [24, 110] width 15 height 10
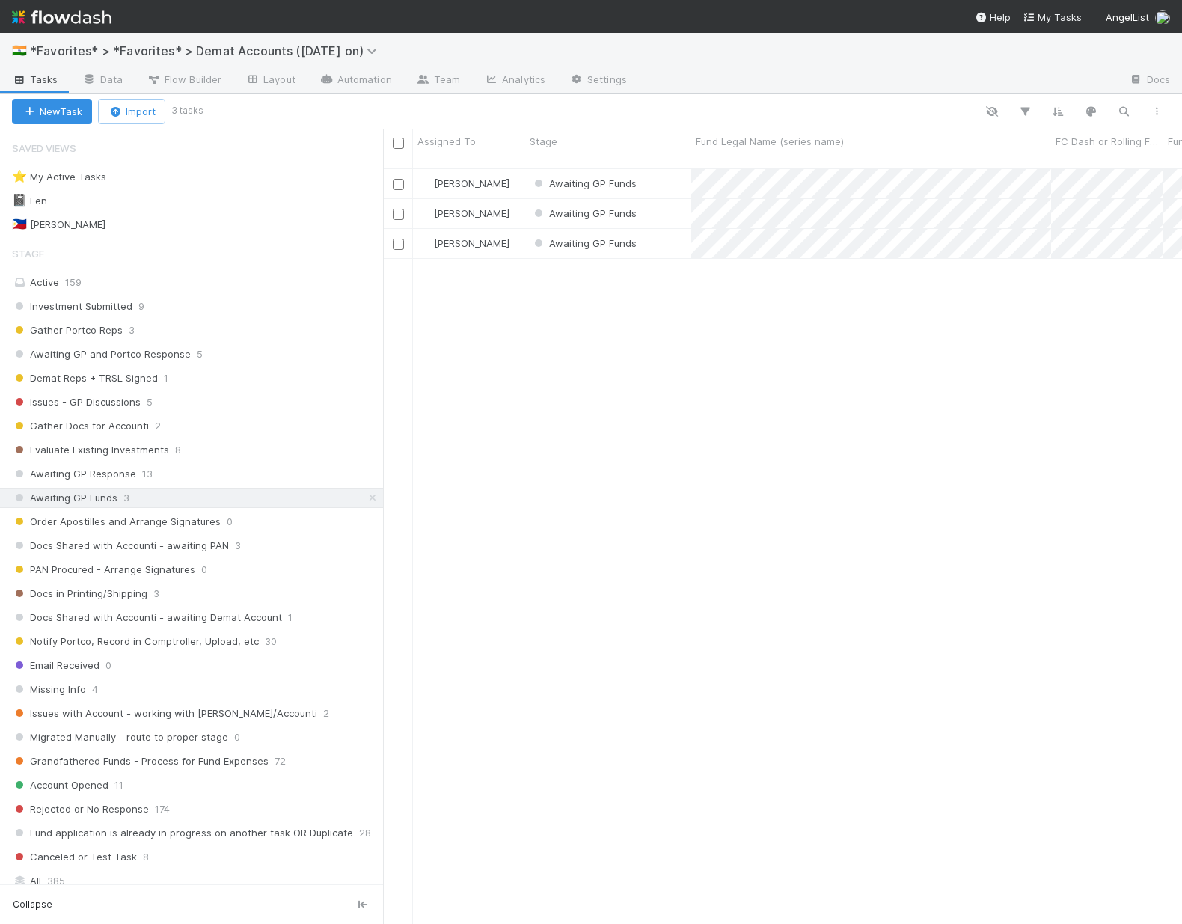
scroll to position [757, 788]
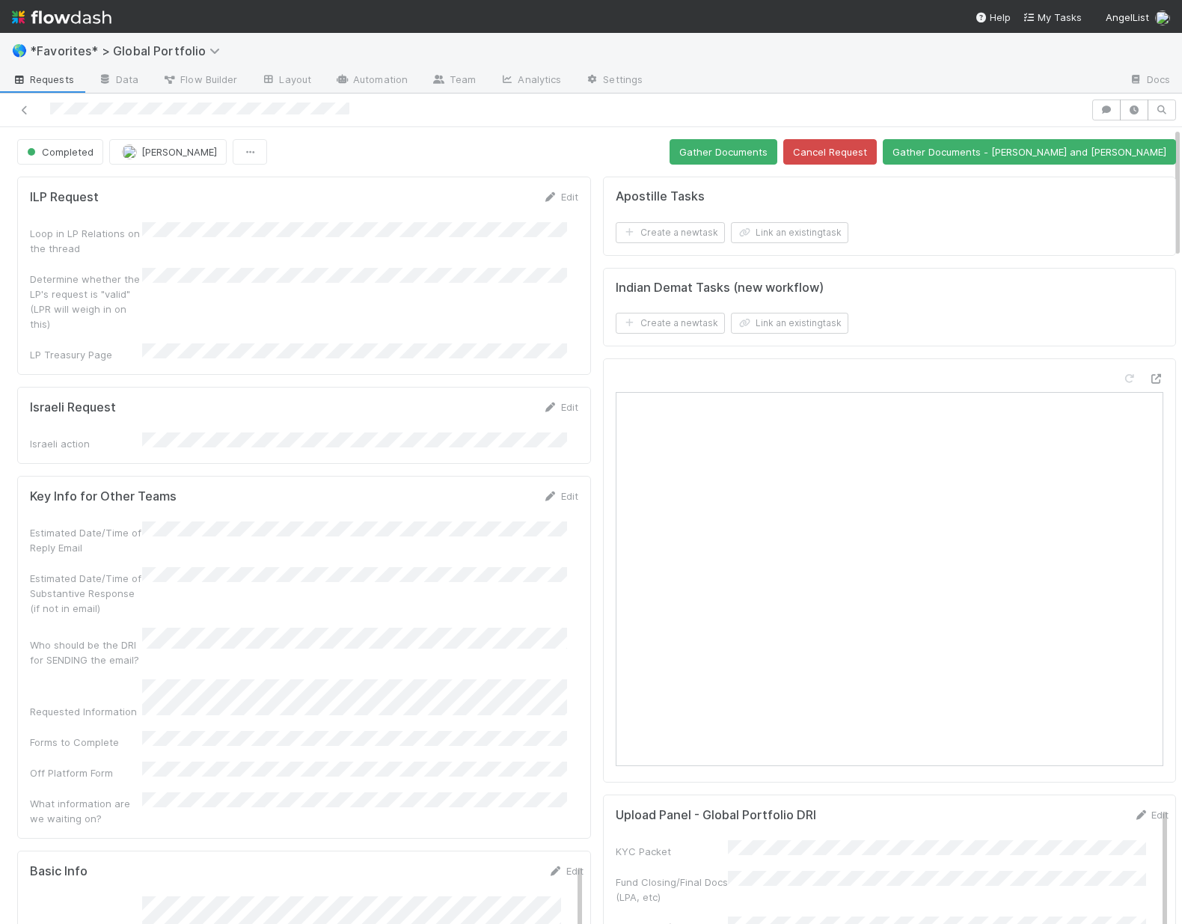
click at [26, 91] on li at bounding box center [42, 91] width 85 height 1
click at [24, 106] on icon at bounding box center [24, 110] width 15 height 10
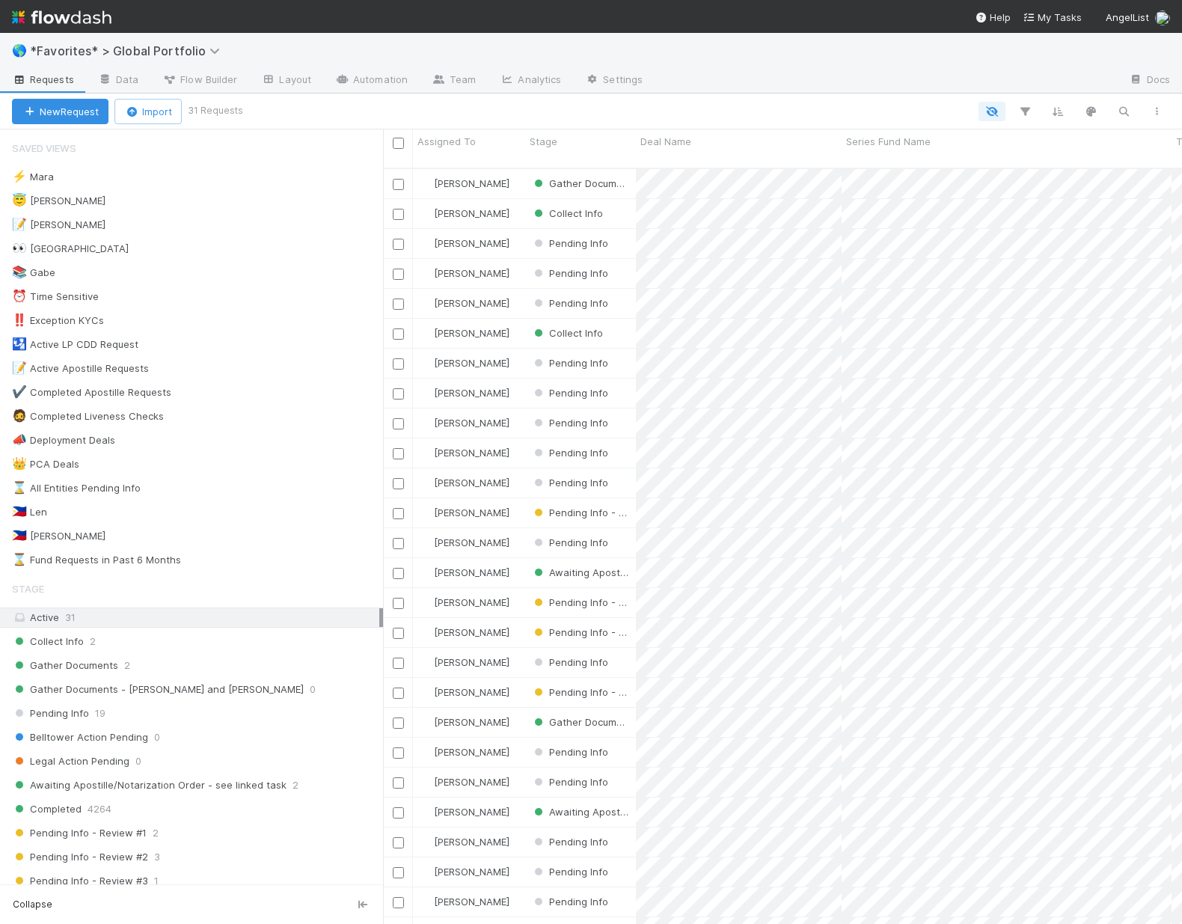
scroll to position [757, 788]
click at [126, 635] on div "Collect Info 2" at bounding box center [197, 641] width 371 height 19
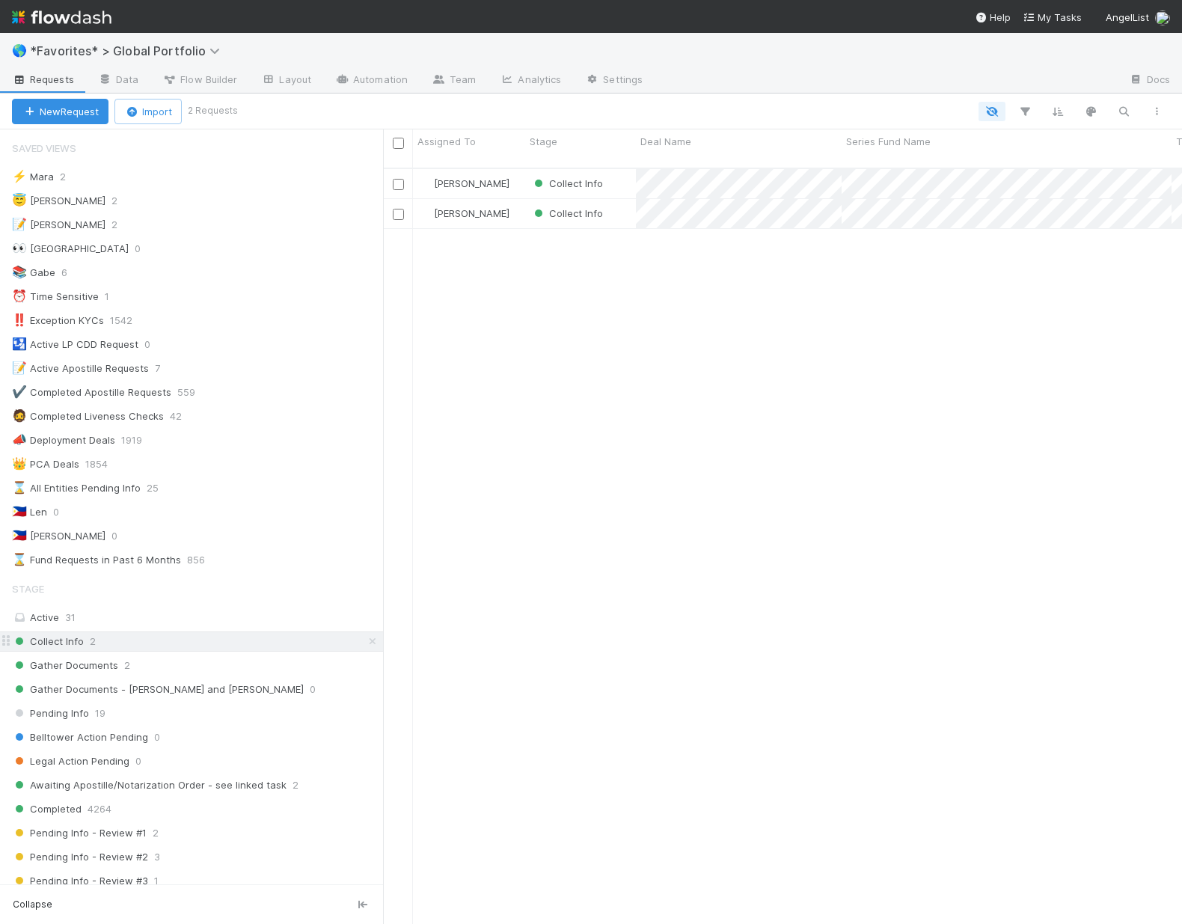
scroll to position [757, 788]
click at [151, 662] on div "Gather Documents 2" at bounding box center [197, 665] width 371 height 19
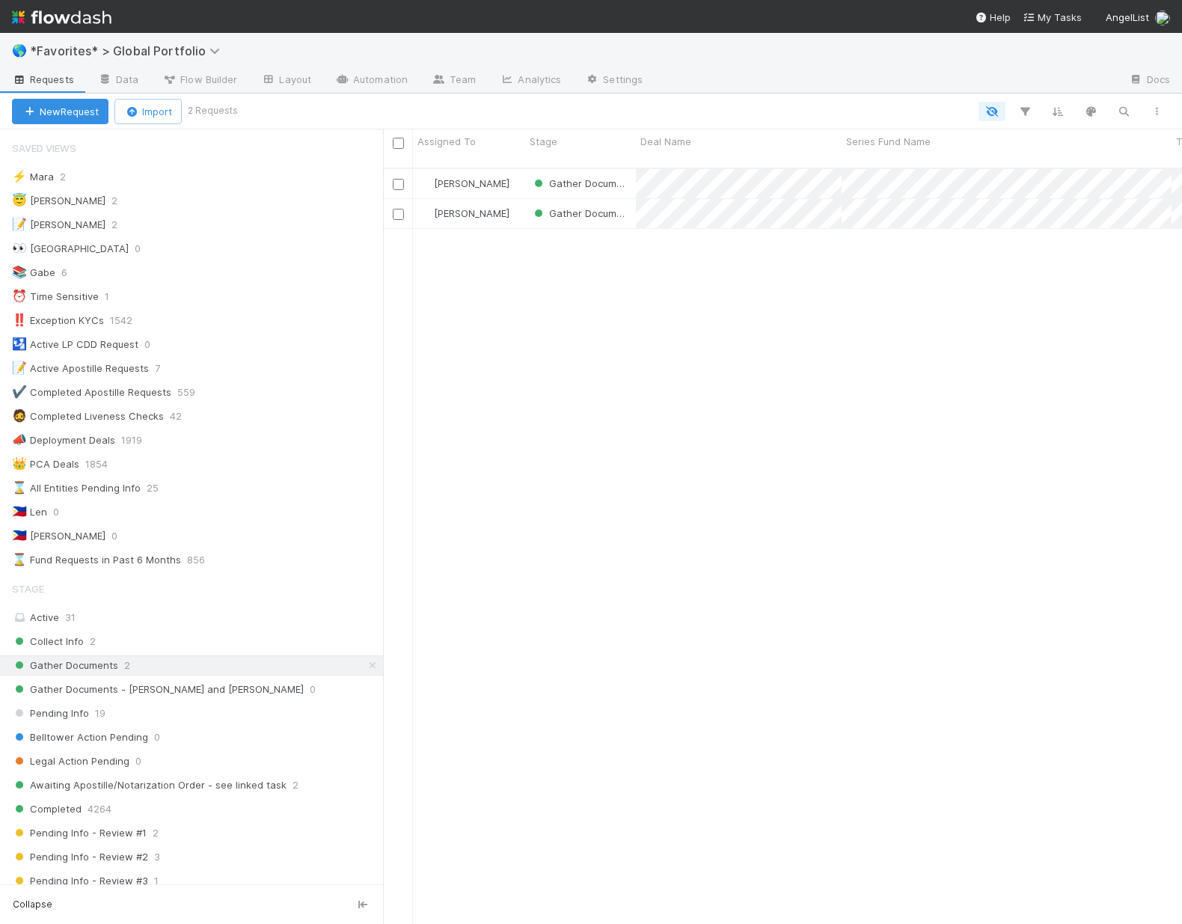
scroll to position [757, 788]
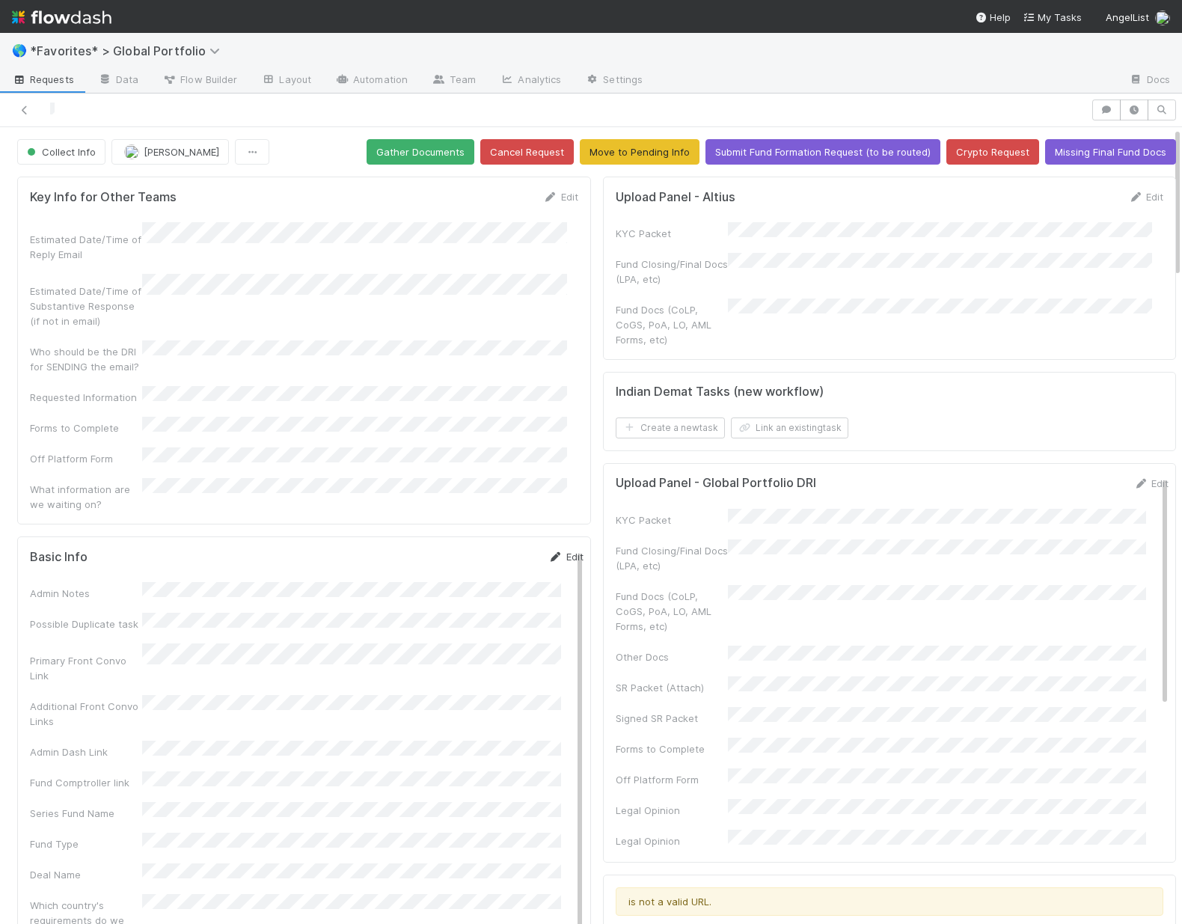
click at [552, 551] on link "Edit" at bounding box center [565, 557] width 35 height 12
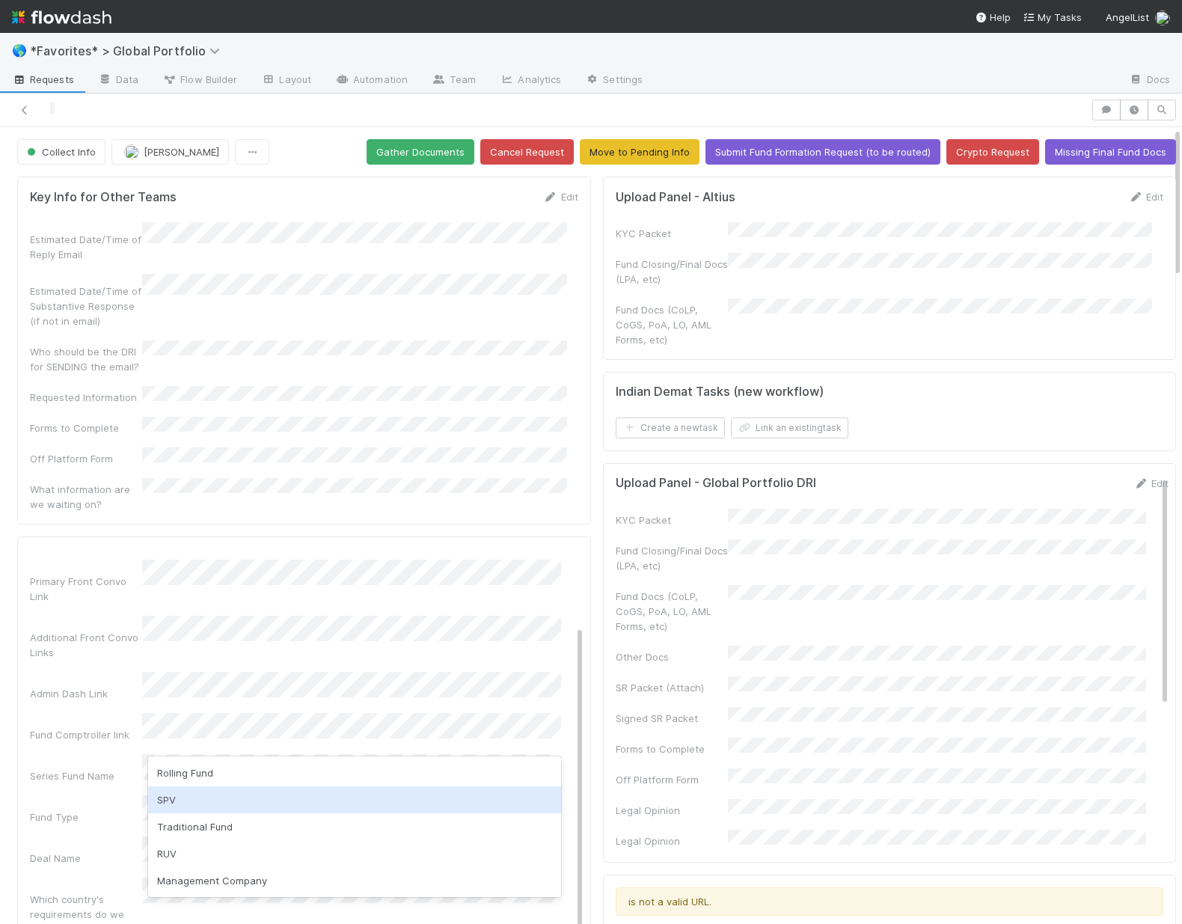
click at [198, 803] on div "SPV" at bounding box center [354, 799] width 413 height 27
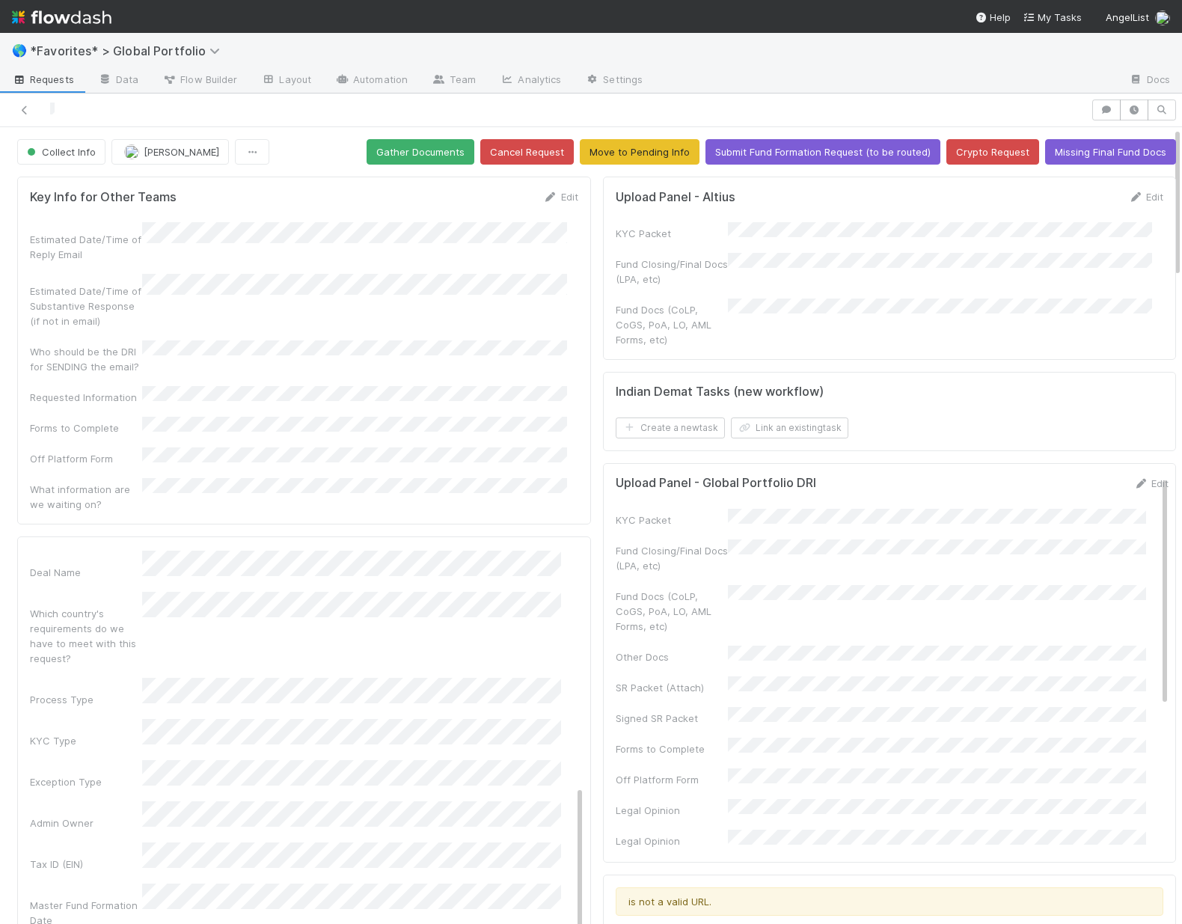
scroll to position [408, 0]
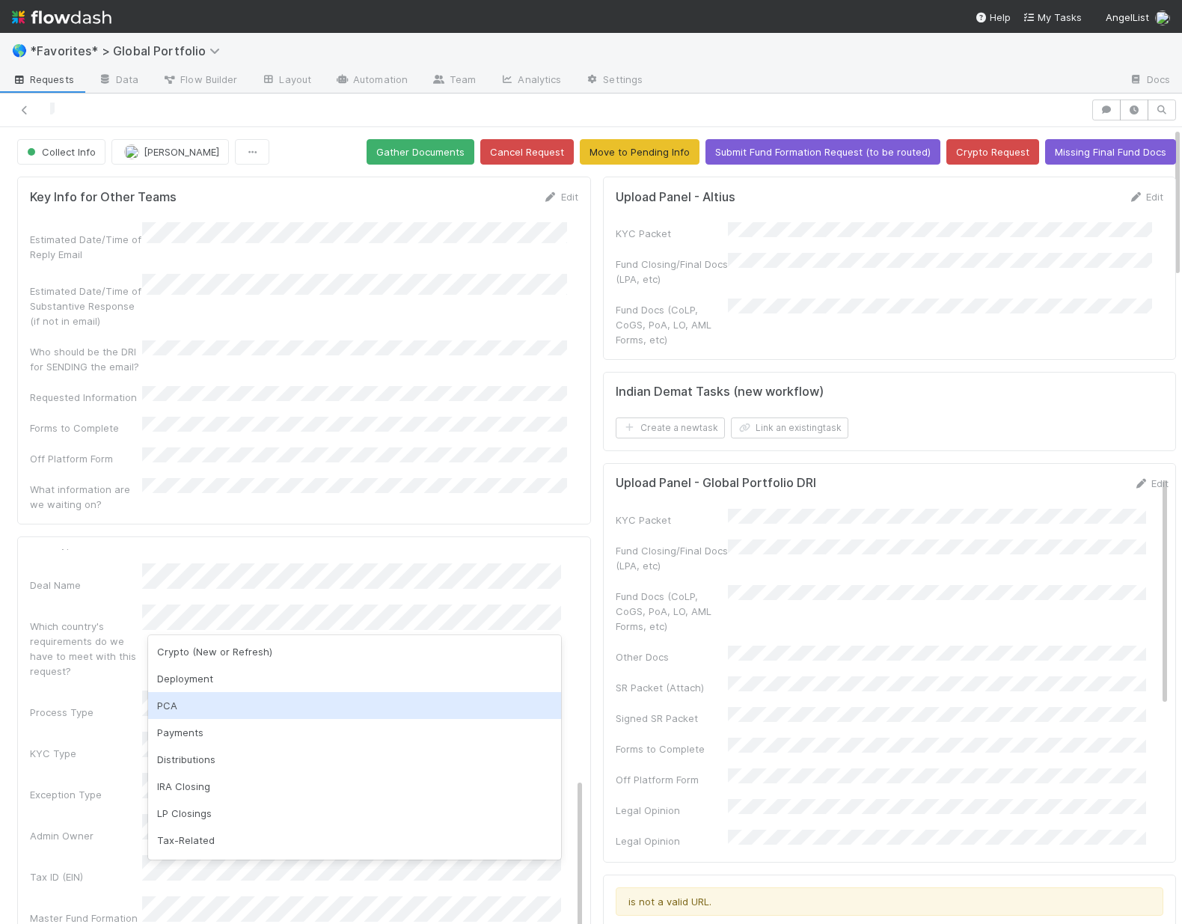
click at [202, 692] on div "PCA" at bounding box center [354, 705] width 413 height 27
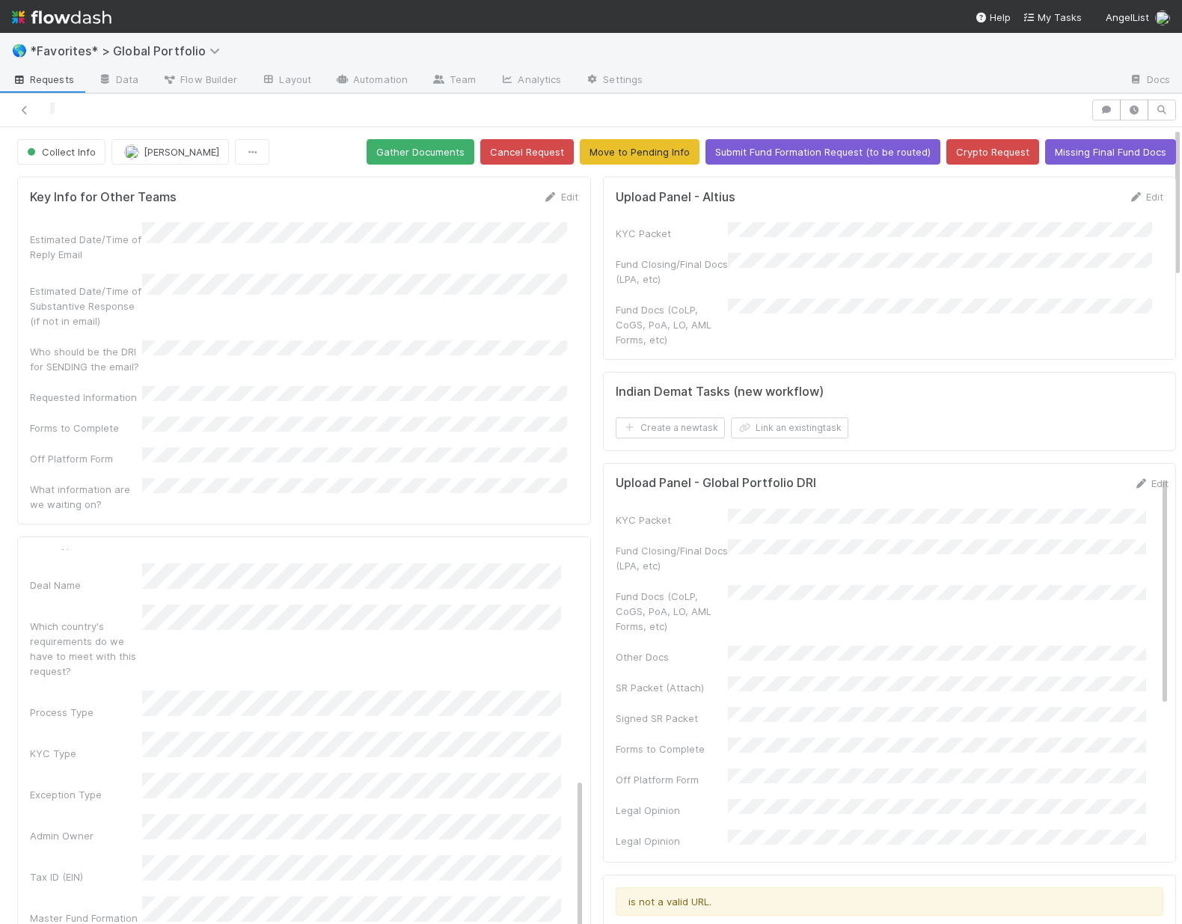
click at [54, 746] on div "KYC Type" at bounding box center [86, 753] width 112 height 15
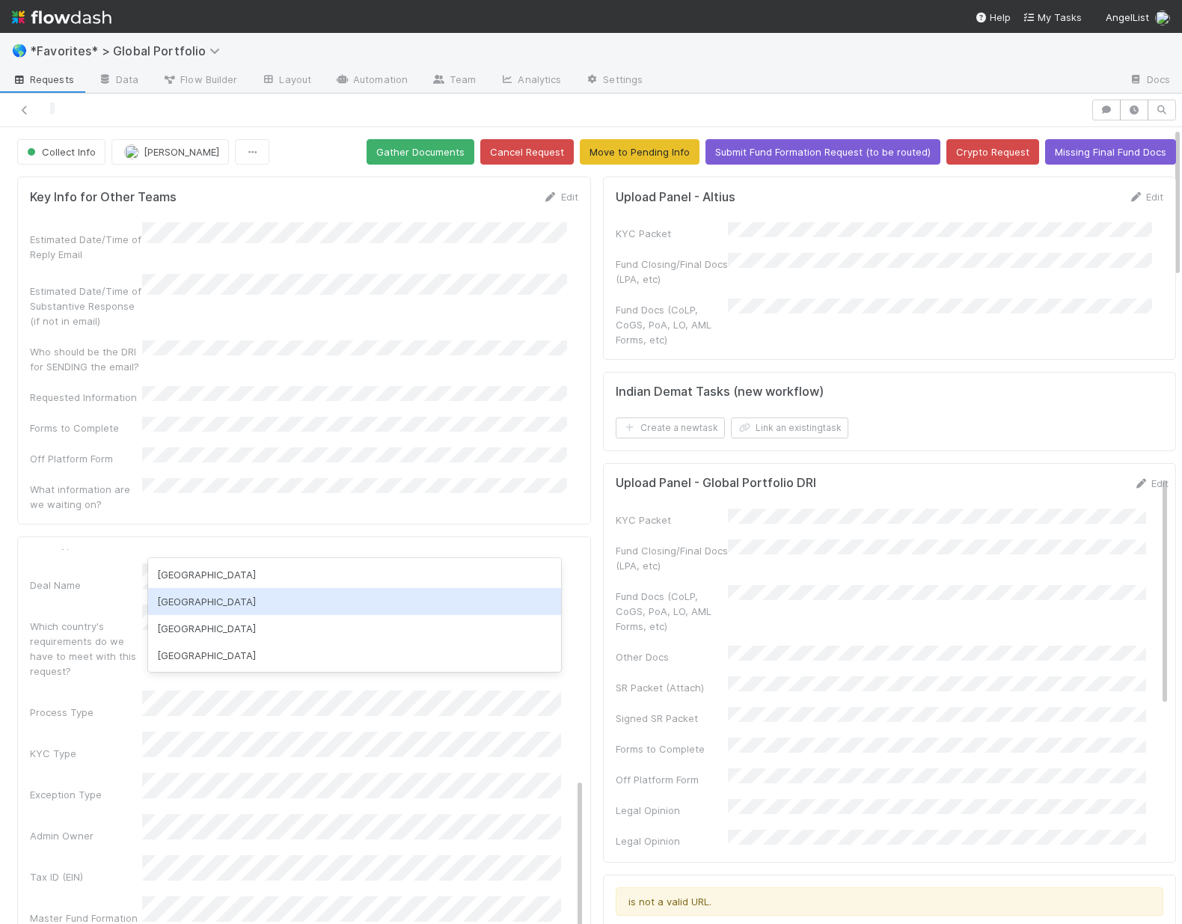
click at [217, 608] on div "[GEOGRAPHIC_DATA]" at bounding box center [354, 601] width 413 height 27
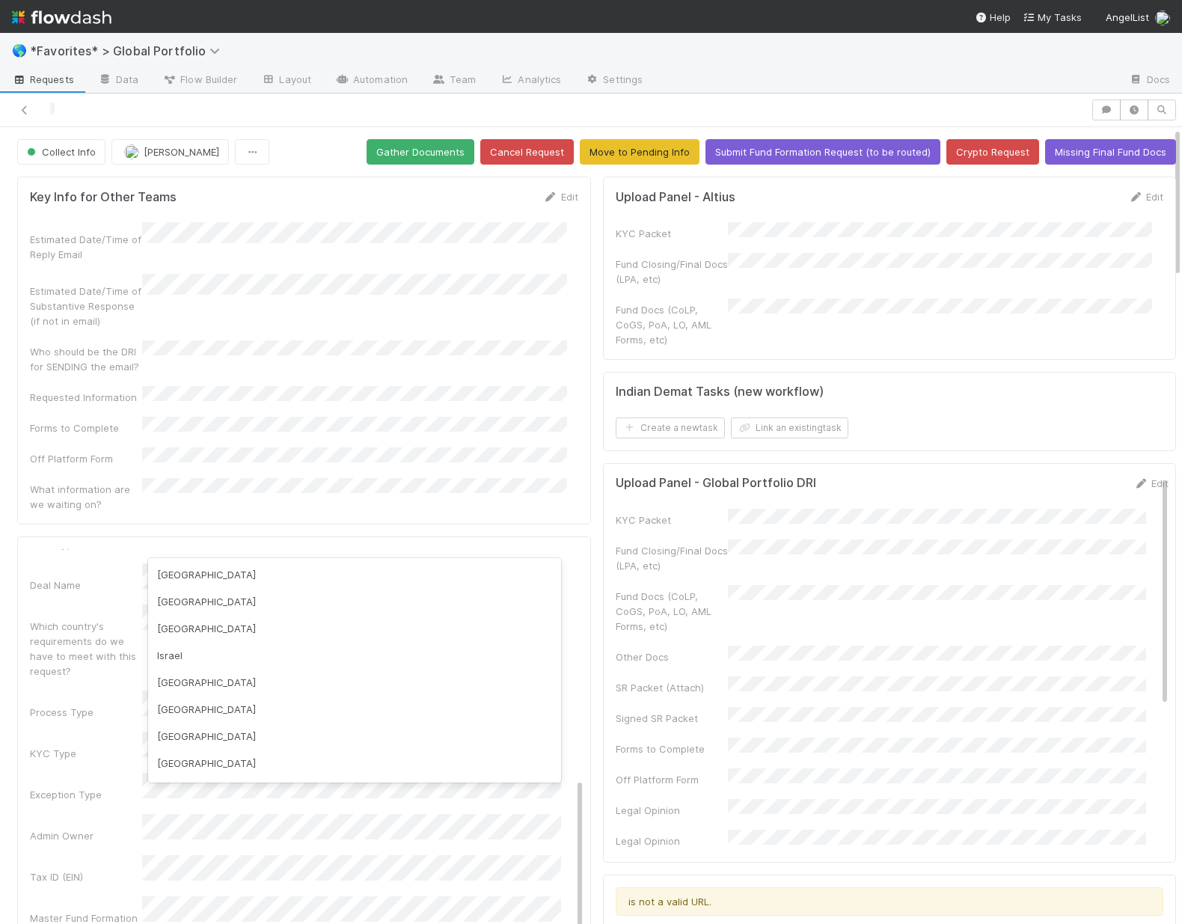
scroll to position [2185, 0]
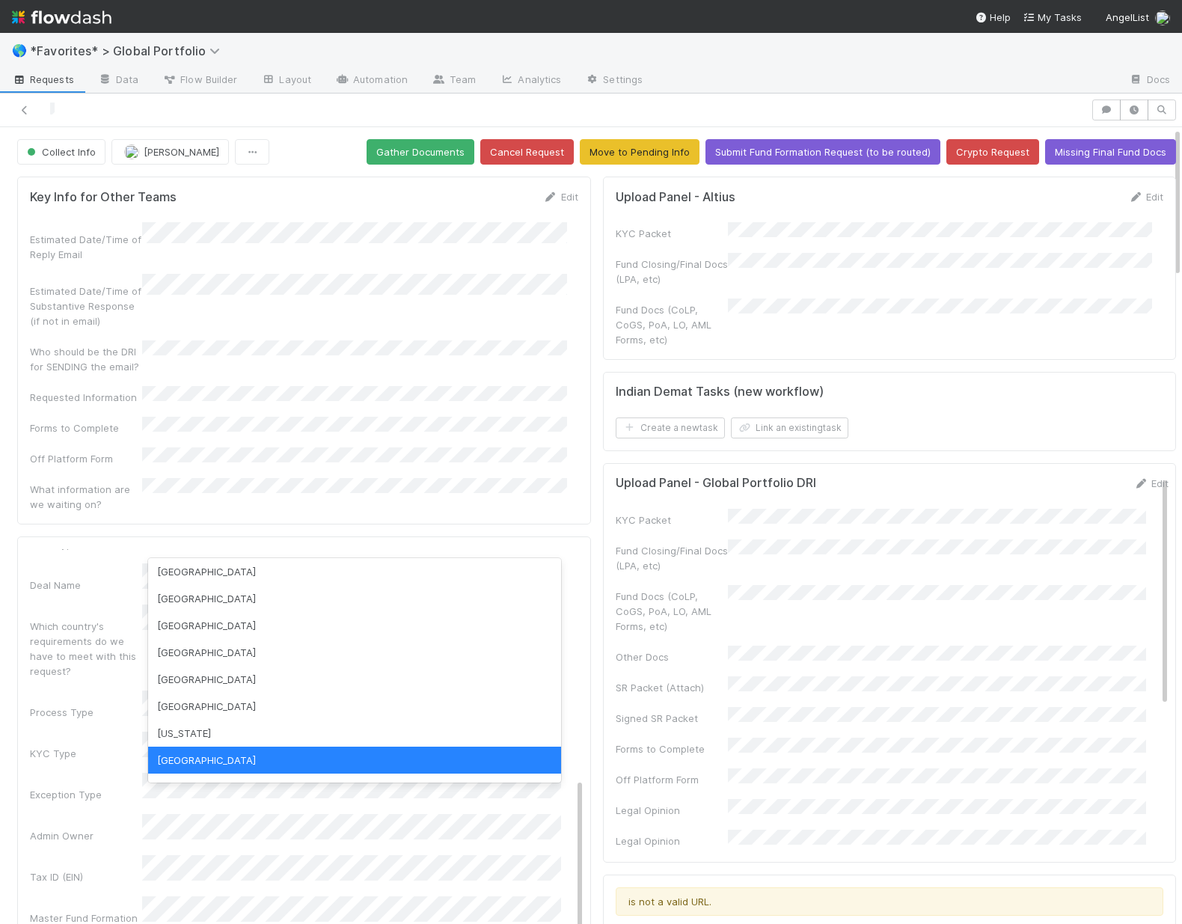
click at [53, 789] on div "Admin Notes Possible Duplicate task Primary Front Convo Link Additional Front C…" at bounding box center [307, 729] width 554 height 1089
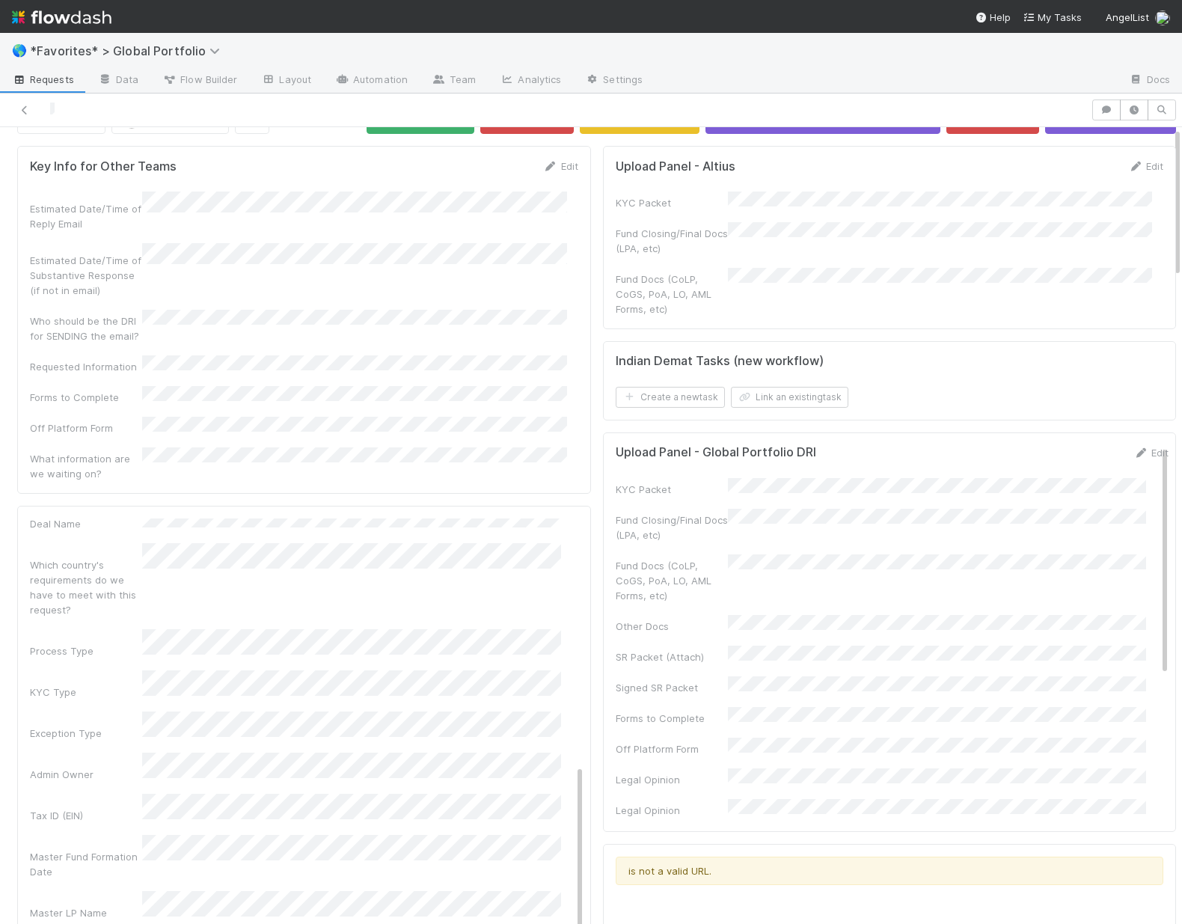
scroll to position [242, 0]
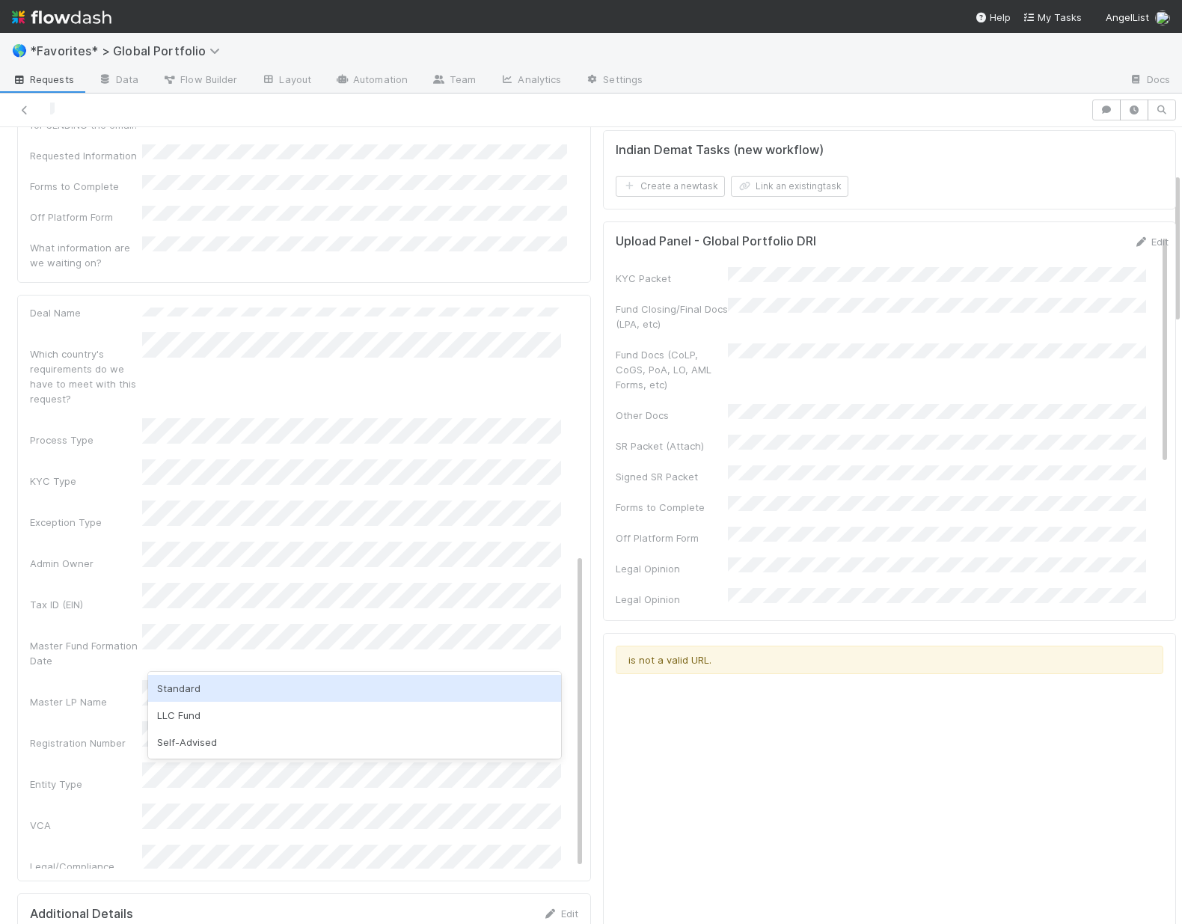
click at [197, 682] on div "Standard" at bounding box center [354, 688] width 413 height 27
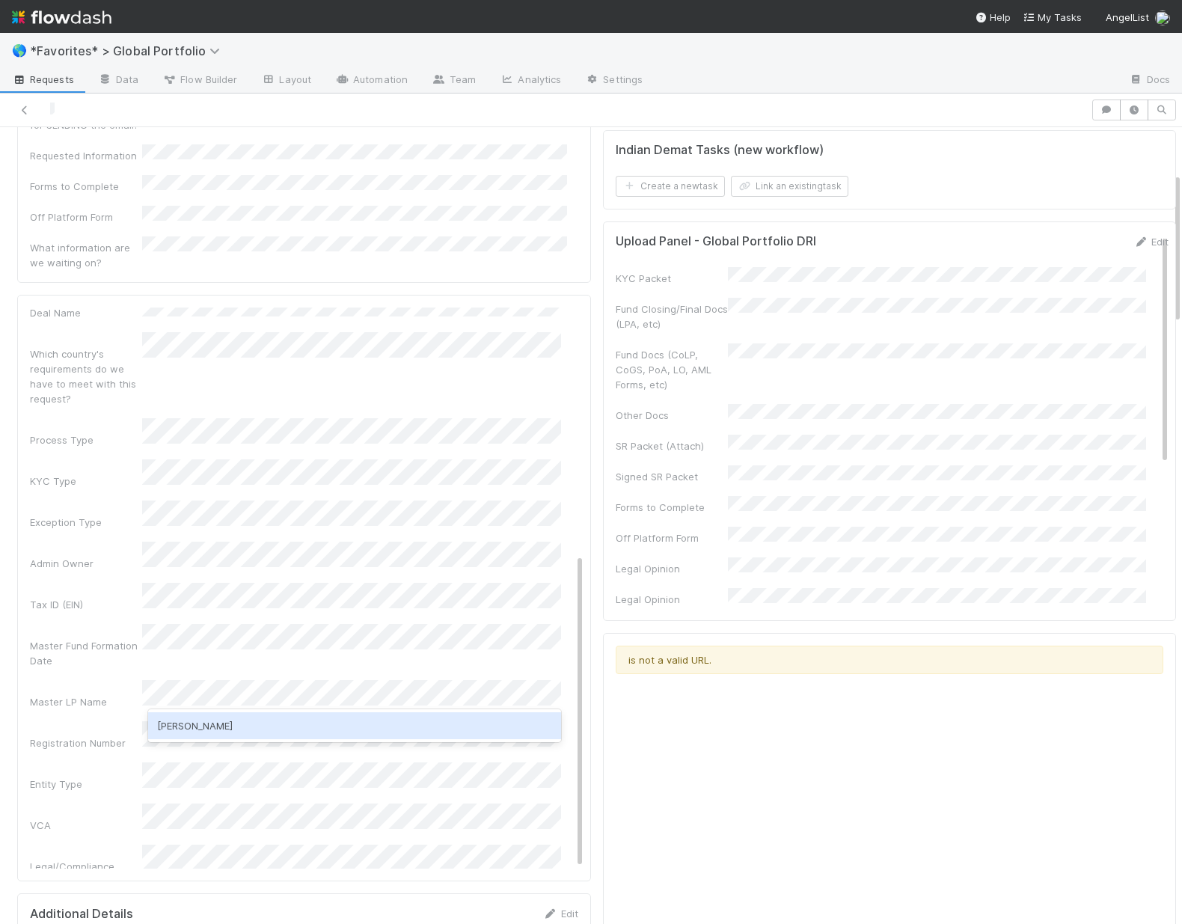
click at [209, 735] on div "Shradha Menghrajani" at bounding box center [354, 725] width 413 height 27
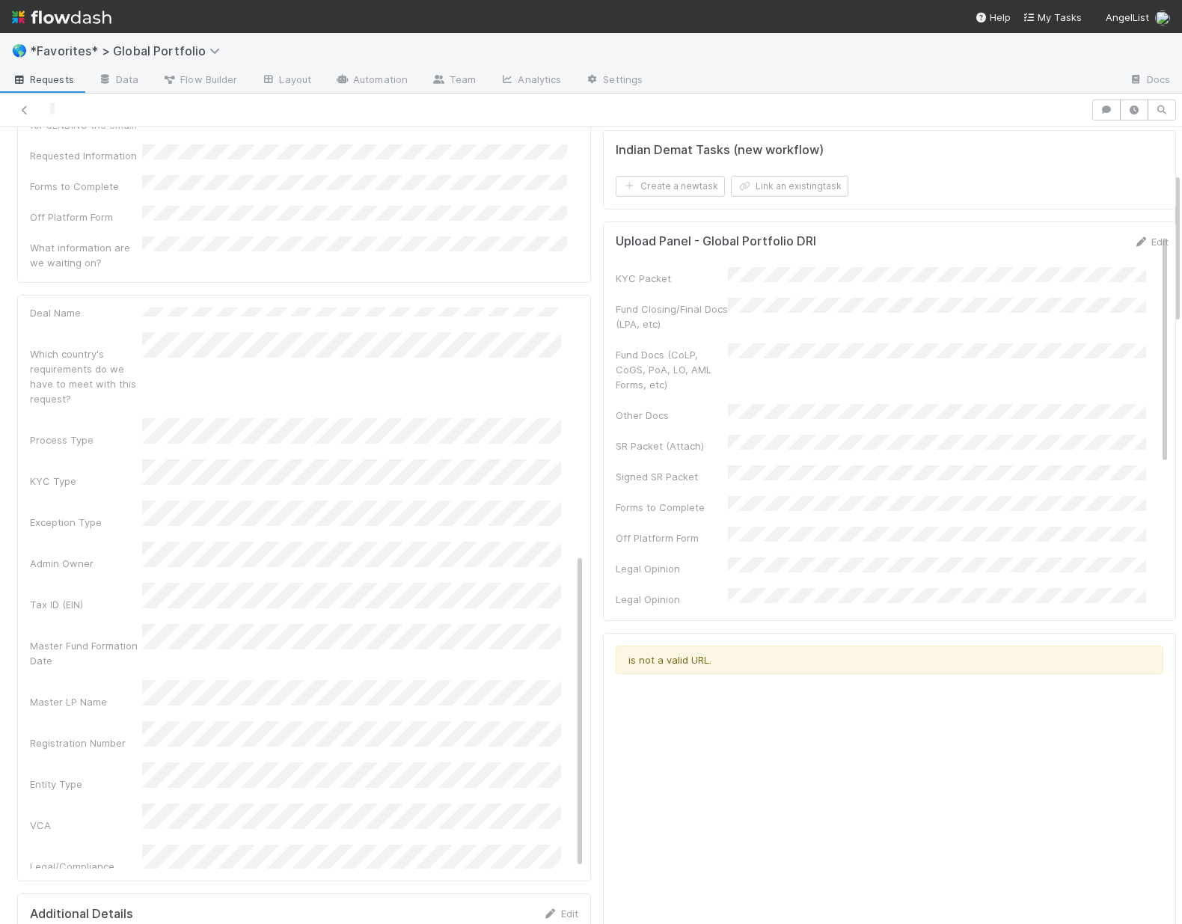
click at [37, 542] on div "Admin Owner" at bounding box center [307, 556] width 554 height 29
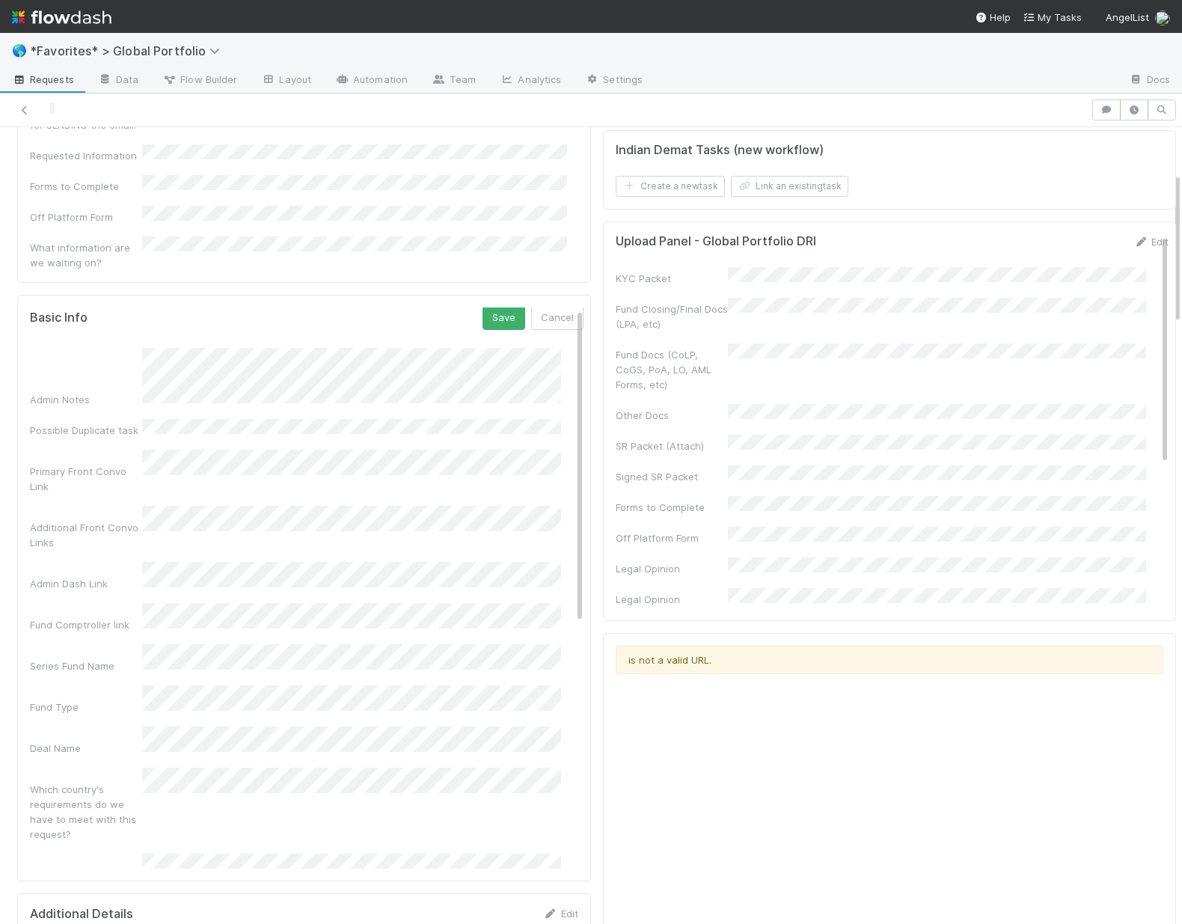
scroll to position [0, 0]
click at [483, 308] on button "Save" at bounding box center [504, 320] width 43 height 25
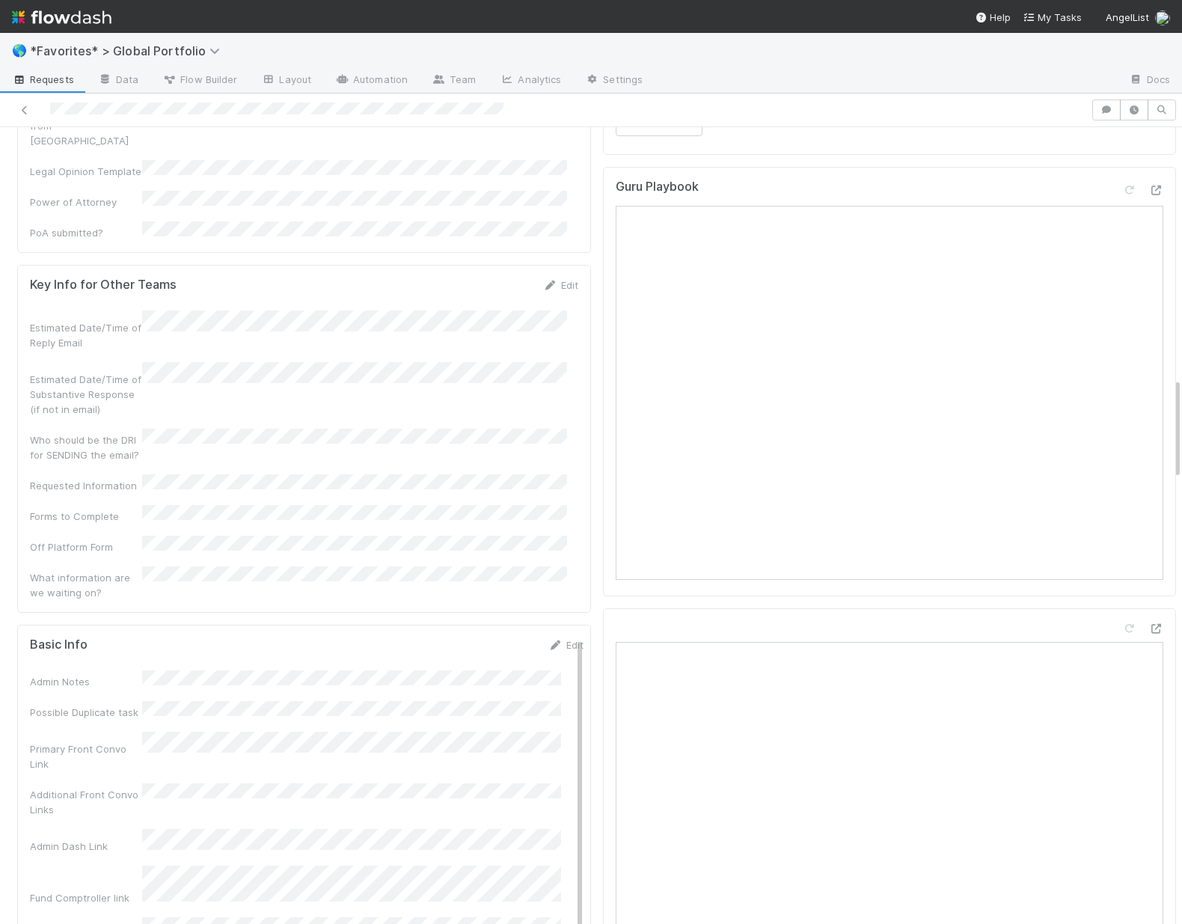
scroll to position [1951, 0]
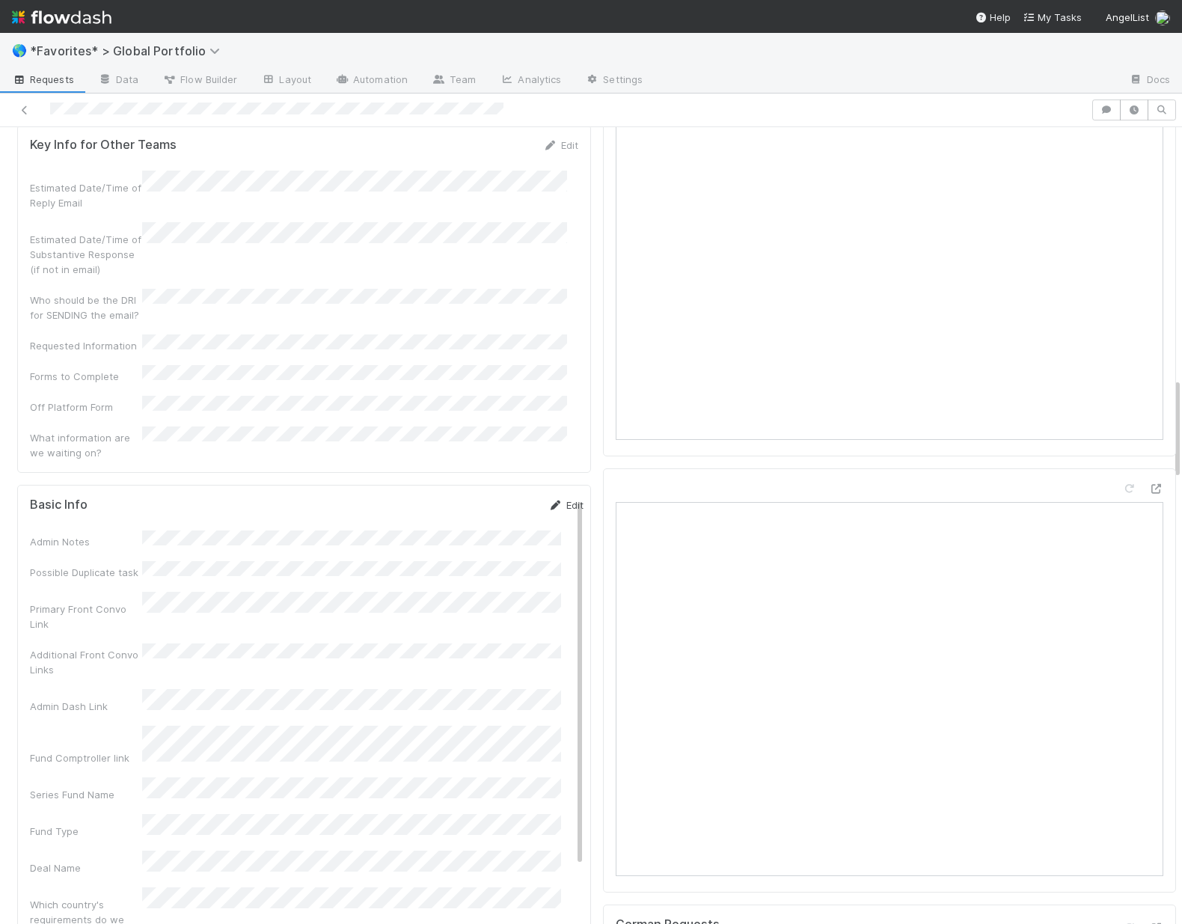
click at [551, 499] on link "Edit" at bounding box center [565, 505] width 35 height 12
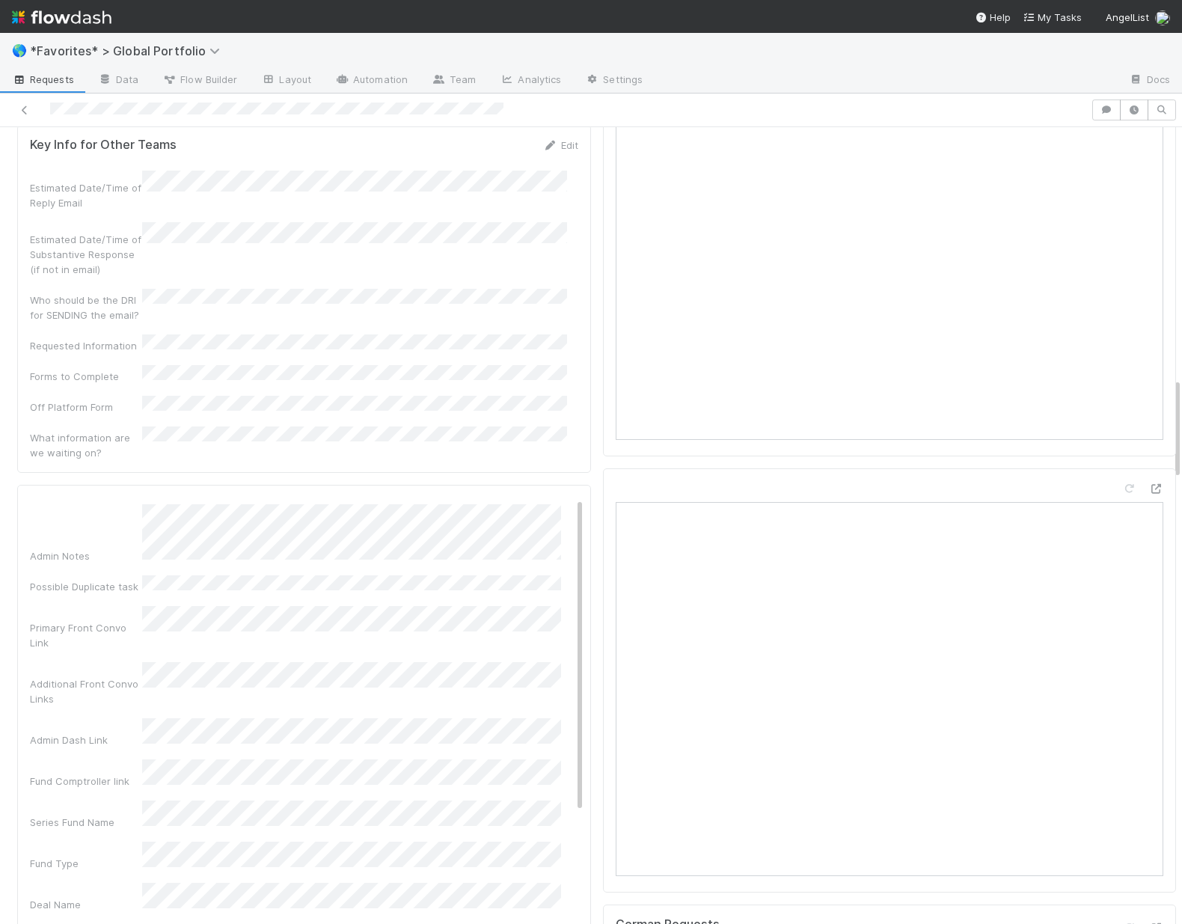
scroll to position [0, 0]
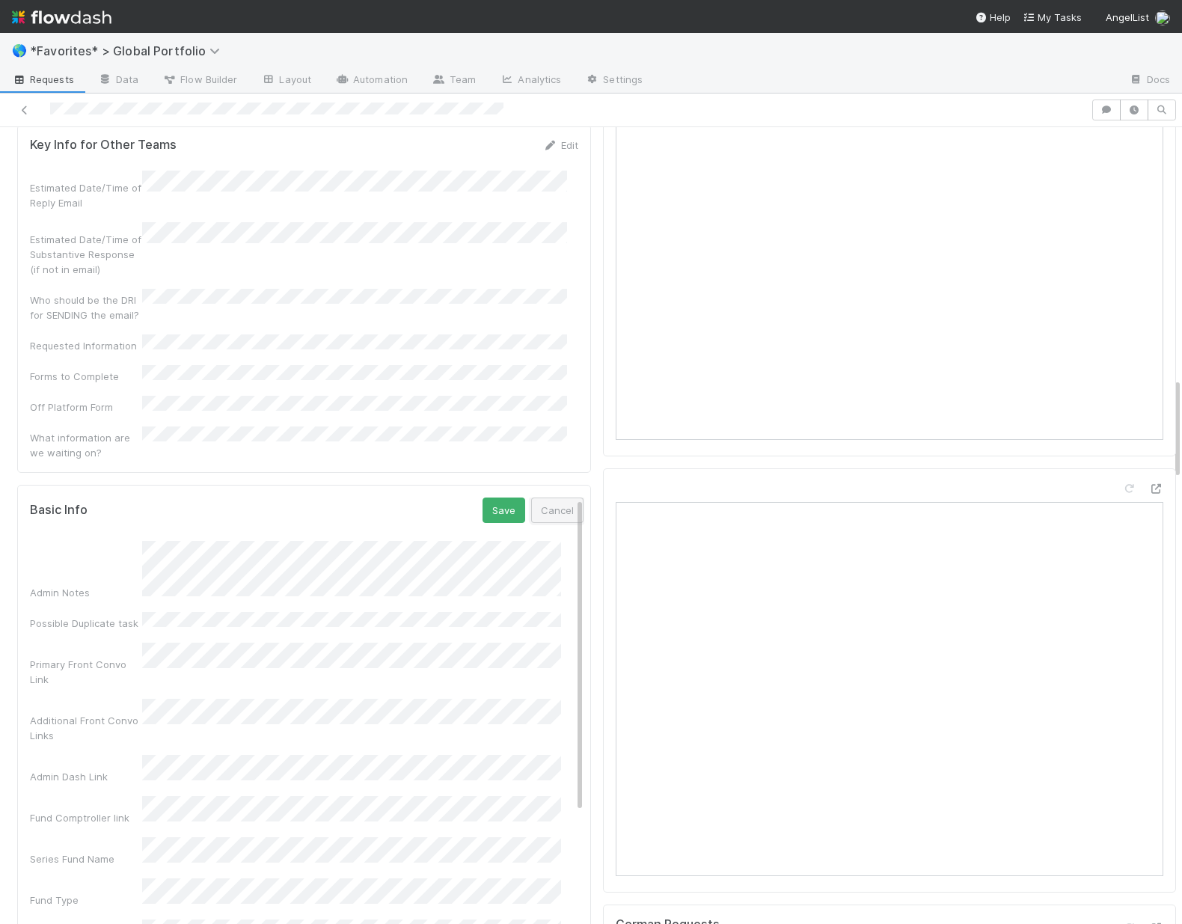
click at [539, 498] on button "Cancel" at bounding box center [557, 510] width 52 height 25
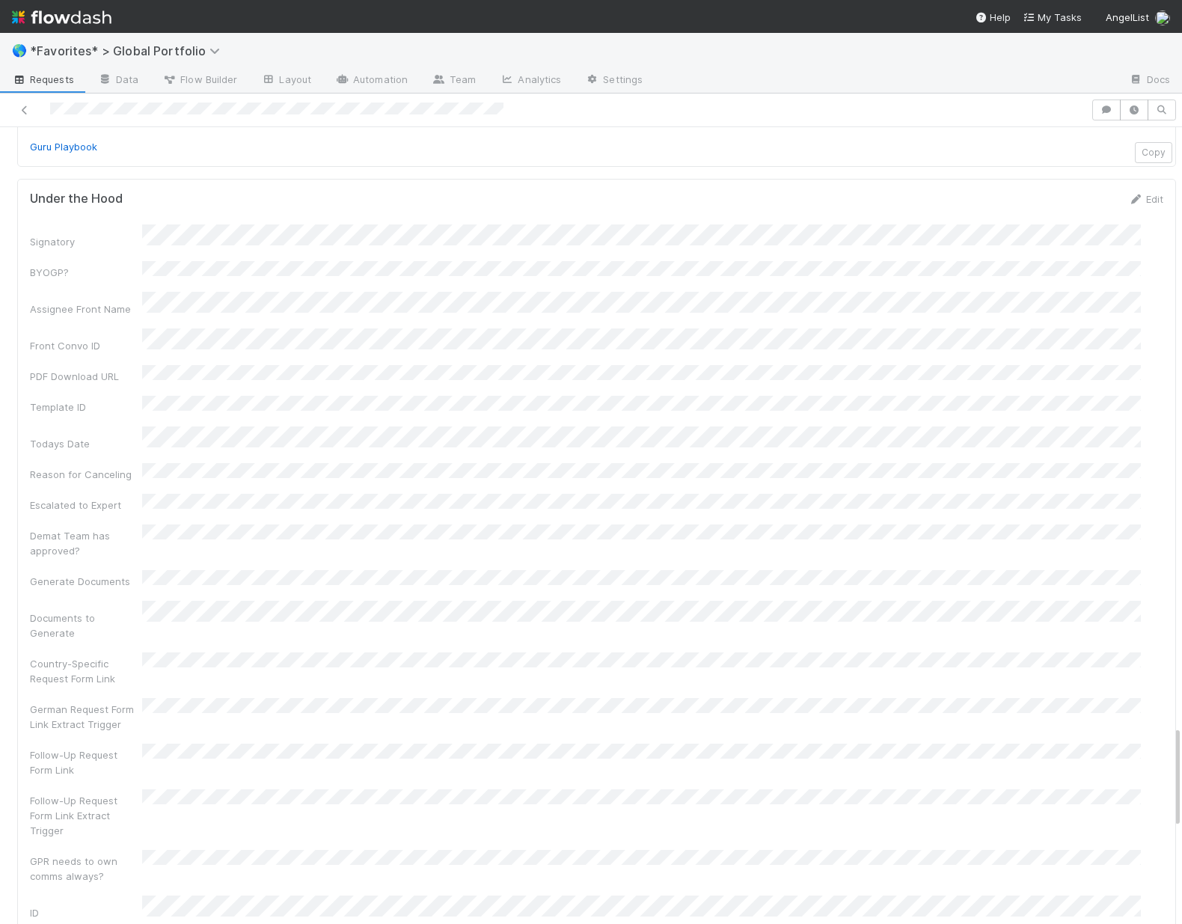
scroll to position [4664, 0]
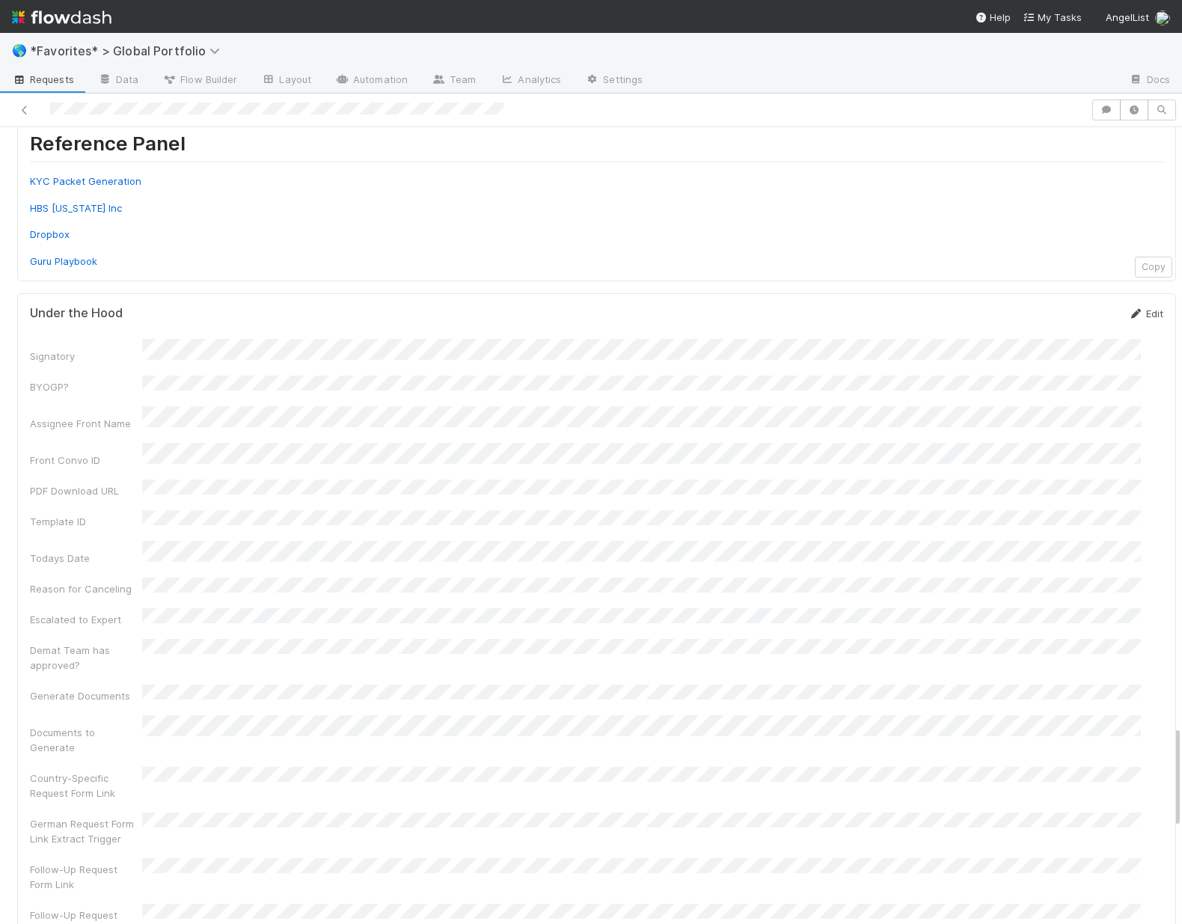
click at [1132, 308] on link "Edit" at bounding box center [1145, 314] width 35 height 12
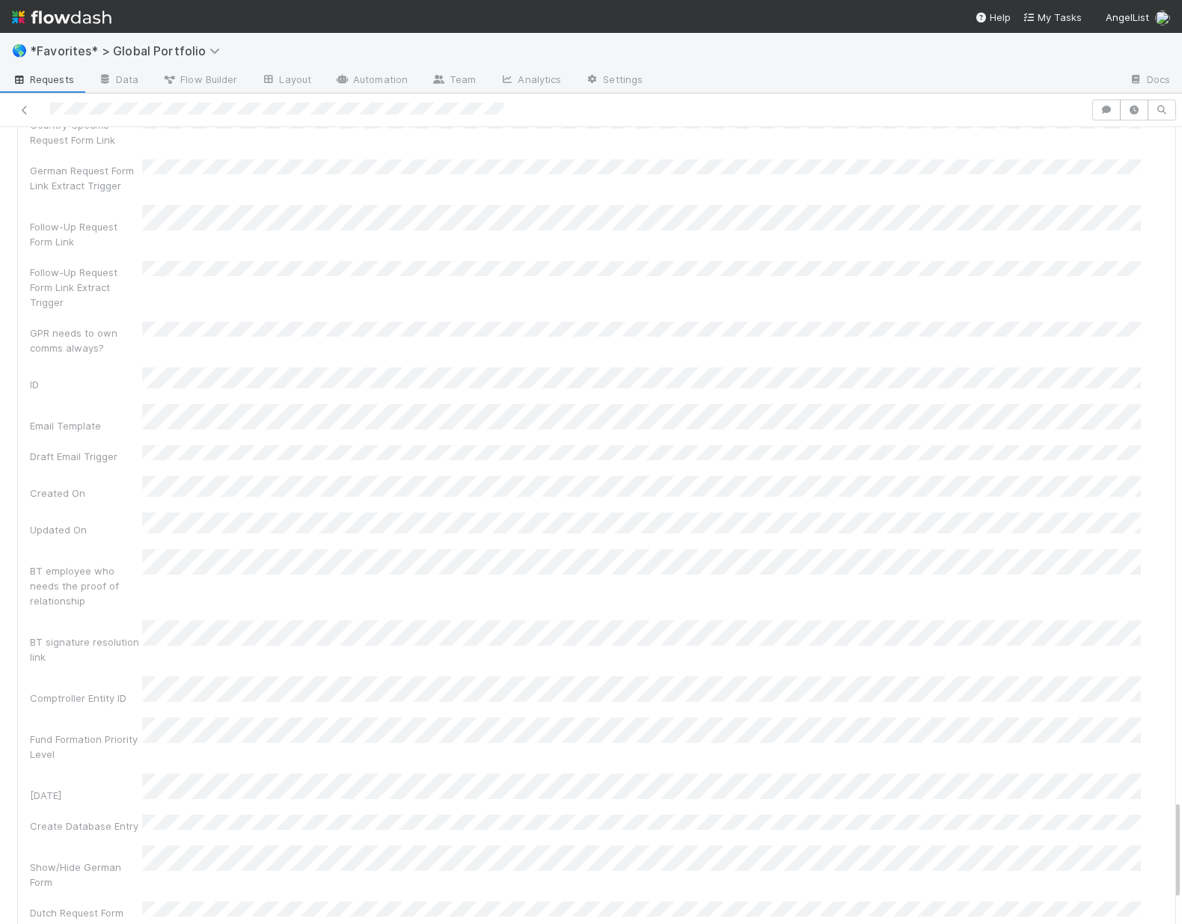
scroll to position [5483, 0]
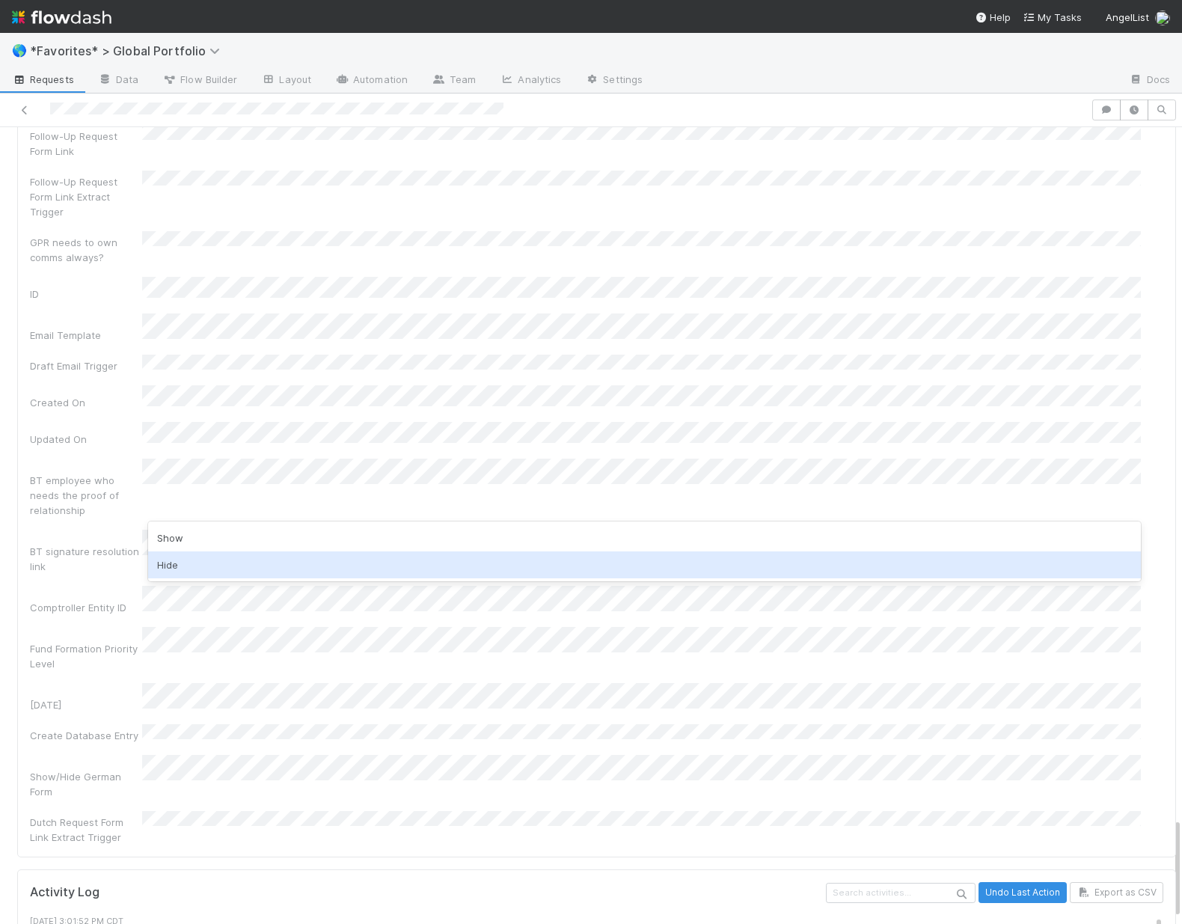
click at [202, 562] on div "Hide" at bounding box center [644, 564] width 993 height 27
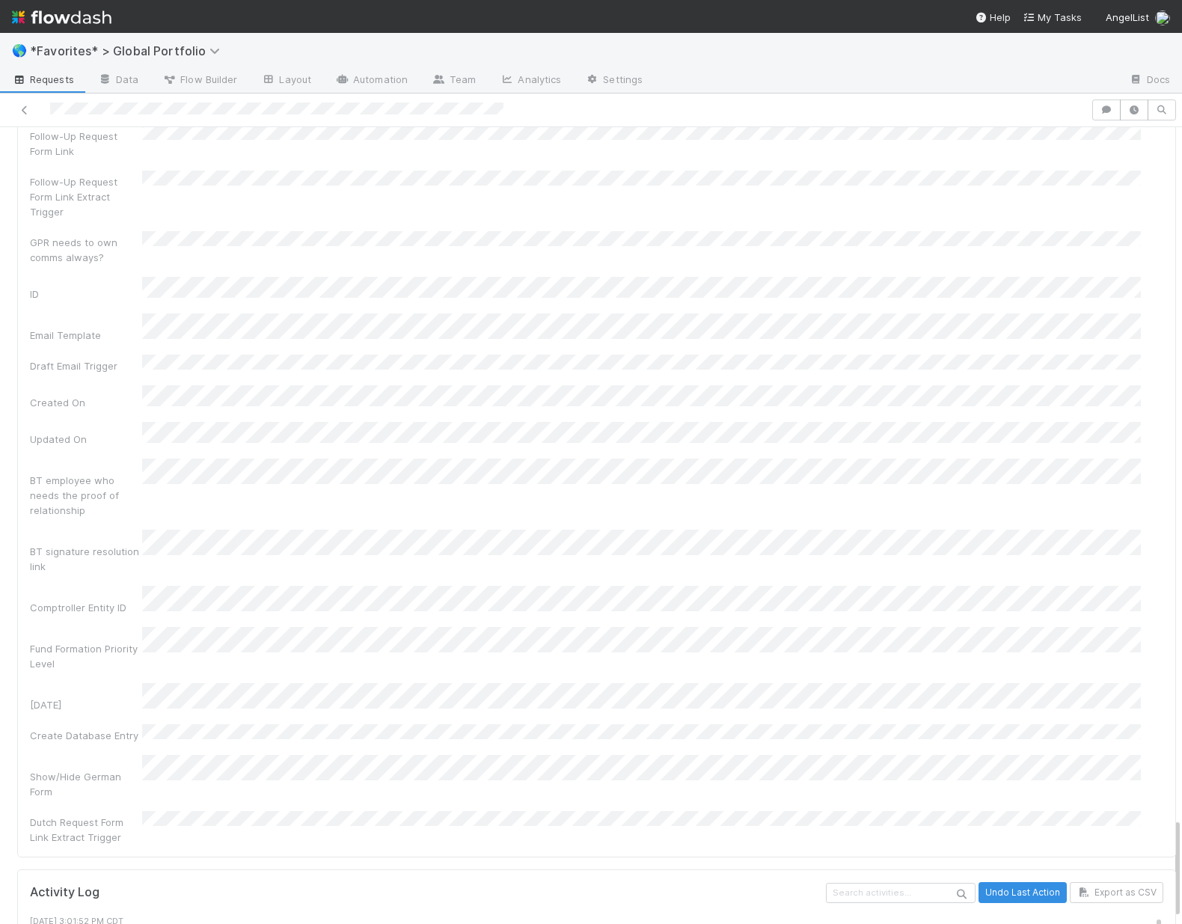
click at [37, 769] on div "Show/Hide German Form" at bounding box center [86, 784] width 112 height 30
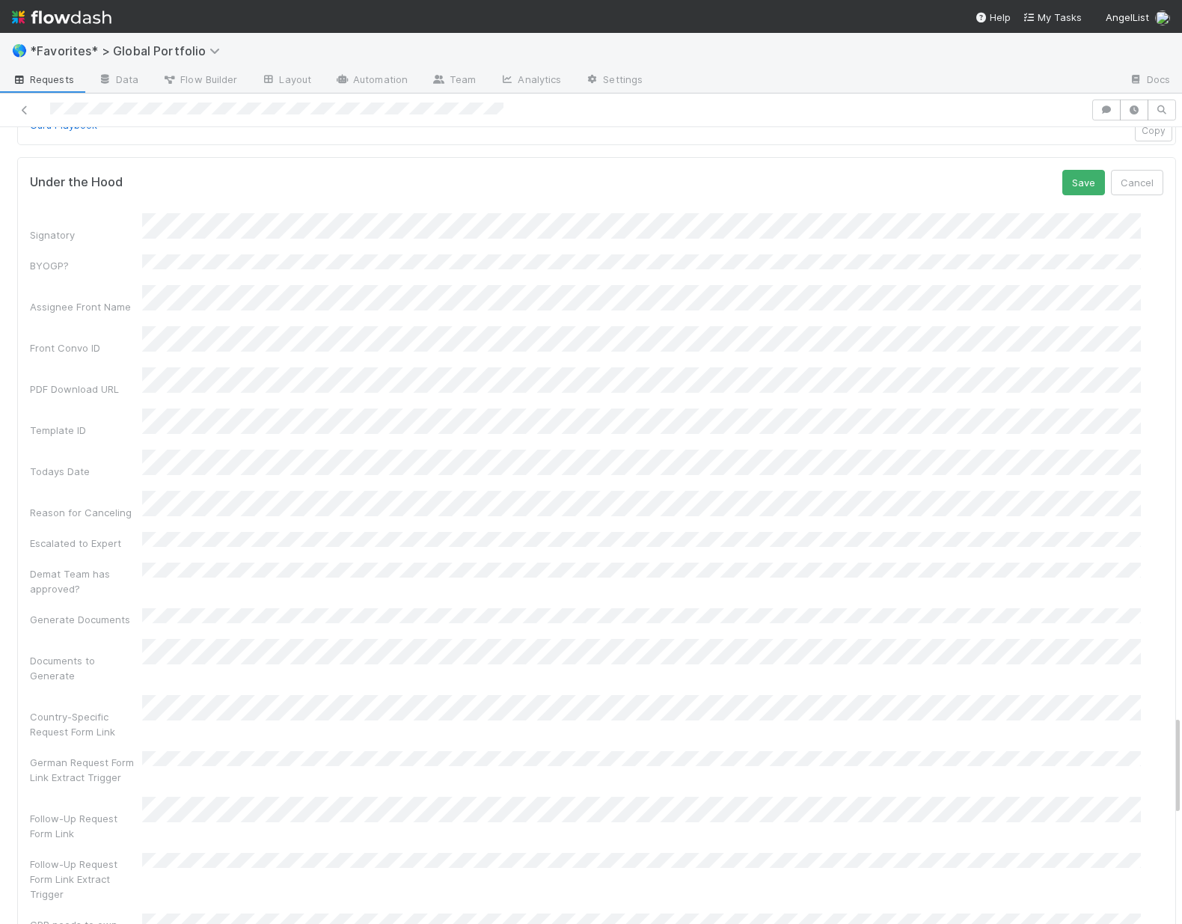
scroll to position [4286, 0]
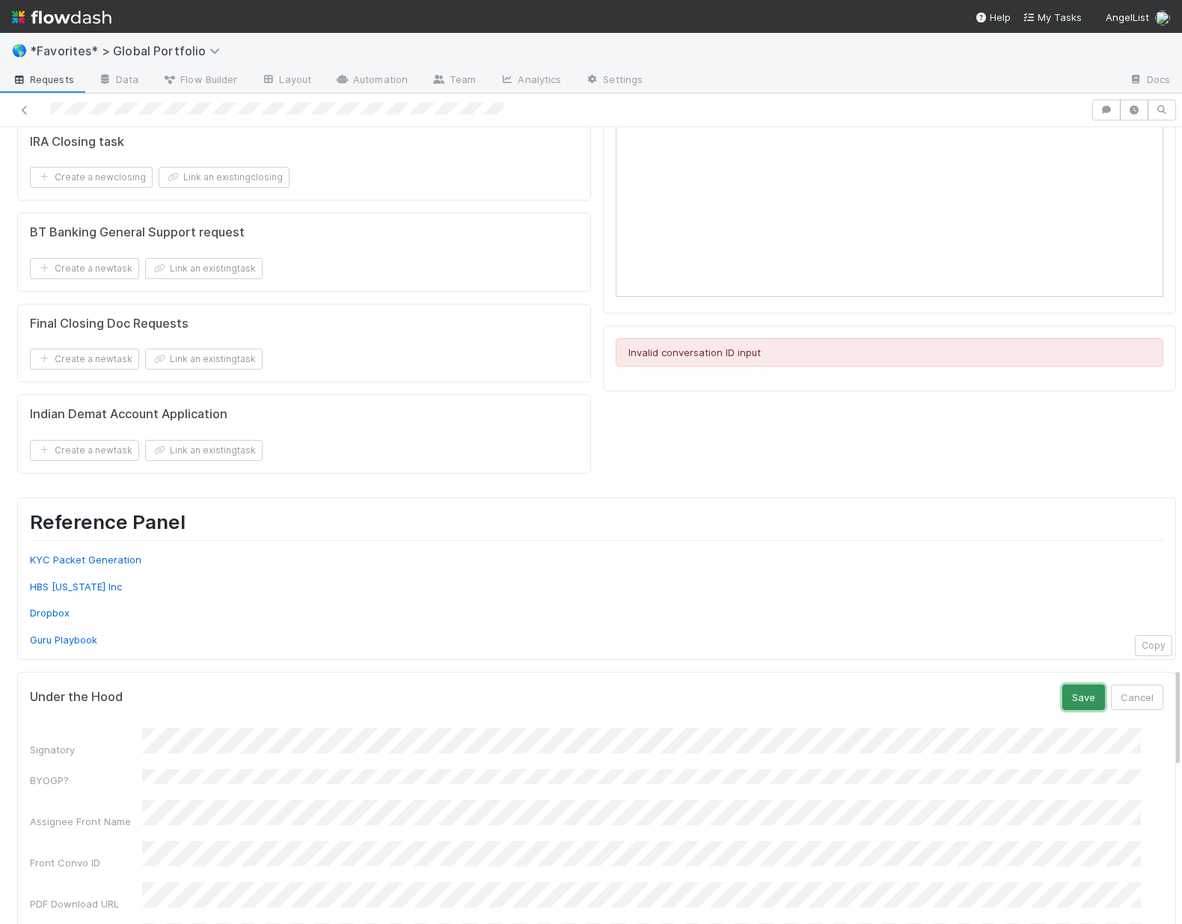
click at [1068, 685] on button "Save" at bounding box center [1083, 697] width 43 height 25
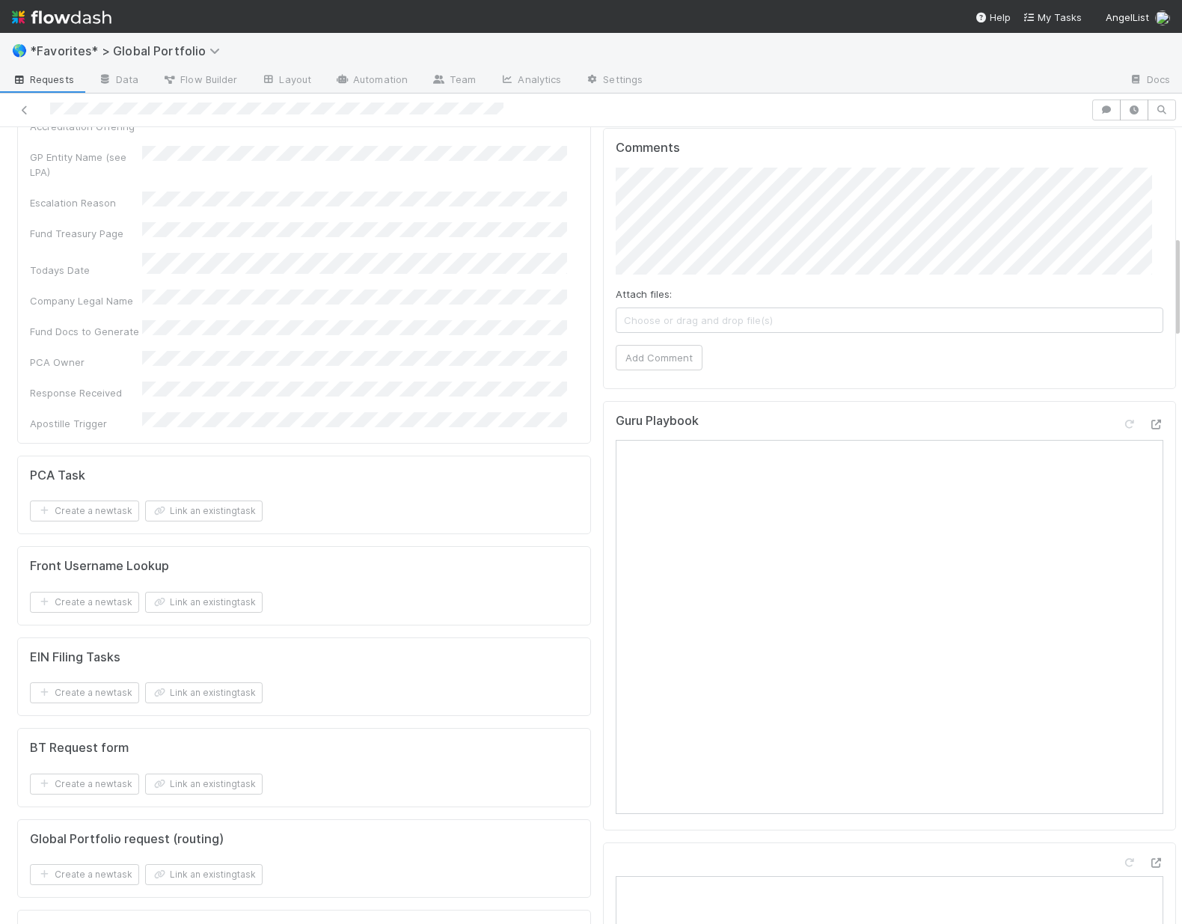
scroll to position [0, 0]
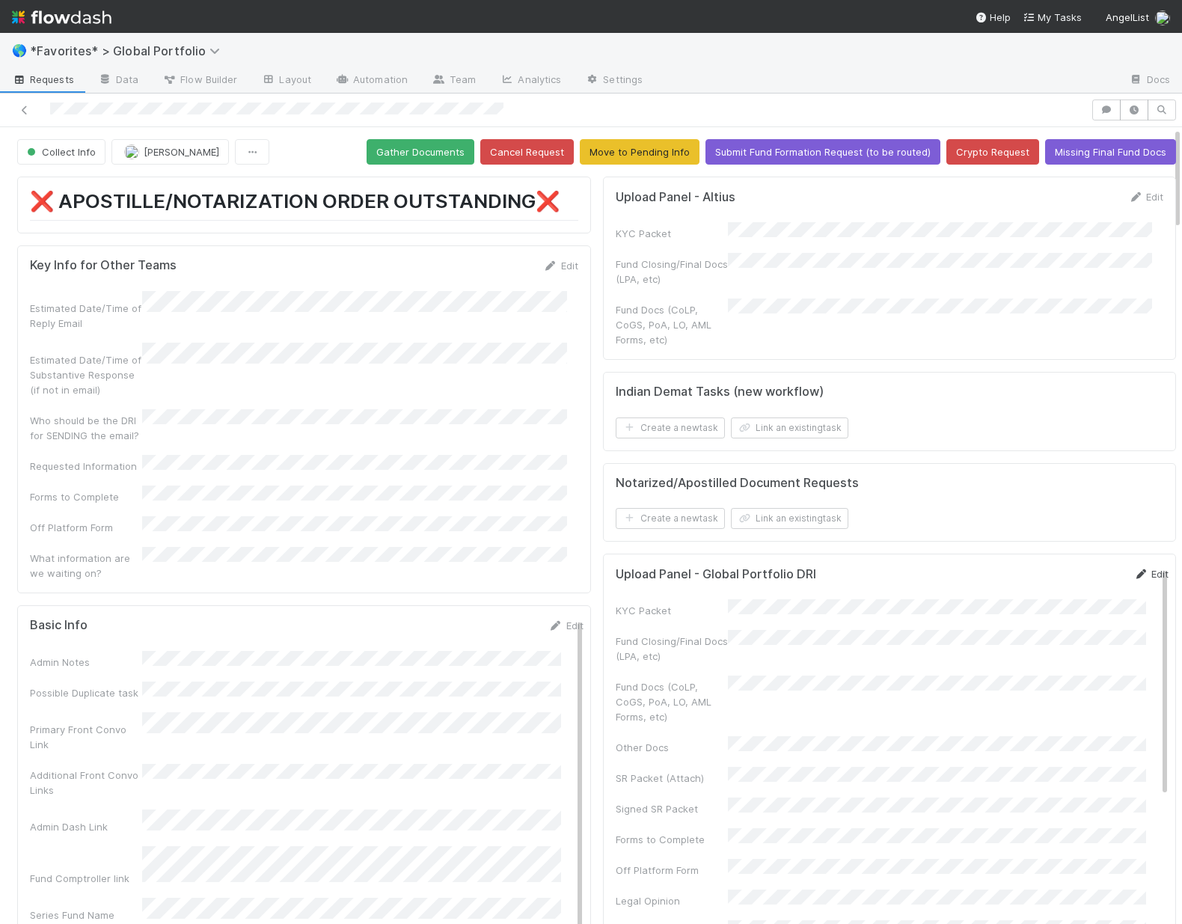
click at [1134, 568] on link "Edit" at bounding box center [1151, 574] width 35 height 12
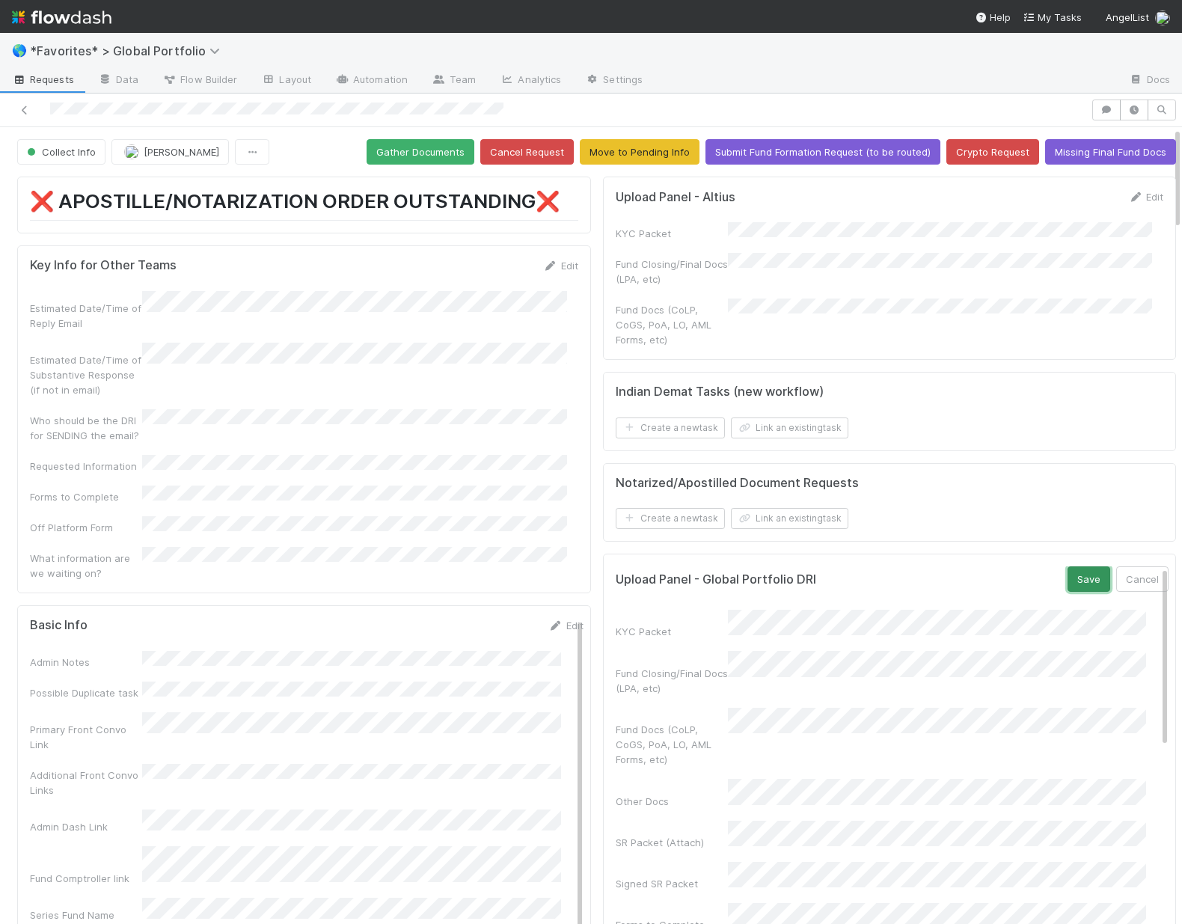
click at [1068, 572] on button "Save" at bounding box center [1089, 578] width 43 height 25
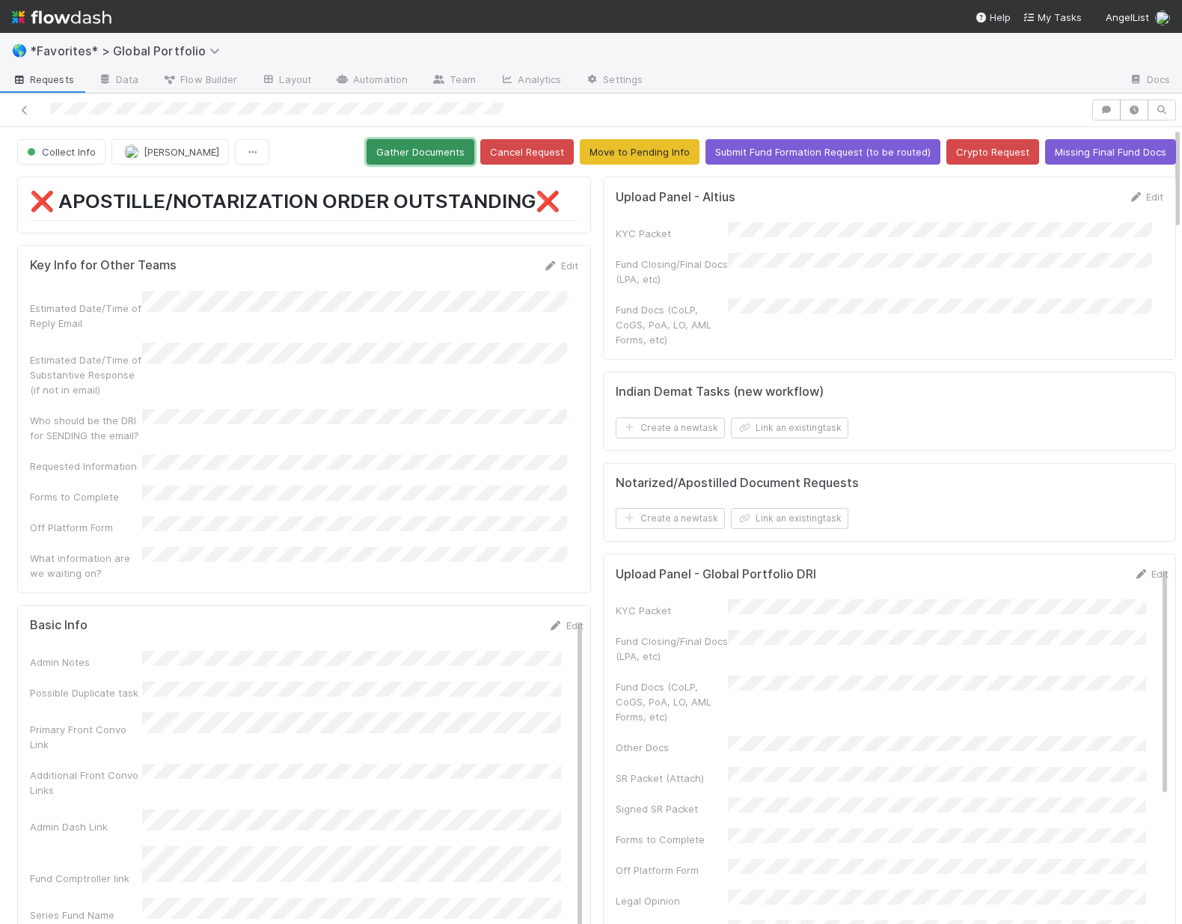
click at [425, 159] on button "Gather Documents" at bounding box center [421, 151] width 108 height 25
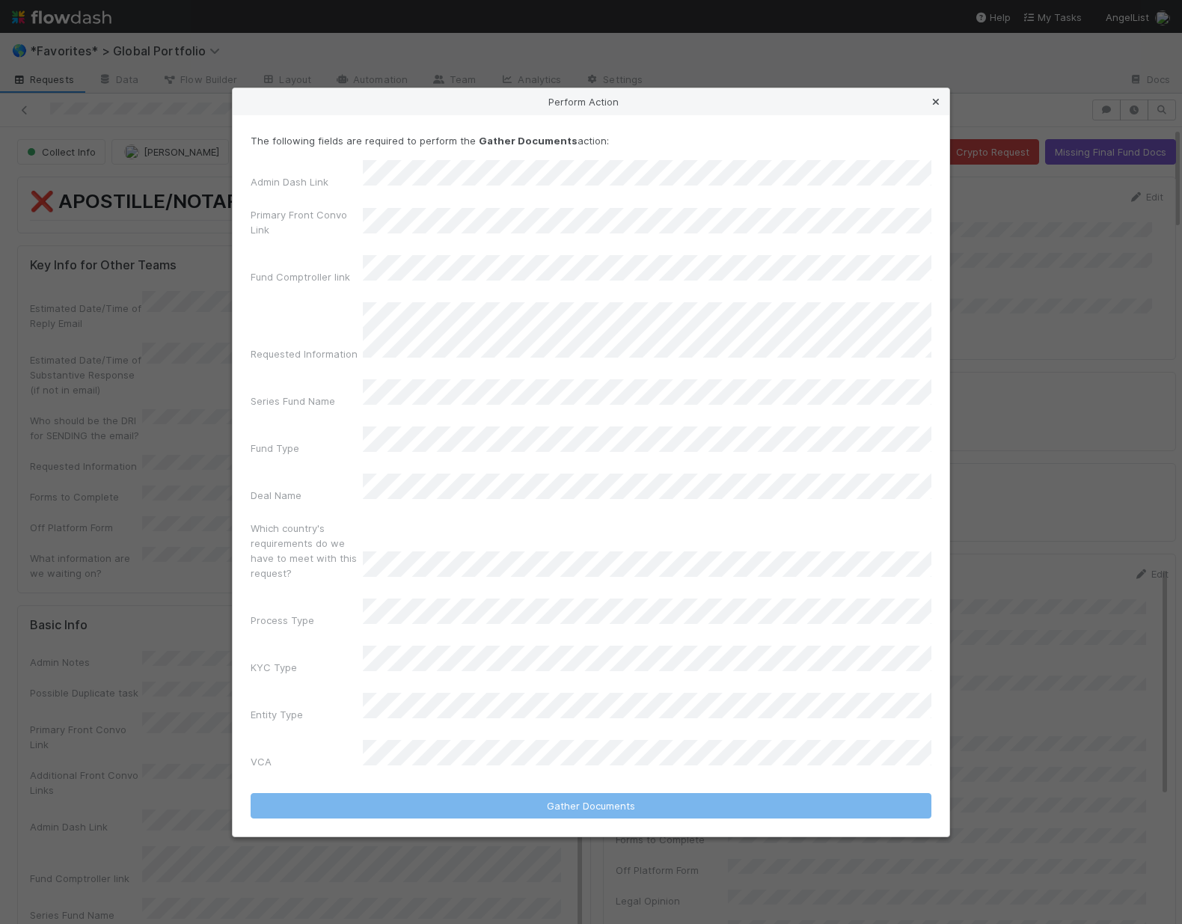
click at [935, 107] on icon at bounding box center [936, 102] width 15 height 10
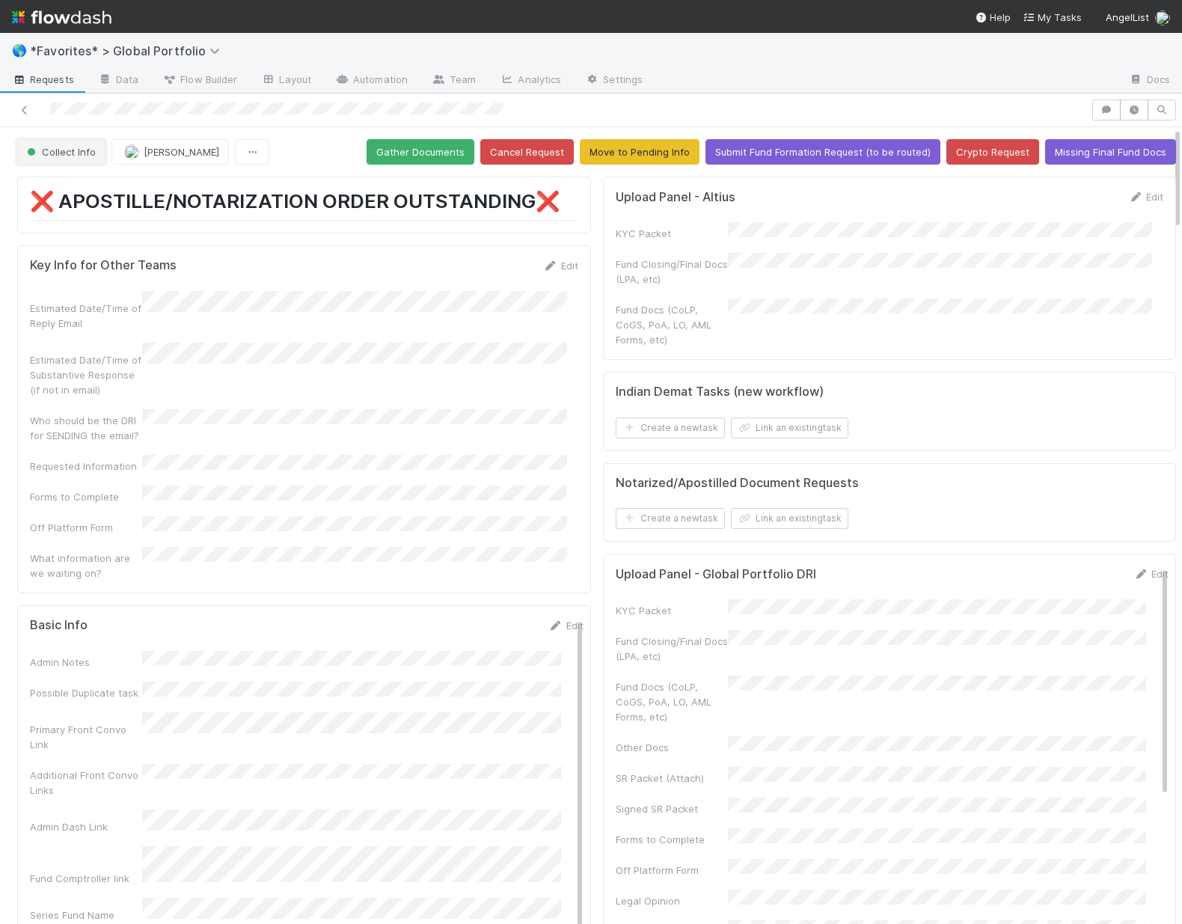
click at [63, 150] on span "Collect Info" at bounding box center [60, 152] width 72 height 12
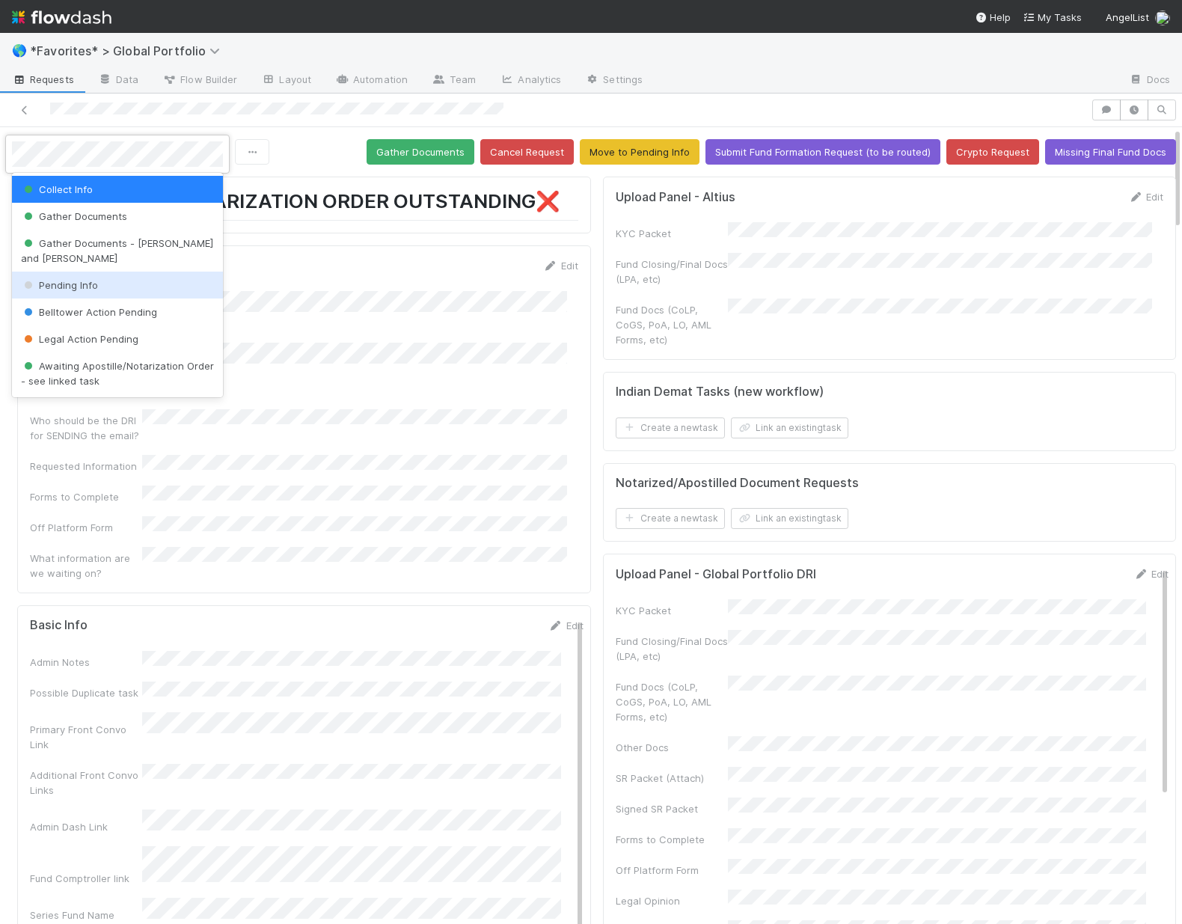
click at [80, 275] on div "Pending Info" at bounding box center [117, 285] width 211 height 27
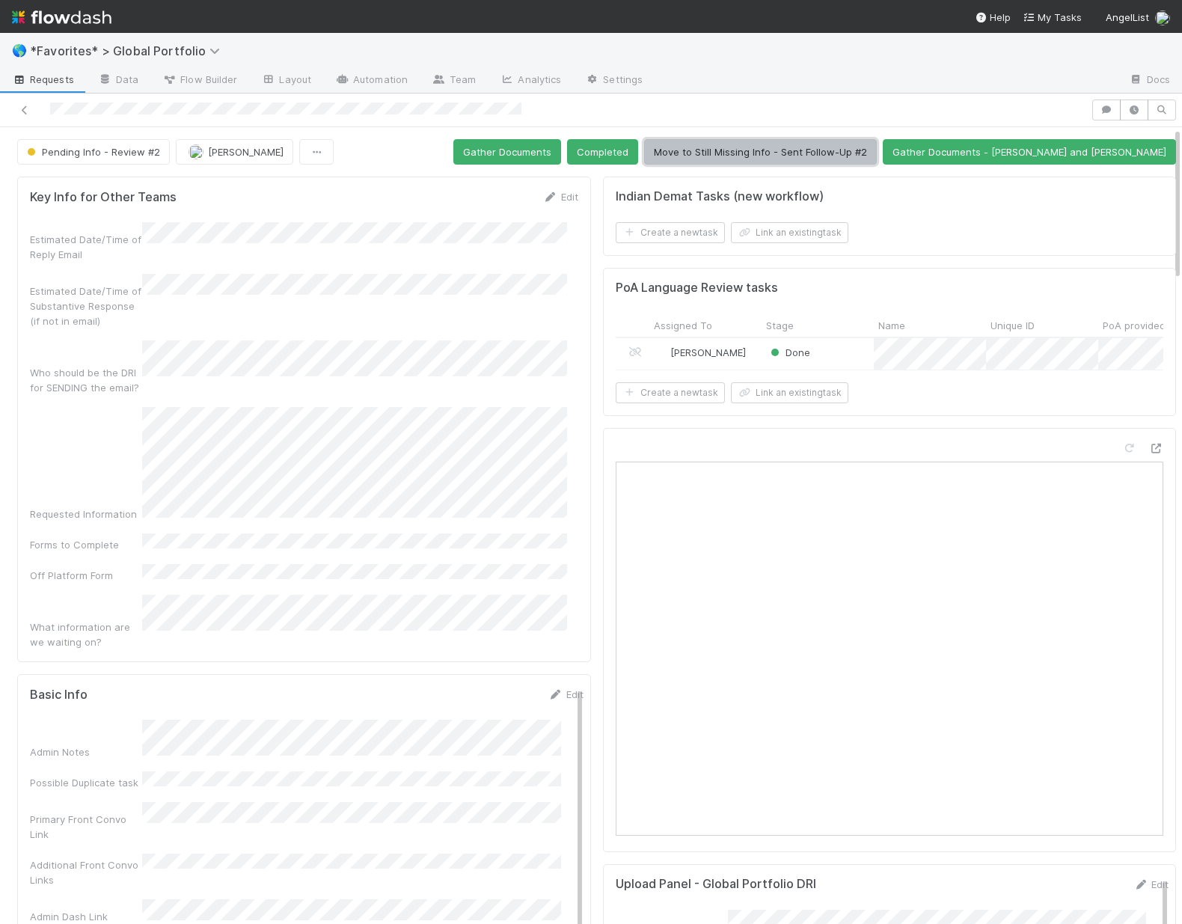
click at [831, 155] on button "Move to Still Missing Info - Sent Follow-Up #2" at bounding box center [760, 151] width 233 height 25
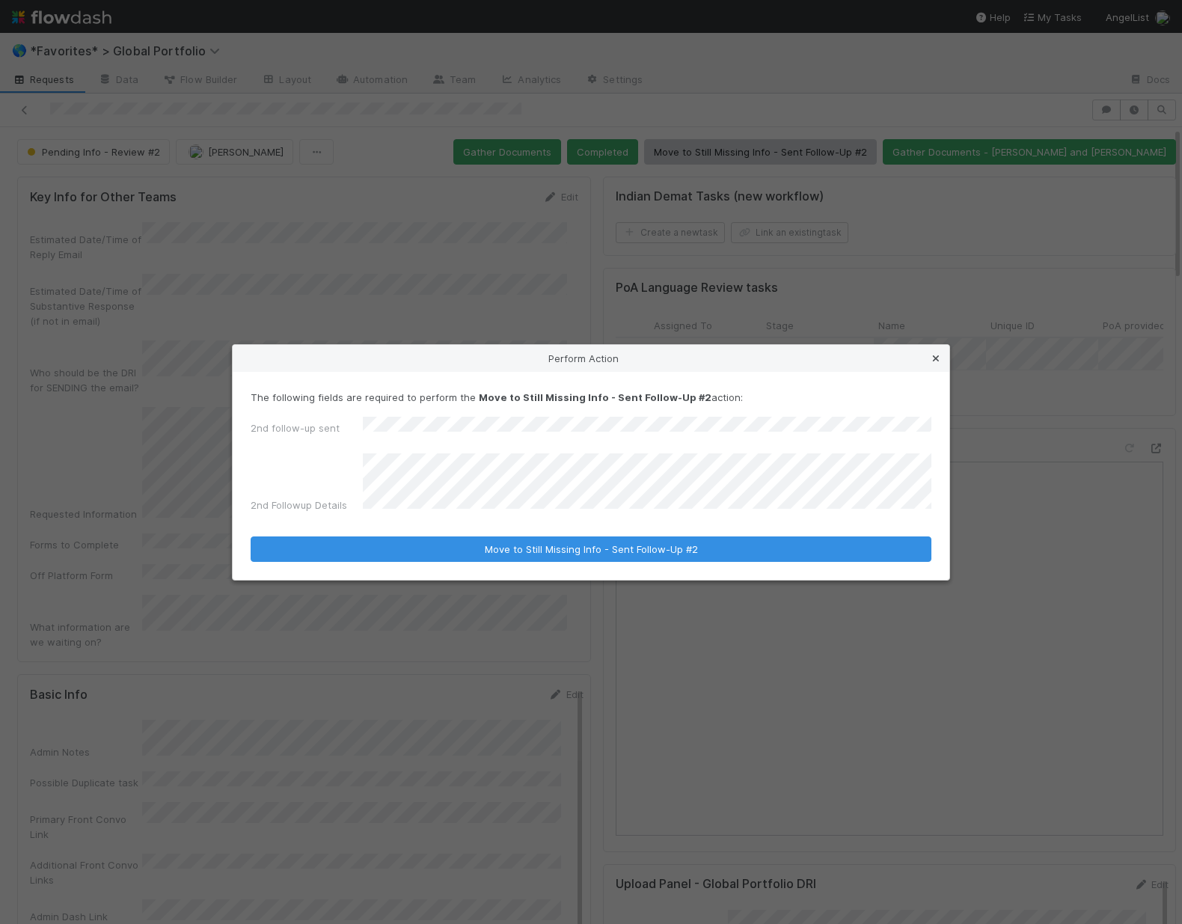
click at [934, 364] on icon at bounding box center [936, 359] width 15 height 10
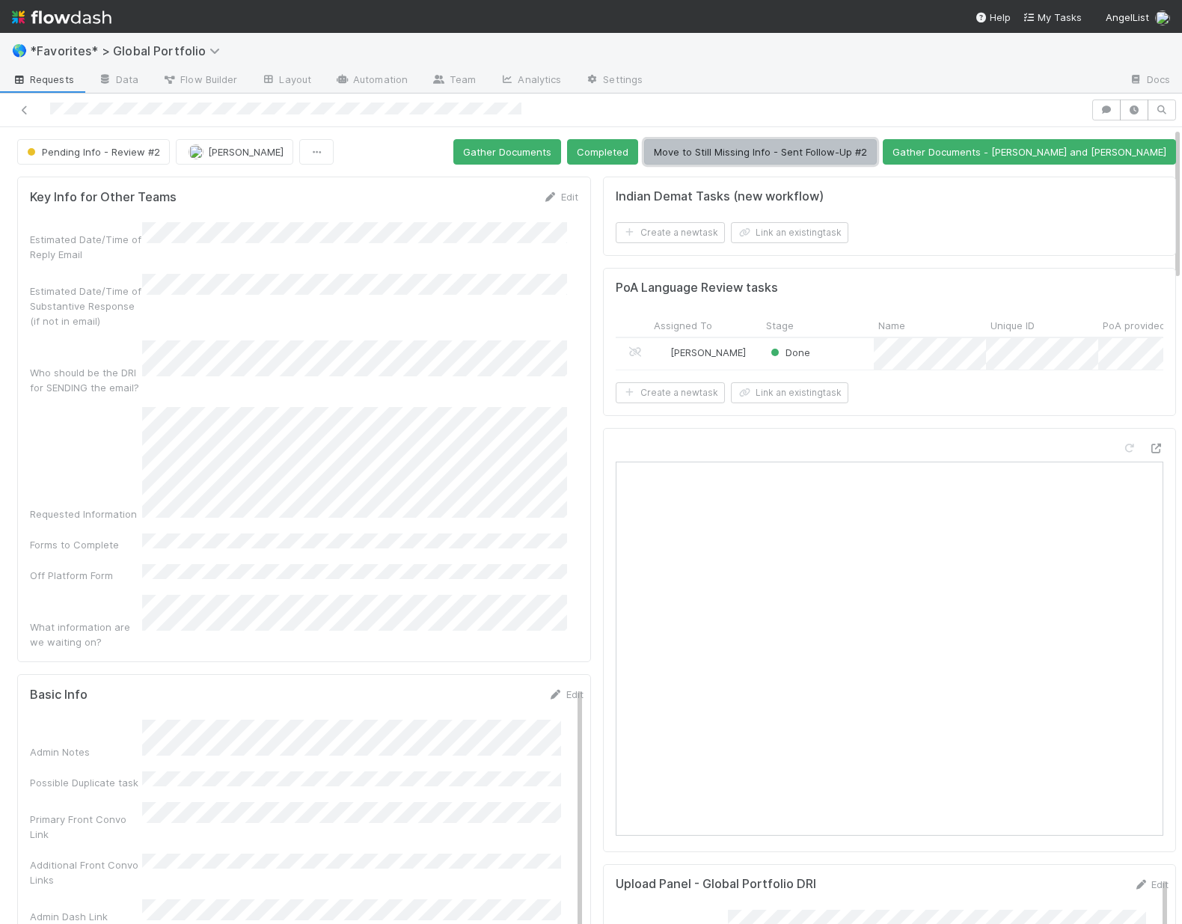
click at [877, 151] on button "Move to Still Missing Info - Sent Follow-Up #2" at bounding box center [760, 151] width 233 height 25
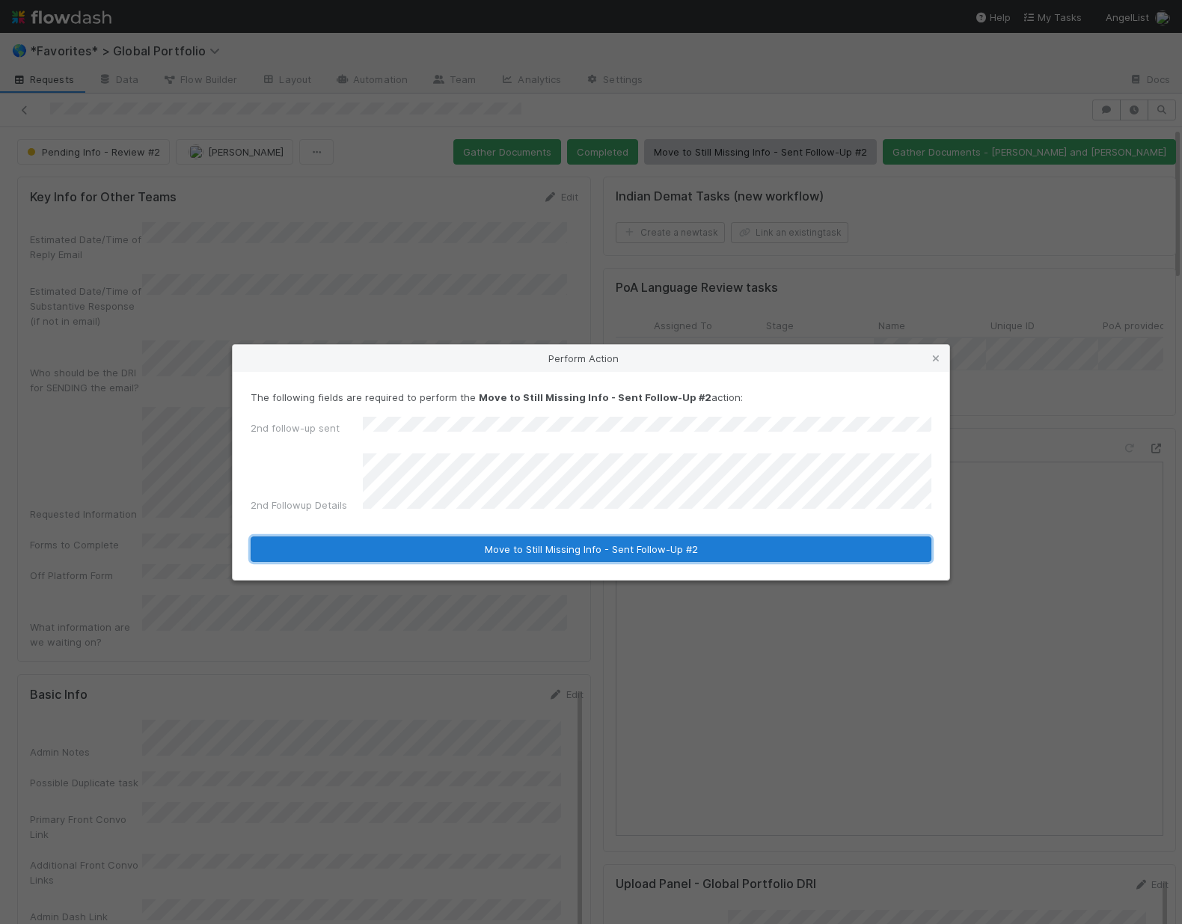
click at [441, 538] on button "Move to Still Missing Info - Sent Follow-Up #2" at bounding box center [591, 548] width 681 height 25
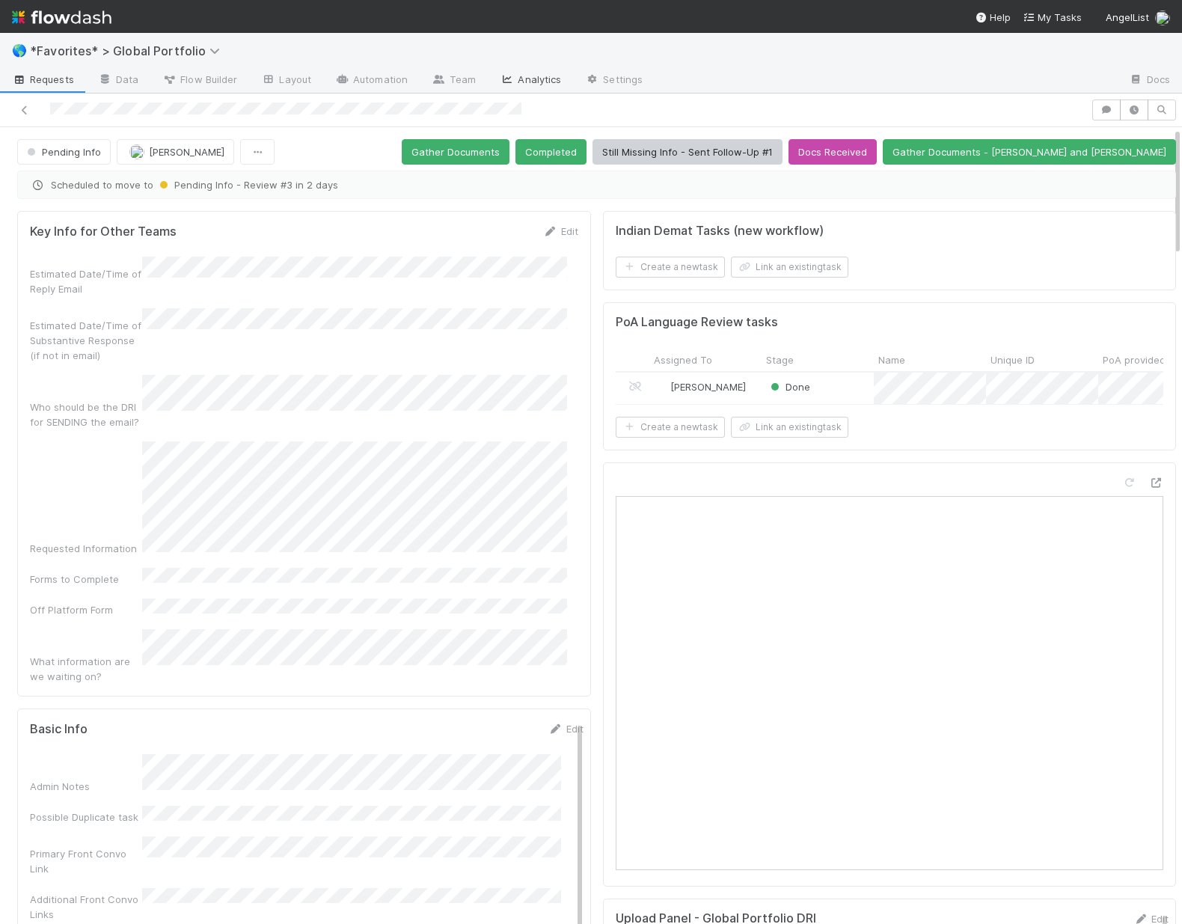
click at [547, 75] on link "Analytics" at bounding box center [530, 81] width 85 height 24
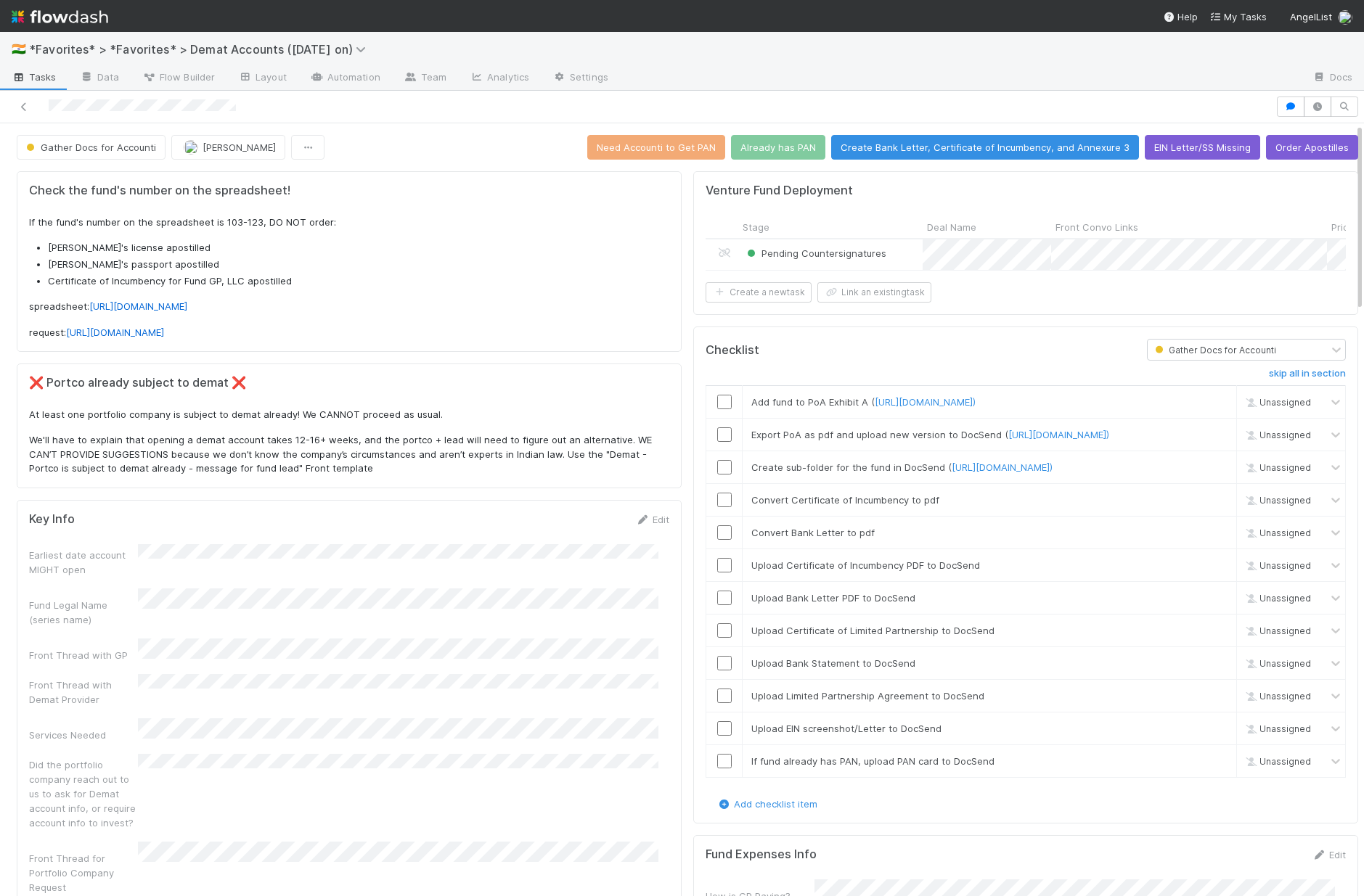
scroll to position [12, 12]
click at [431, 79] on link "Team" at bounding box center [425, 79] width 66 height 23
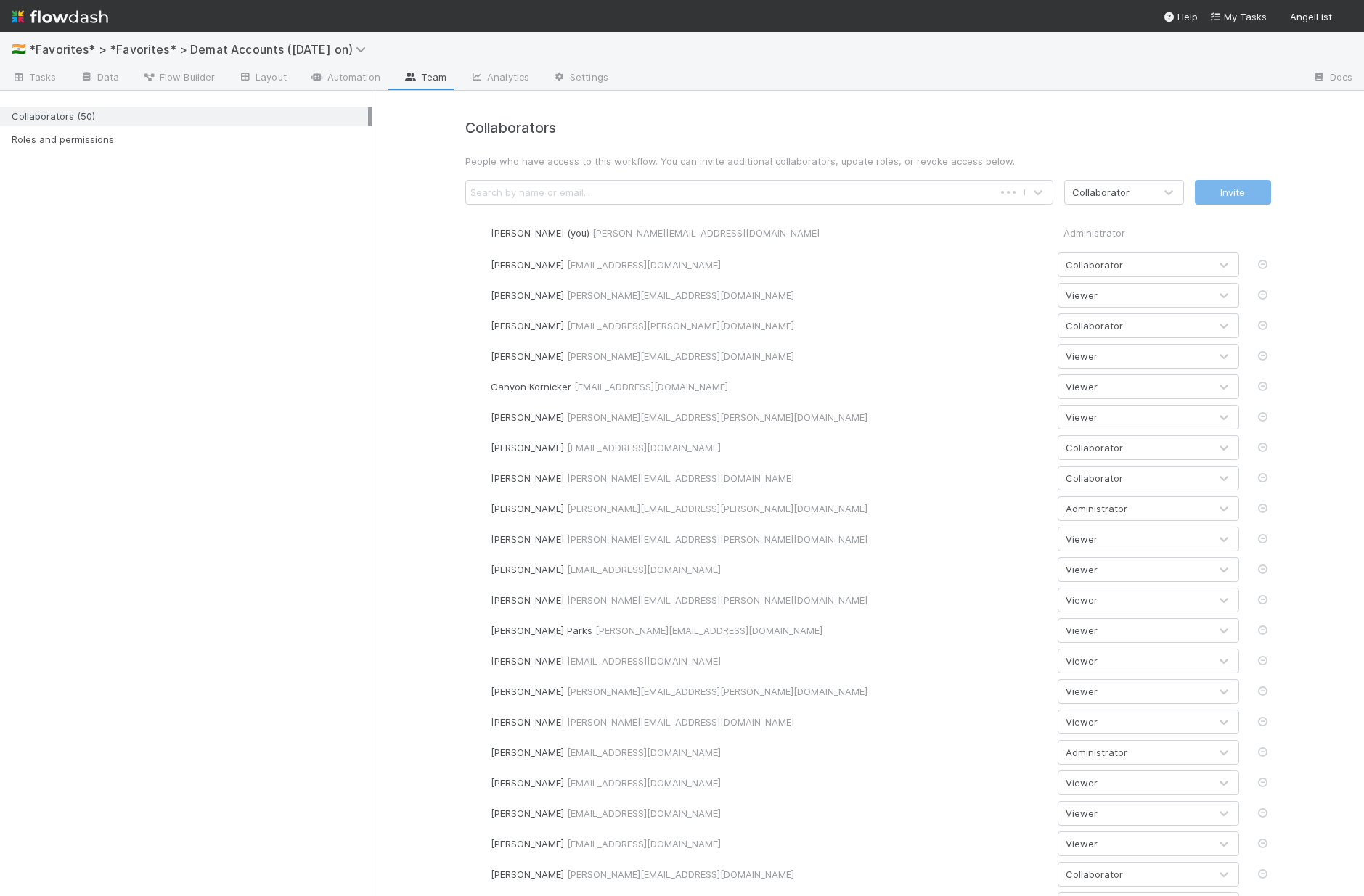
scroll to position [861, 0]
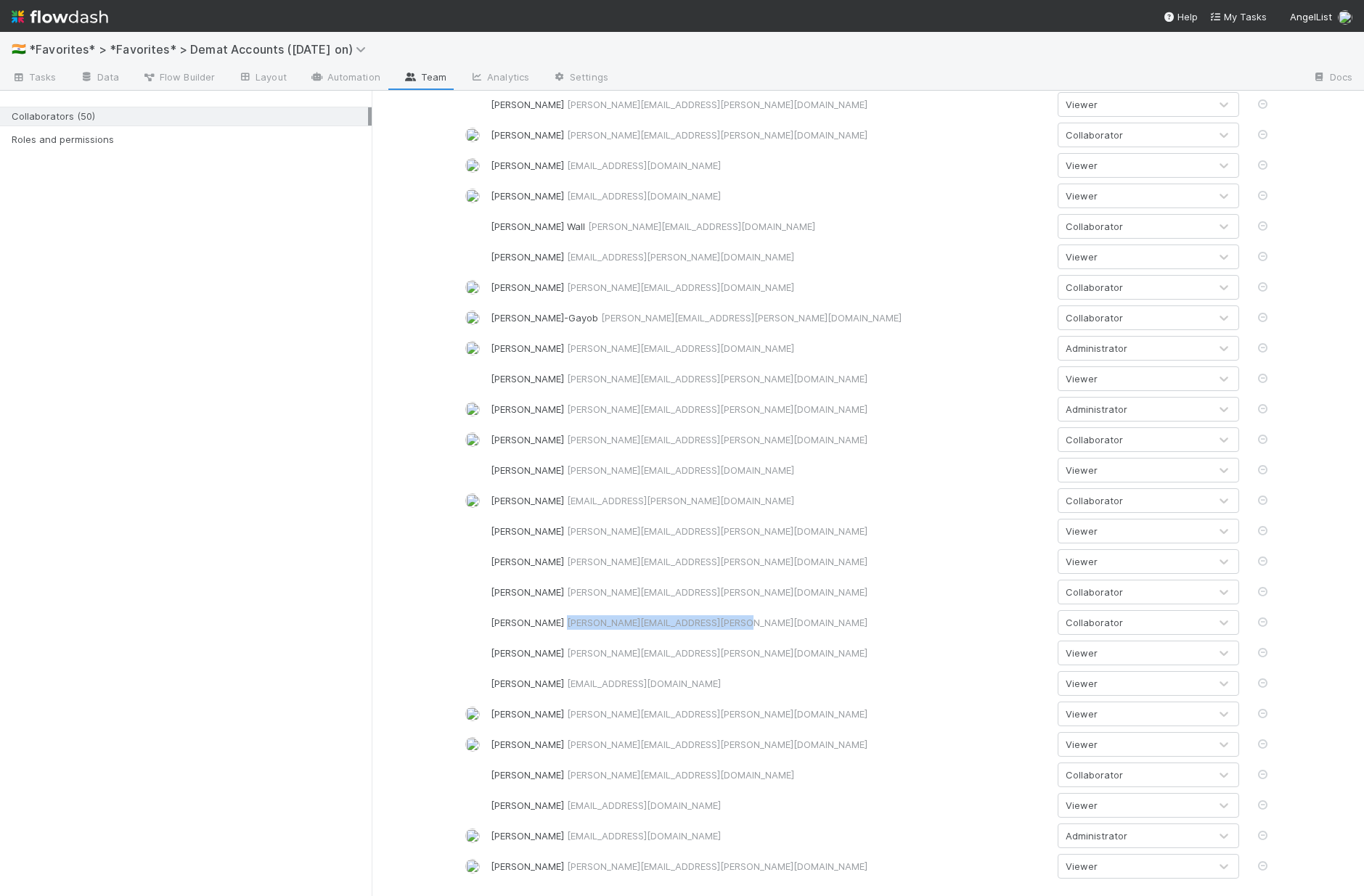
drag, startPoint x: 558, startPoint y: 624, endPoint x: 728, endPoint y: 618, distance: 170.1
click at [728, 618] on div "[PERSON_NAME] [PERSON_NAME][EMAIL_ADDRESS][PERSON_NAME][DOMAIN_NAME]" at bounding box center [768, 622] width 556 height 15
copy span "[PERSON_NAME][EMAIL_ADDRESS][PERSON_NAME][DOMAIN_NAME]"
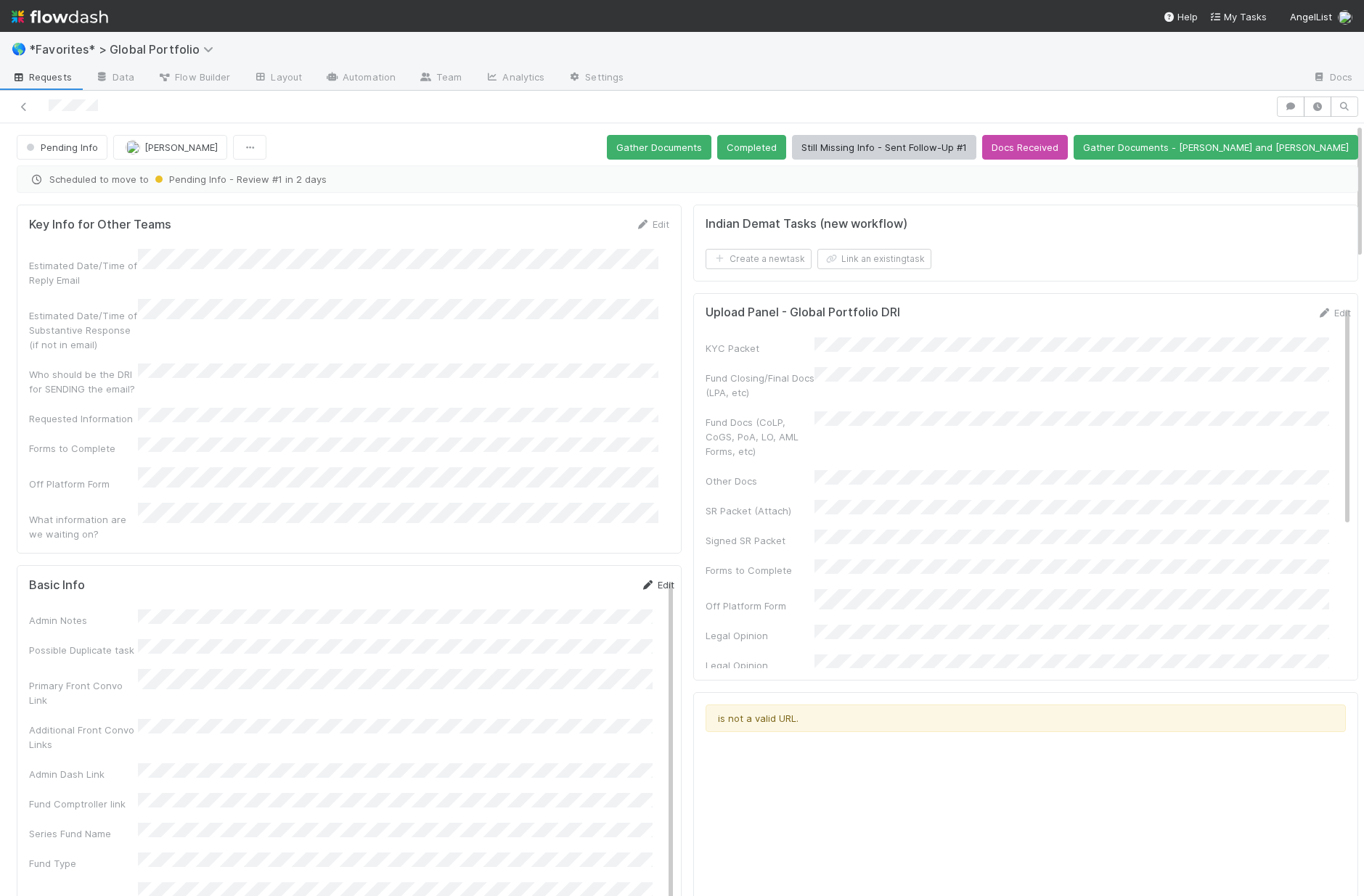
click at [640, 579] on link "Edit" at bounding box center [657, 585] width 34 height 12
click at [68, 710] on div "Which country's requirements do we have to meet with this request?" at bounding box center [351, 746] width 645 height 72
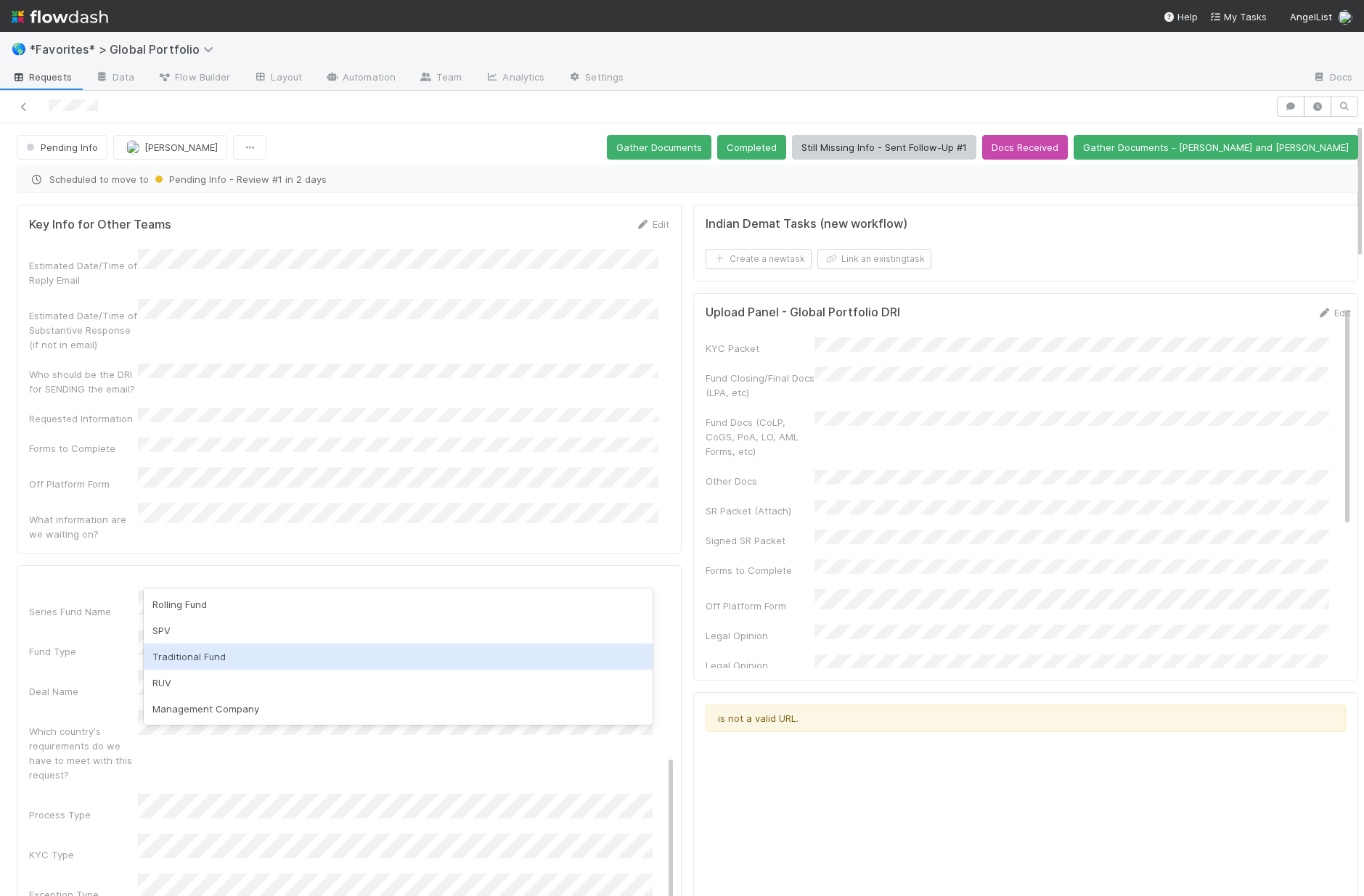
click at [225, 656] on div "Traditional Fund" at bounding box center [398, 656] width 508 height 26
click at [48, 724] on div "Which country's requirements do we have to meet with this request?" at bounding box center [83, 753] width 109 height 58
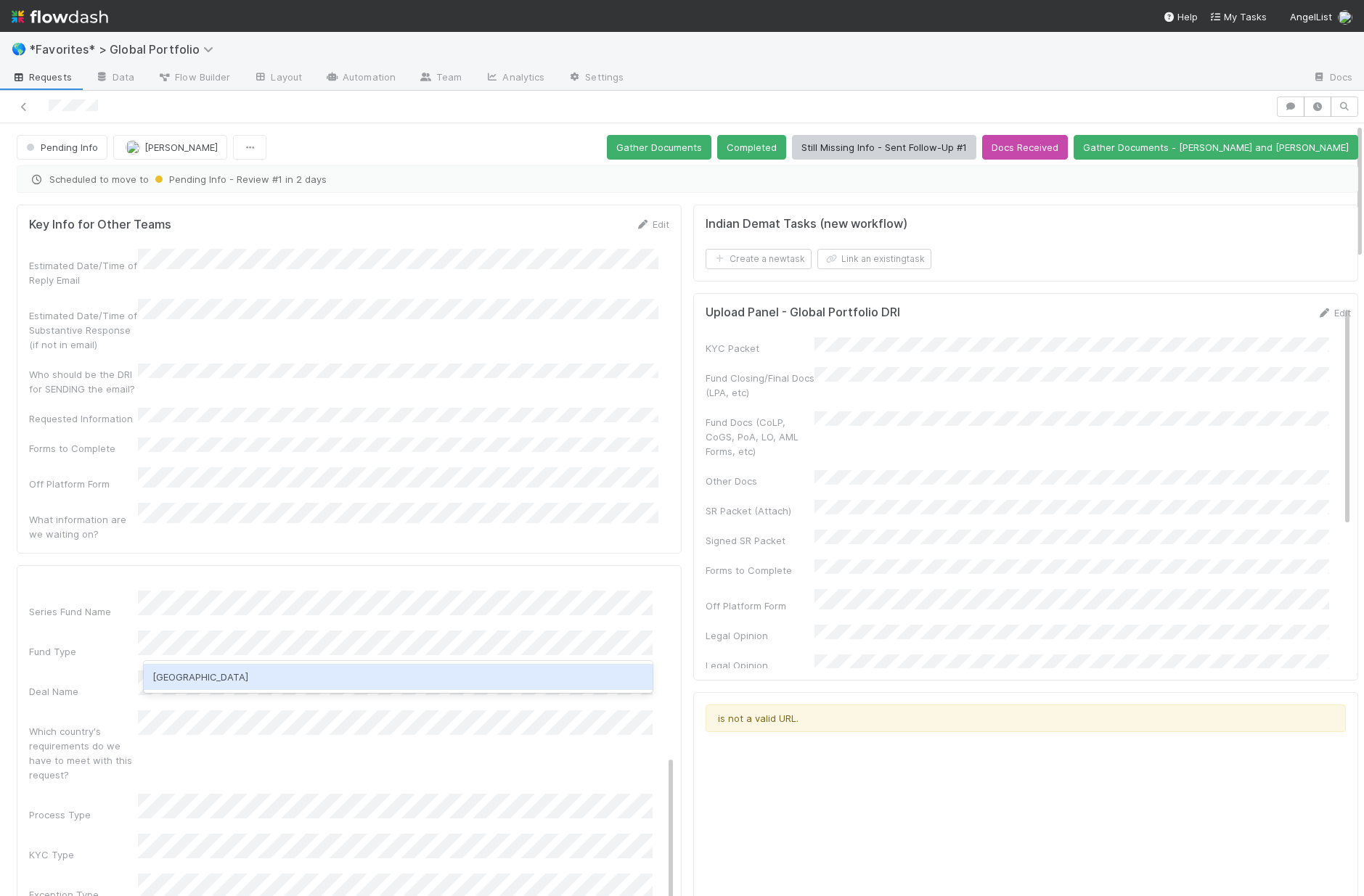
click at [193, 680] on div "France" at bounding box center [398, 677] width 508 height 26
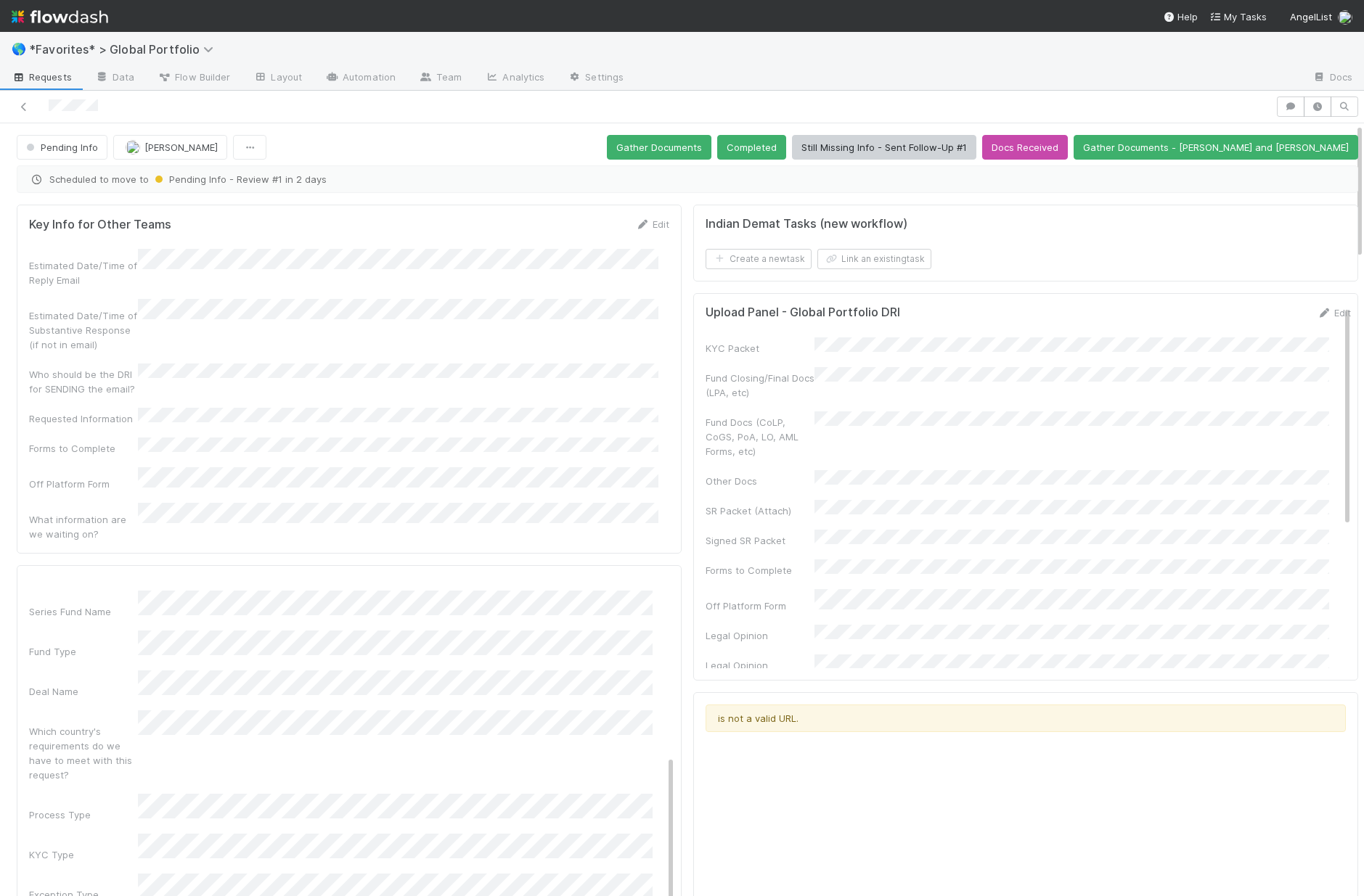
click at [106, 736] on div "Admin Notes Possible Duplicate task Primary Front Convo Link Additional Front C…" at bounding box center [351, 831] width 645 height 1056
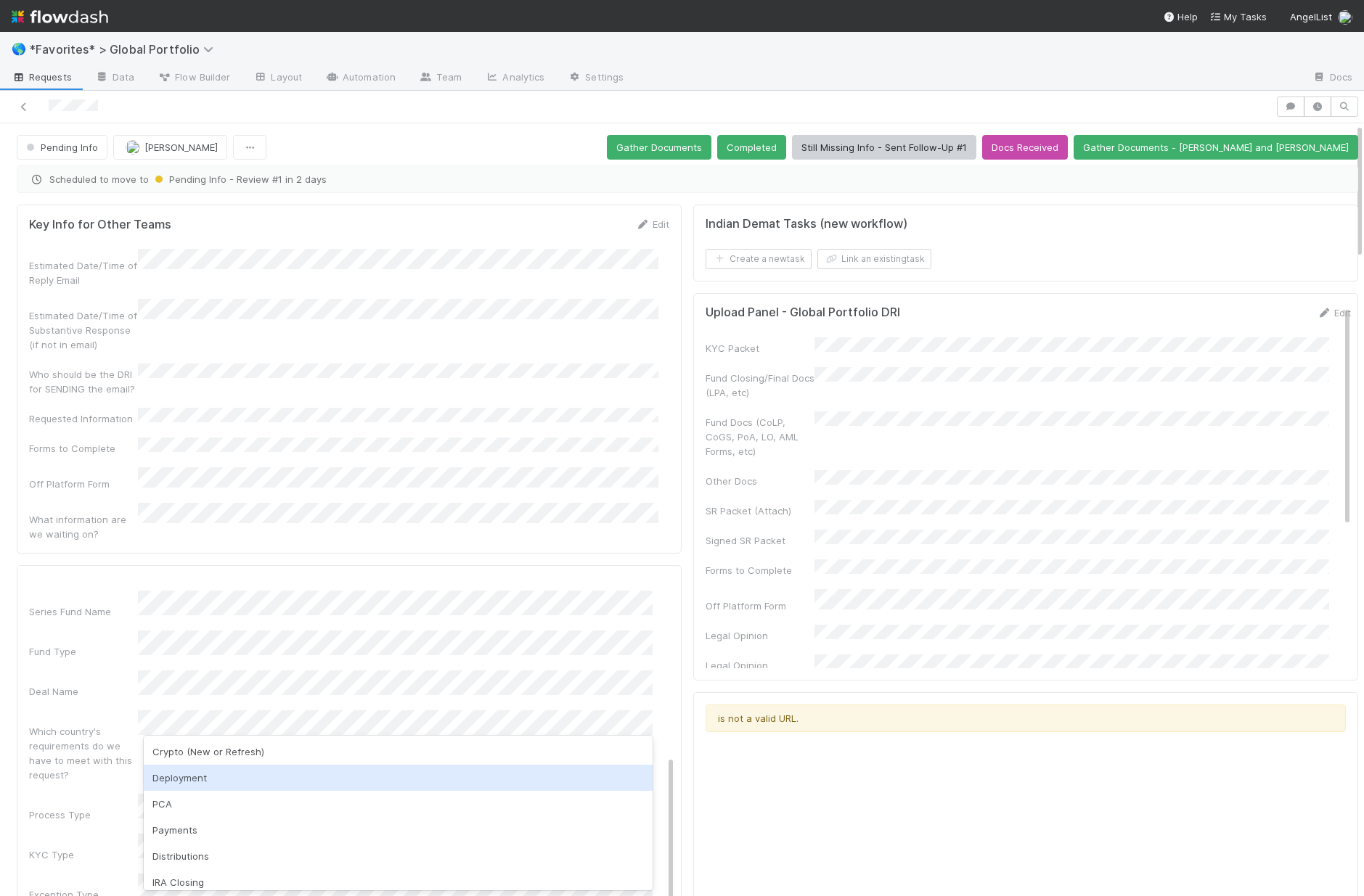
click at [192, 783] on div "Deployment" at bounding box center [398, 778] width 508 height 26
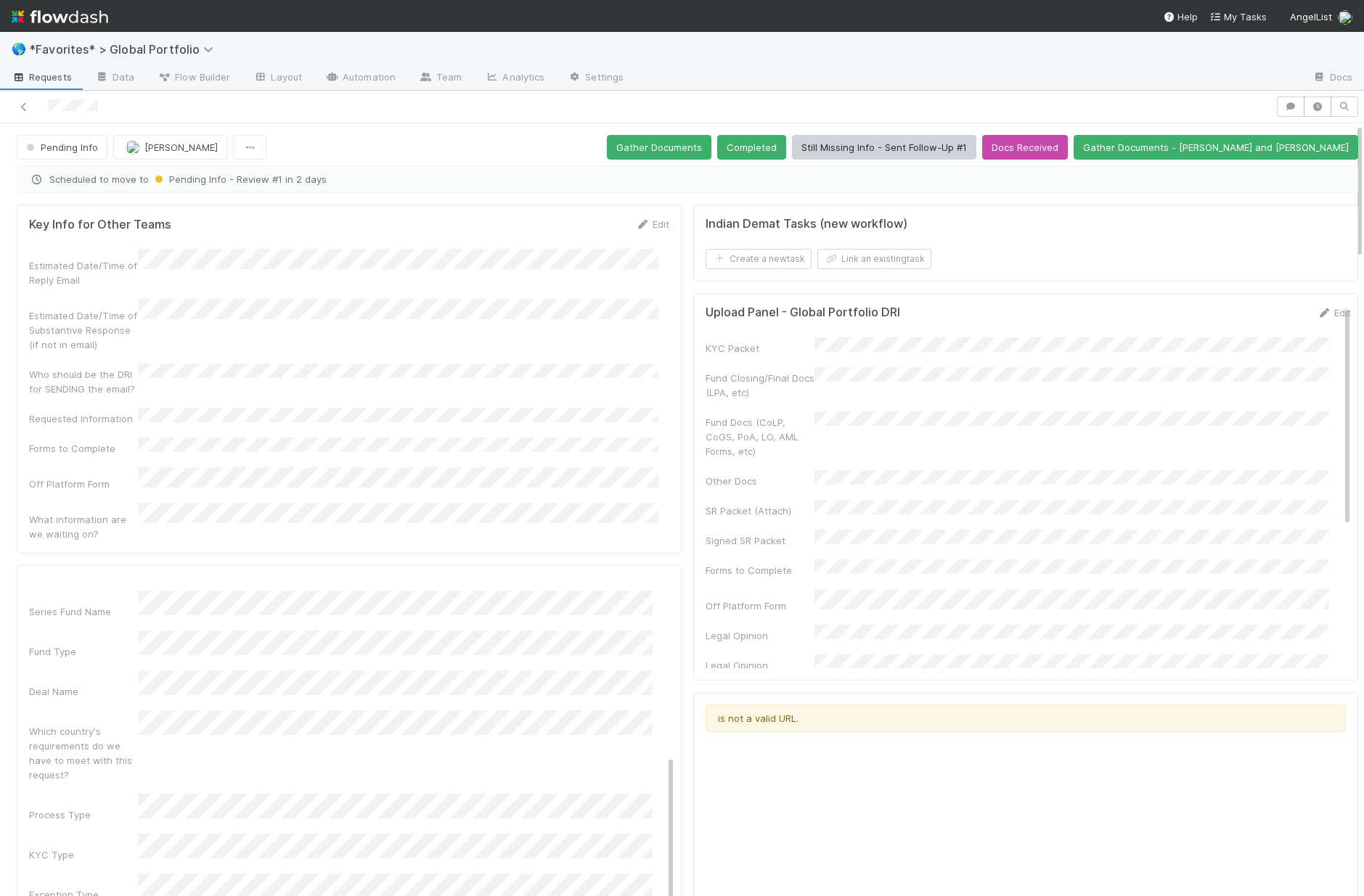
click at [89, 834] on div "KYC Type" at bounding box center [351, 848] width 645 height 28
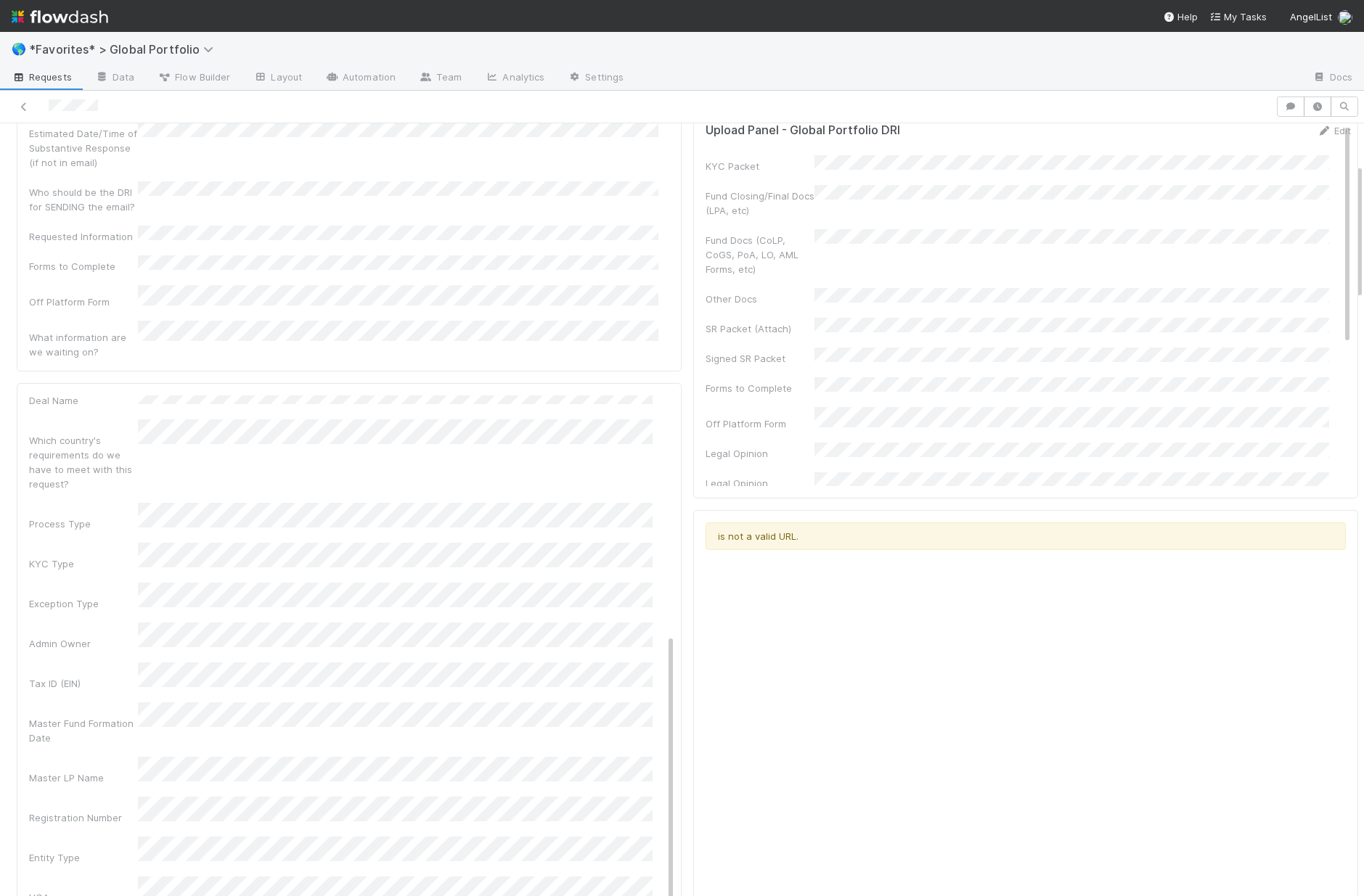
scroll to position [231, 0]
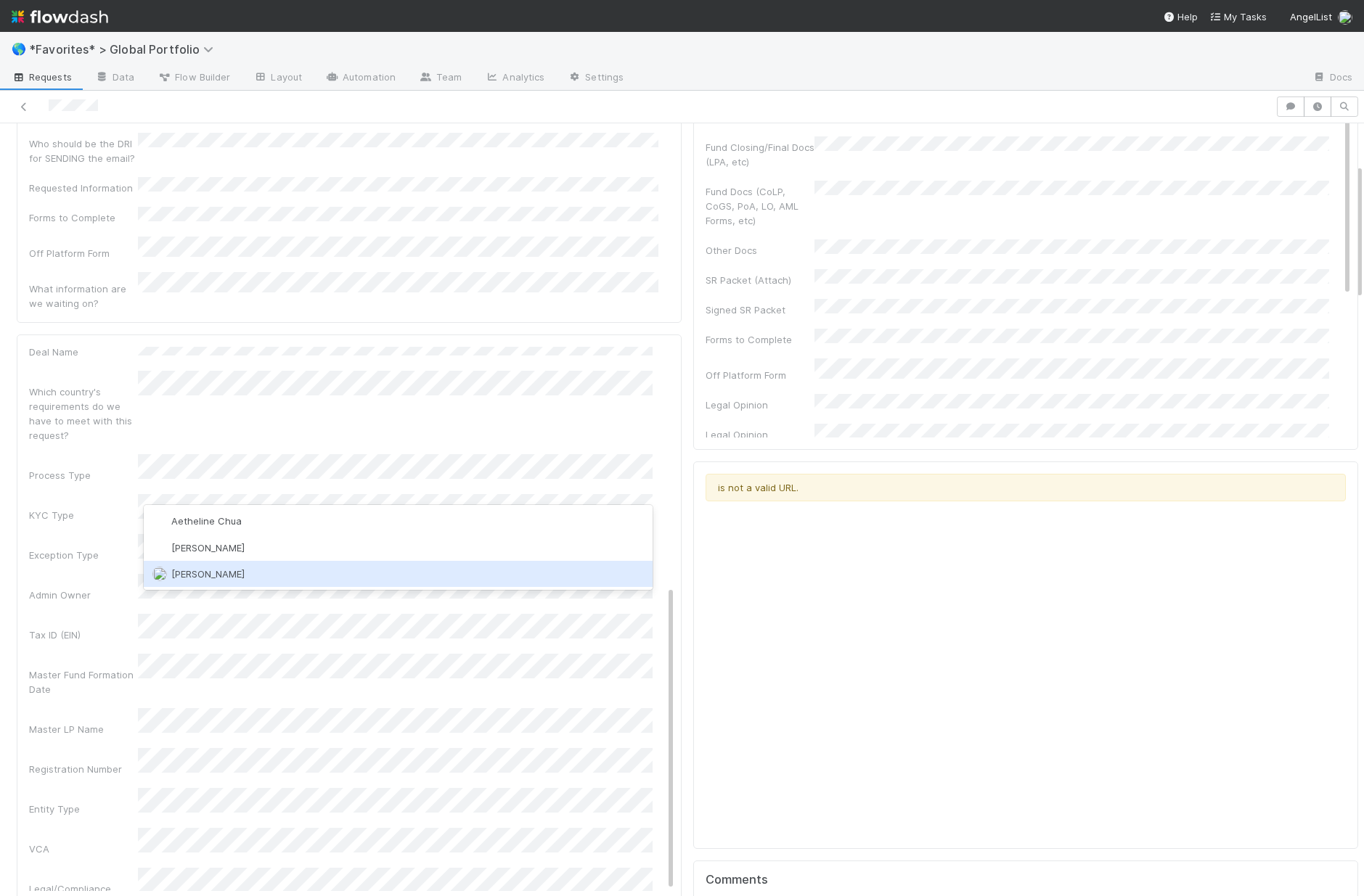
click at [220, 577] on span "Ethan Braren" at bounding box center [209, 574] width 74 height 12
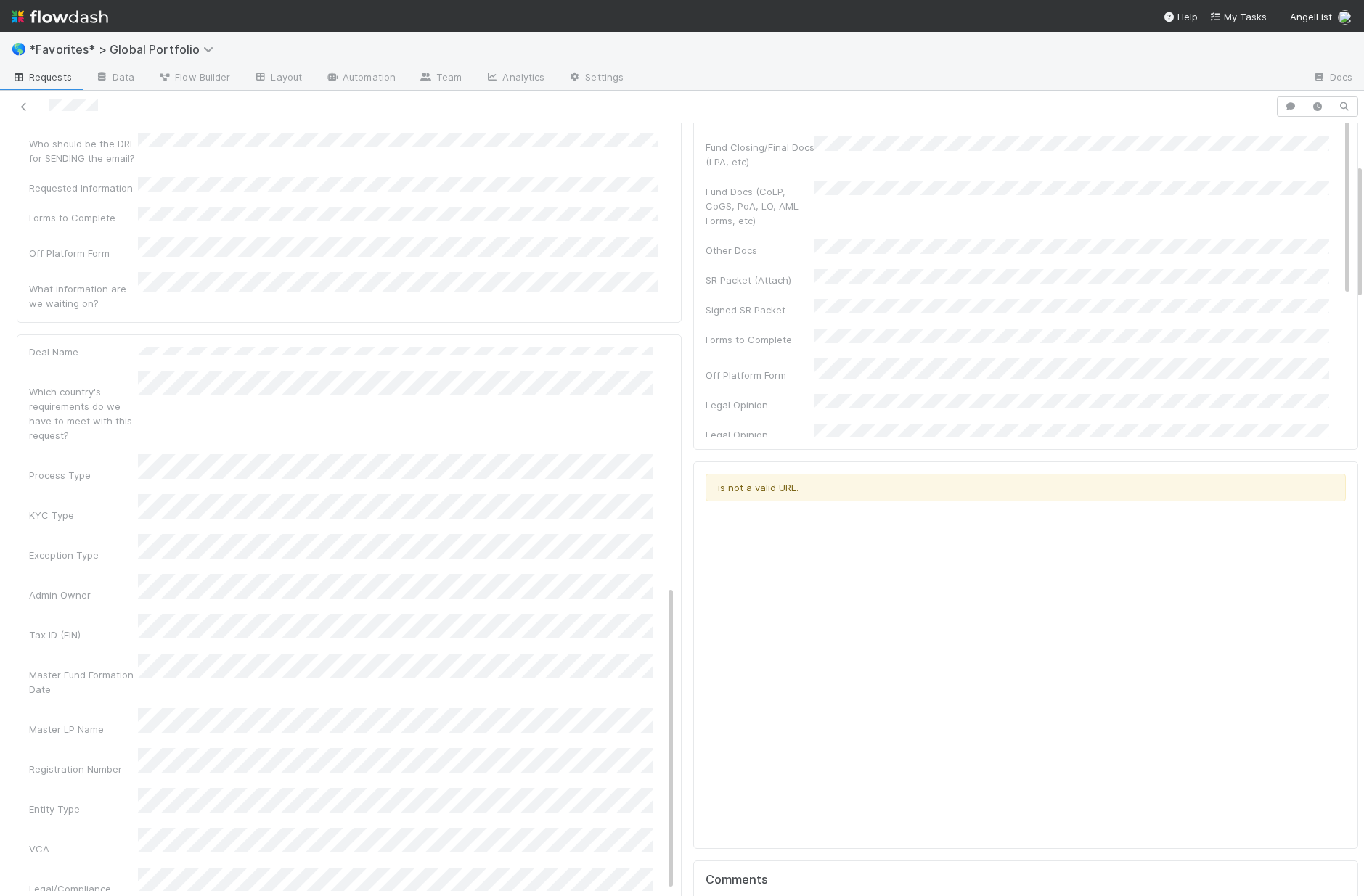
click at [56, 708] on div "Master LP Name" at bounding box center [351, 721] width 645 height 28
click at [67, 828] on div "VCA" at bounding box center [351, 842] width 645 height 28
click at [172, 719] on div "Standard" at bounding box center [398, 712] width 508 height 26
click at [104, 548] on div "Exception Type" at bounding box center [83, 555] width 109 height 15
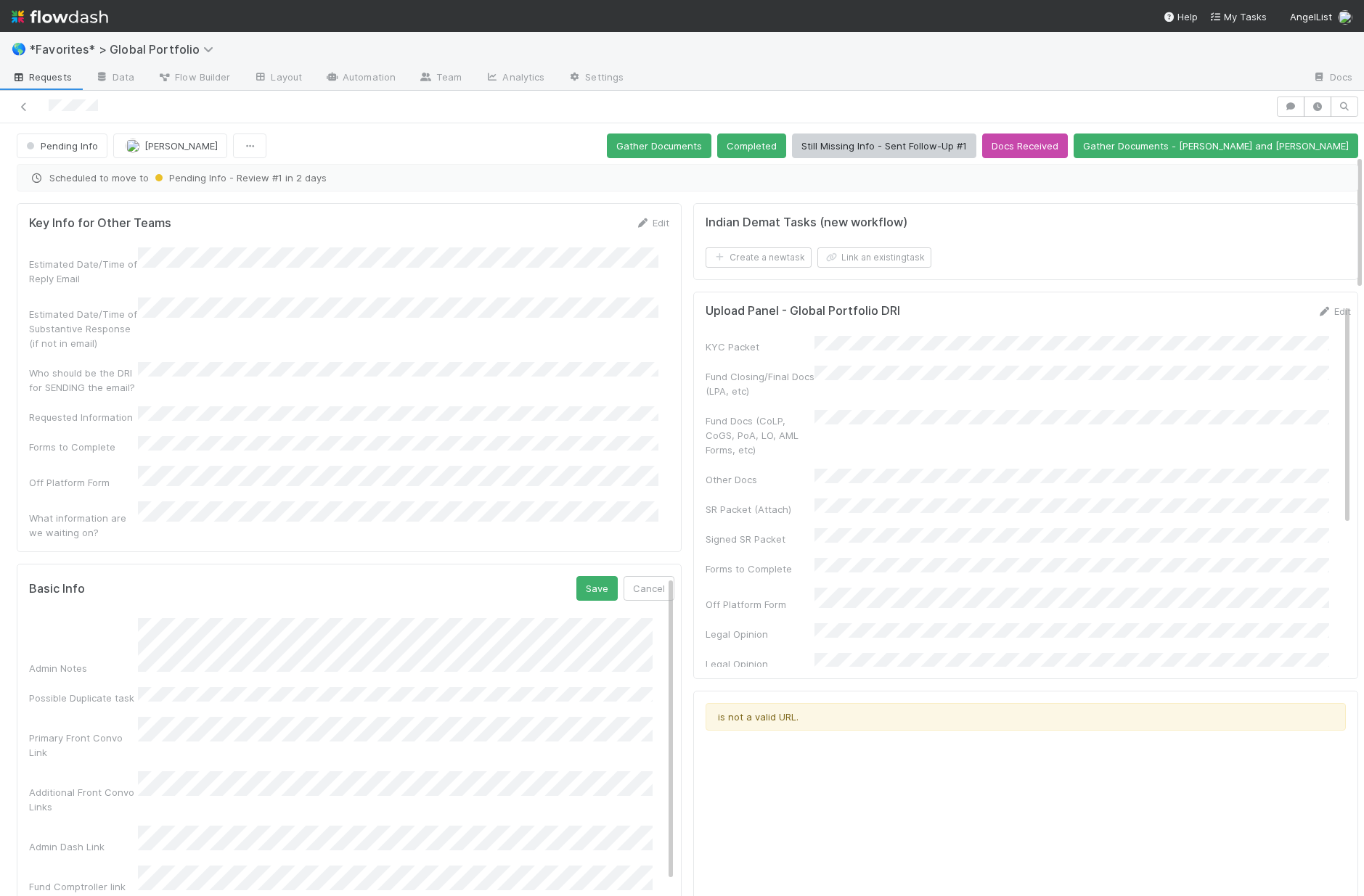
scroll to position [0, 0]
click at [576, 578] on button "Save" at bounding box center [597, 590] width 42 height 24
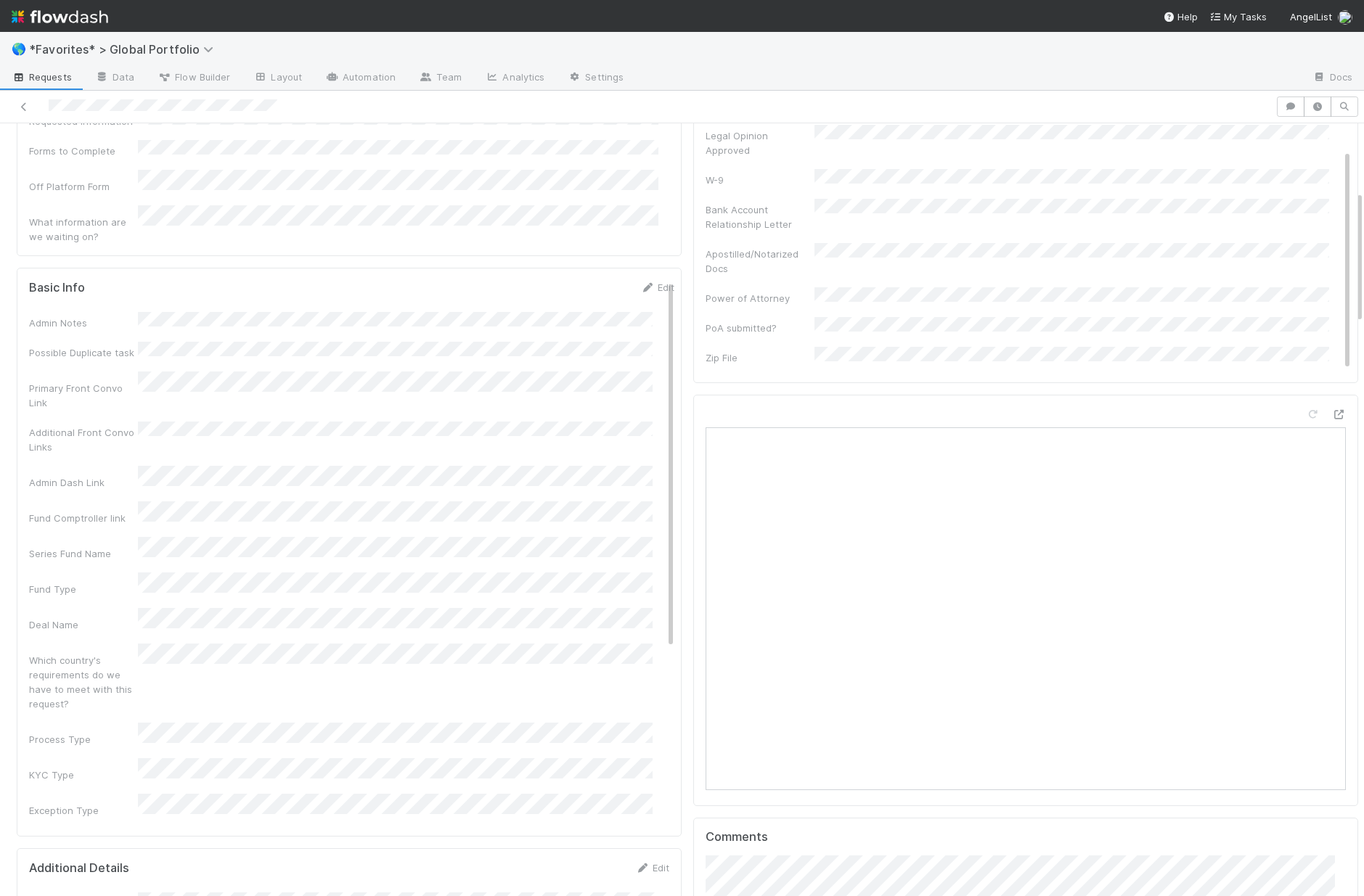
scroll to position [500, 0]
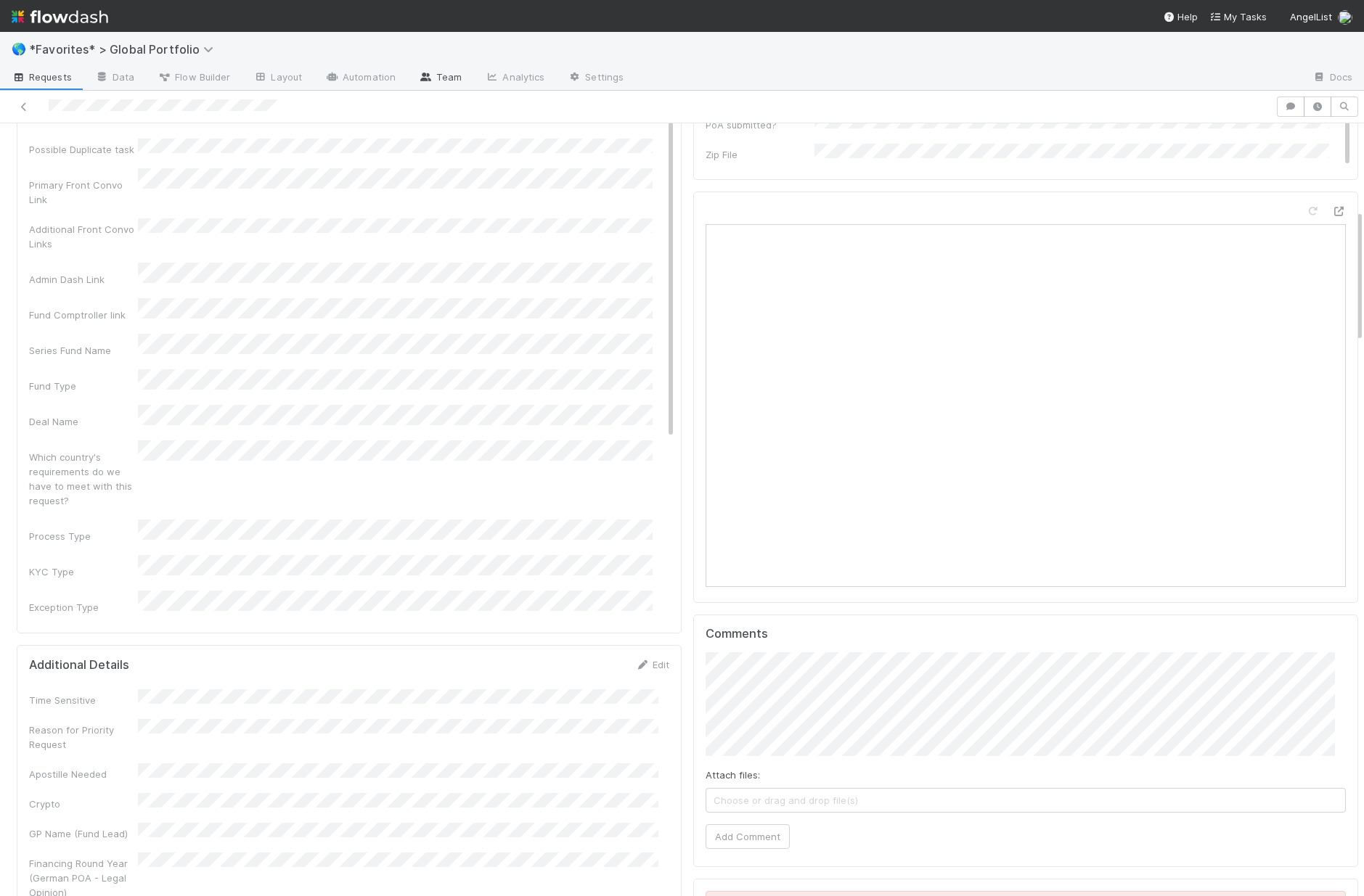
click at [437, 76] on link "Team" at bounding box center [440, 79] width 66 height 23
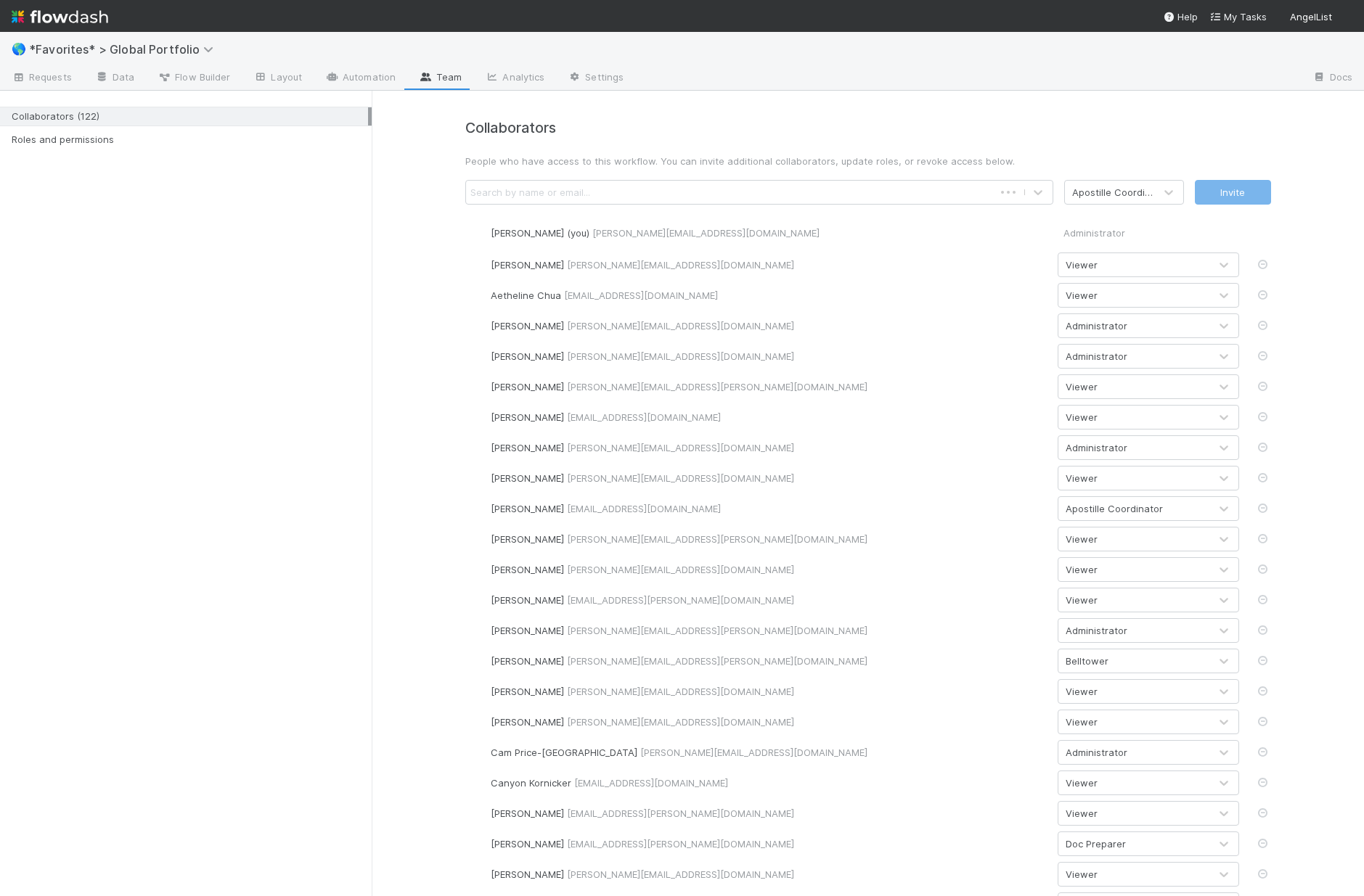
scroll to position [1113, 0]
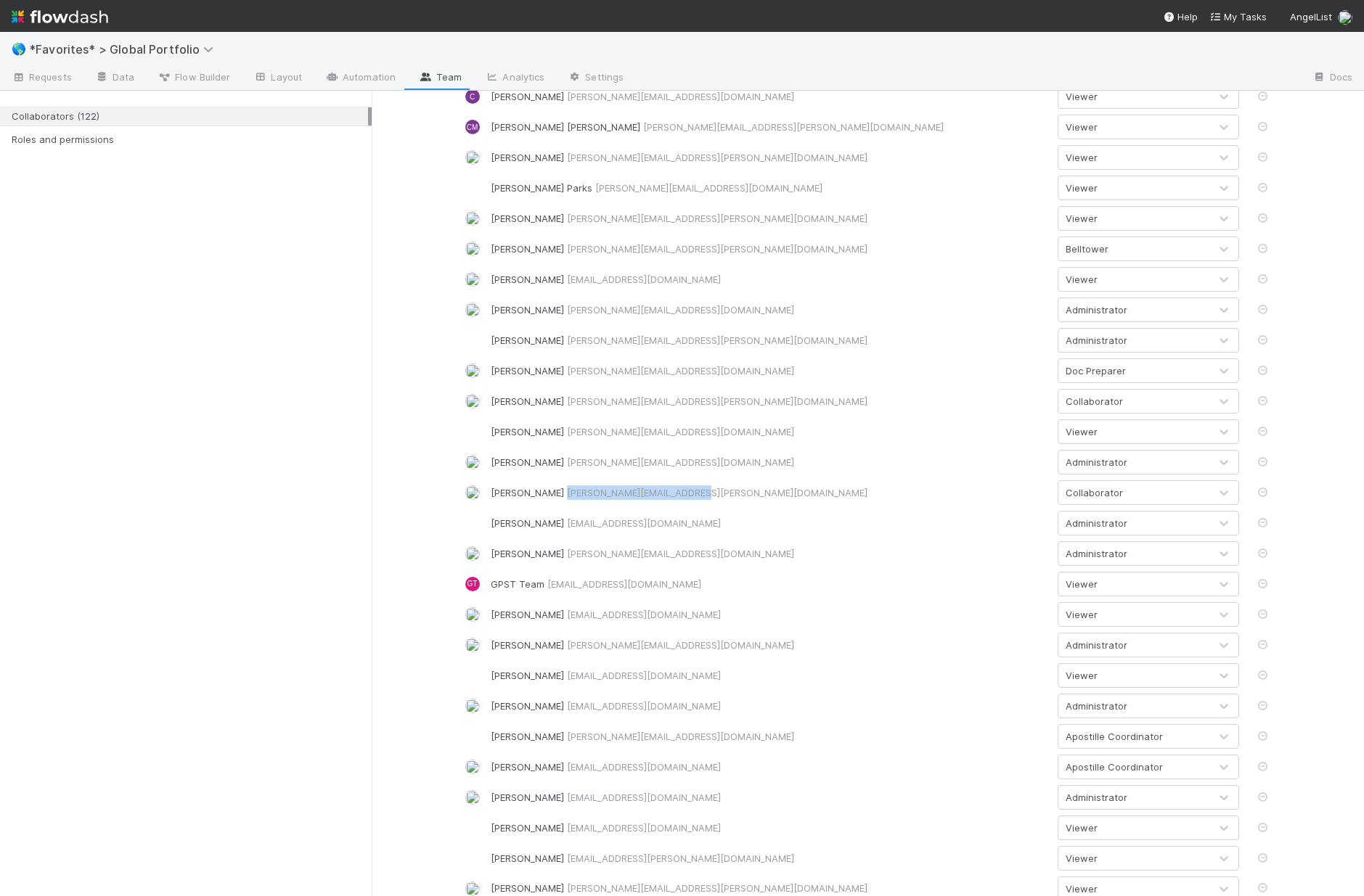
drag, startPoint x: 545, startPoint y: 492, endPoint x: 676, endPoint y: 501, distance: 131.3
click at [676, 501] on div "Ethan Braren ethan.braren@angellist.com Collaborator" at bounding box center [867, 492] width 828 height 24
copy span "ethan.braren@angellist.com"
